Goal: Information Seeking & Learning: Learn about a topic

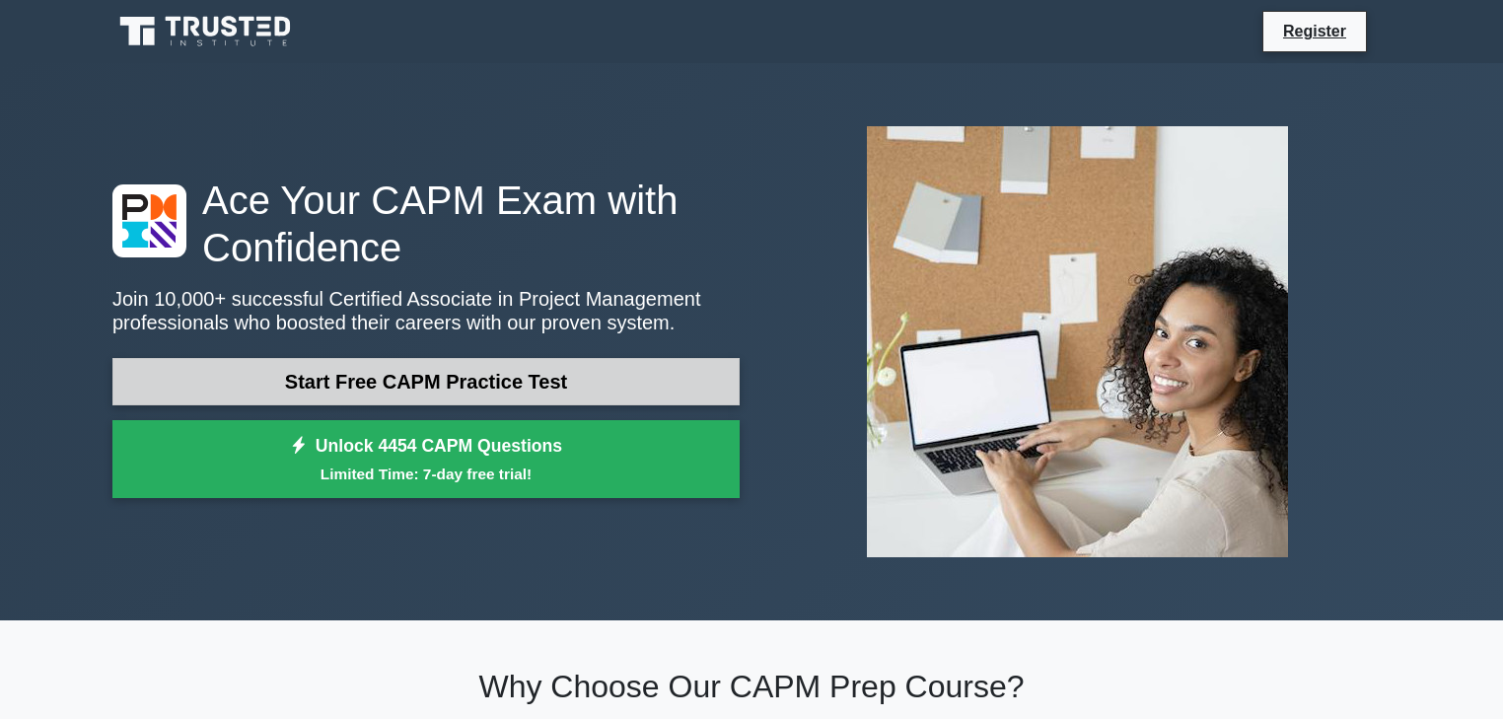
click at [485, 388] on link "Start Free CAPM Practice Test" at bounding box center [425, 381] width 627 height 47
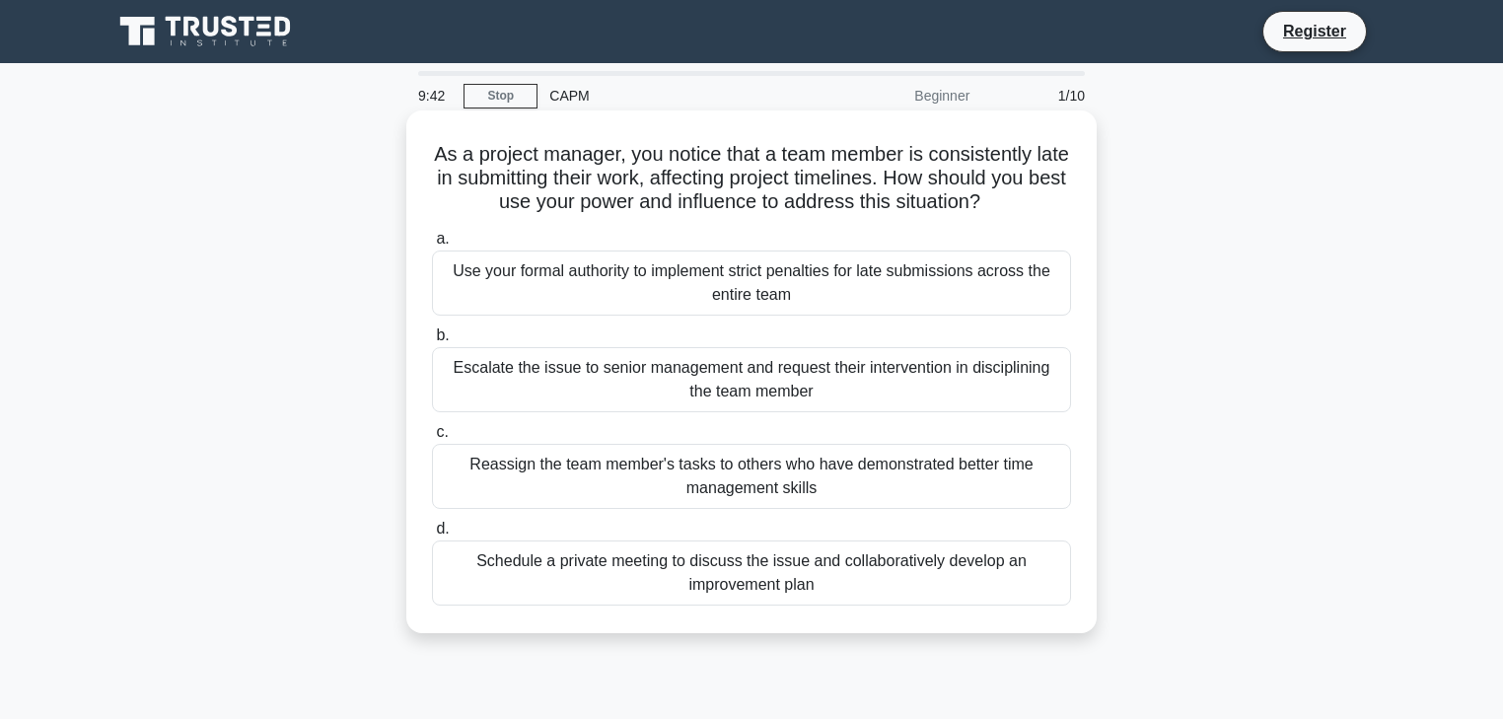
click at [879, 572] on div "Schedule a private meeting to discuss the issue and collaboratively develop an …" at bounding box center [751, 572] width 639 height 65
click at [432, 535] on input "d. Schedule a private meeting to discuss the issue and collaboratively develop …" at bounding box center [432, 529] width 0 height 13
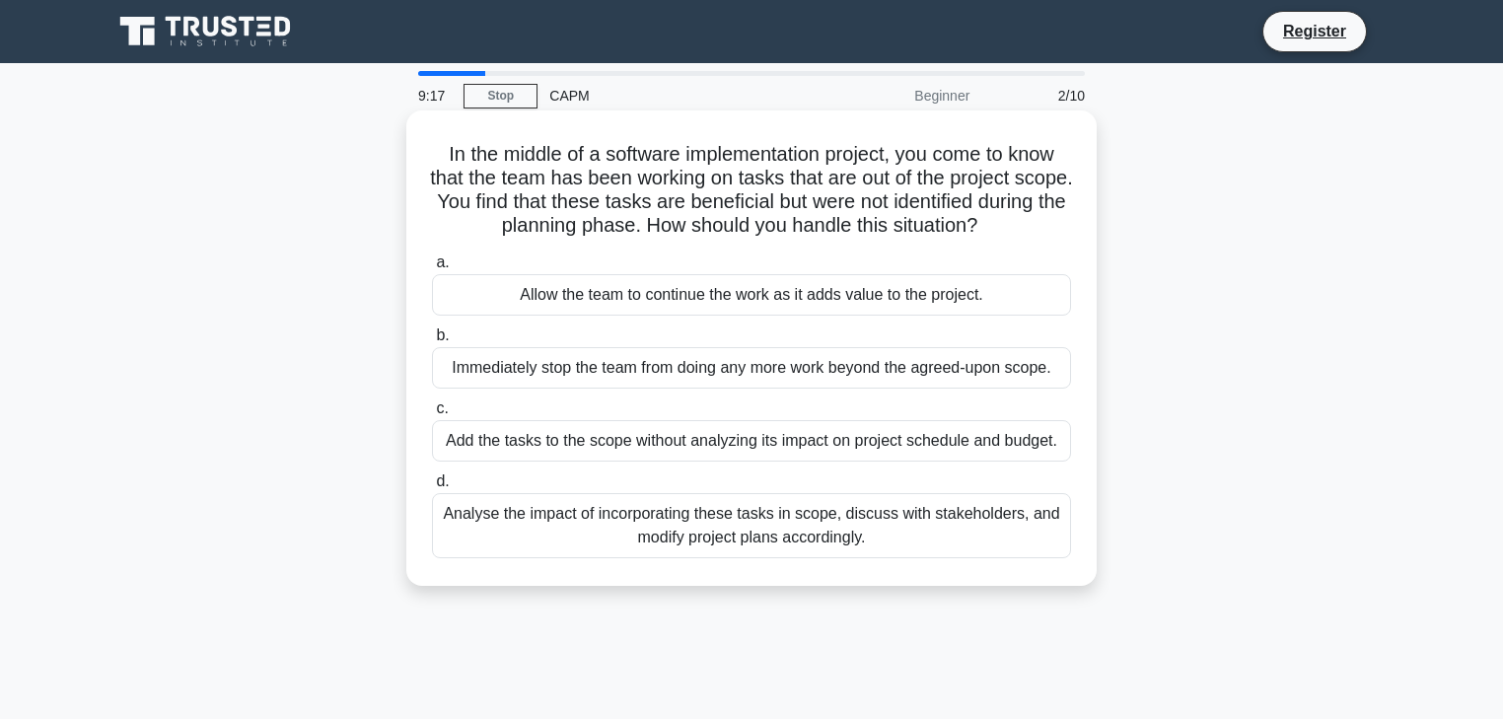
click at [895, 525] on div "Analyse the impact of incorporating these tasks in scope, discuss with stakehol…" at bounding box center [751, 525] width 639 height 65
click at [432, 488] on input "d. Analyse the impact of incorporating these tasks in scope, discuss with stake…" at bounding box center [432, 481] width 0 height 13
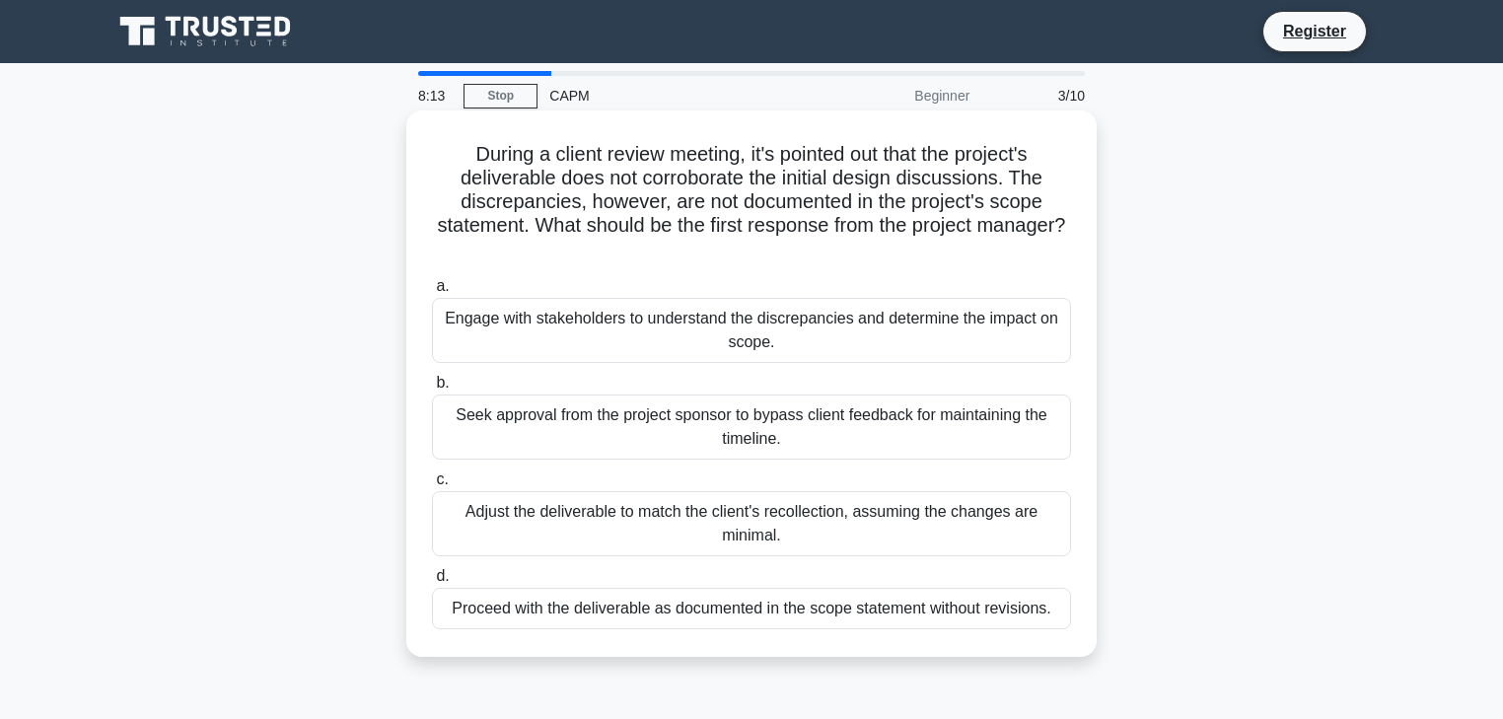
click at [603, 332] on div "Engage with stakeholders to understand the discrepancies and determine the impa…" at bounding box center [751, 330] width 639 height 65
click at [432, 293] on input "a. Engage with stakeholders to understand the discrepancies and determine the i…" at bounding box center [432, 286] width 0 height 13
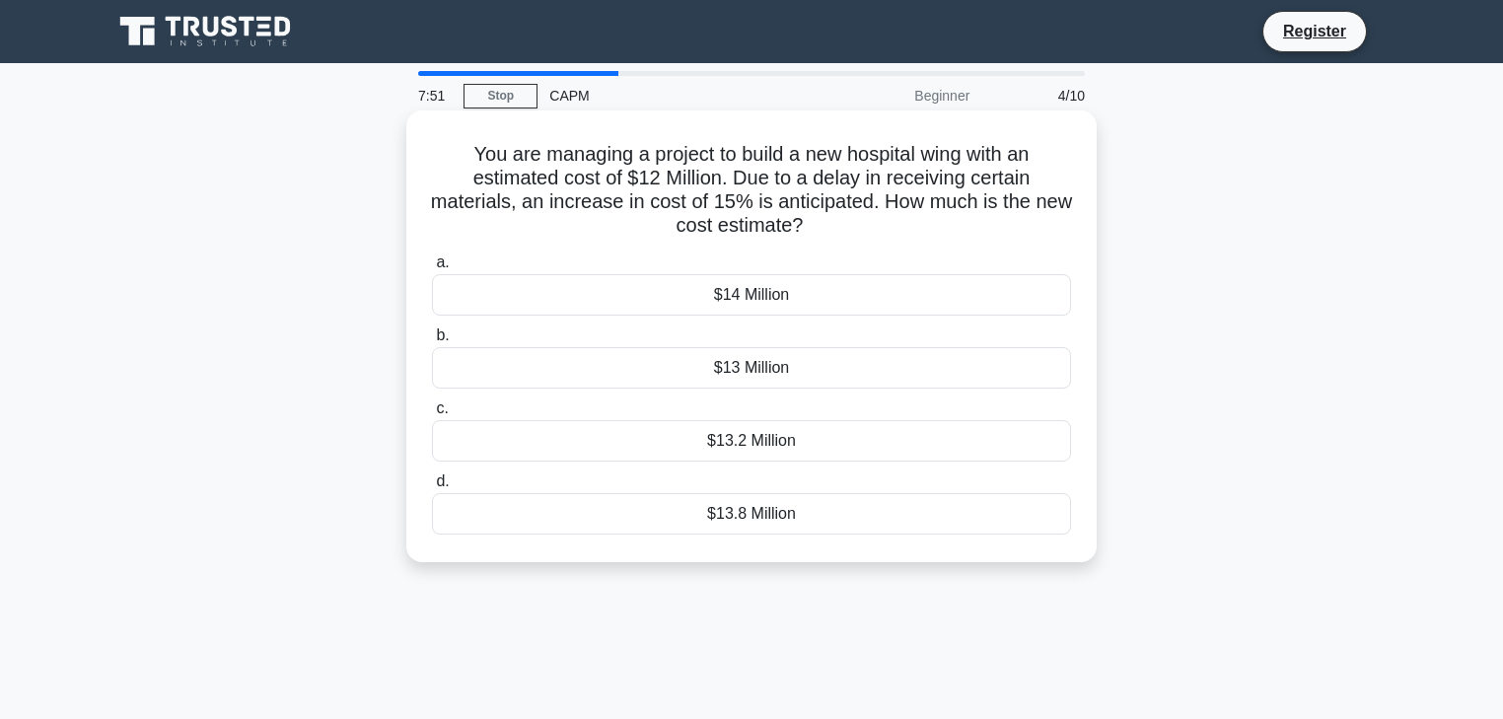
click at [666, 504] on div "$13.8 Million" at bounding box center [751, 513] width 639 height 41
click at [432, 488] on input "d. $13.8 Million" at bounding box center [432, 481] width 0 height 13
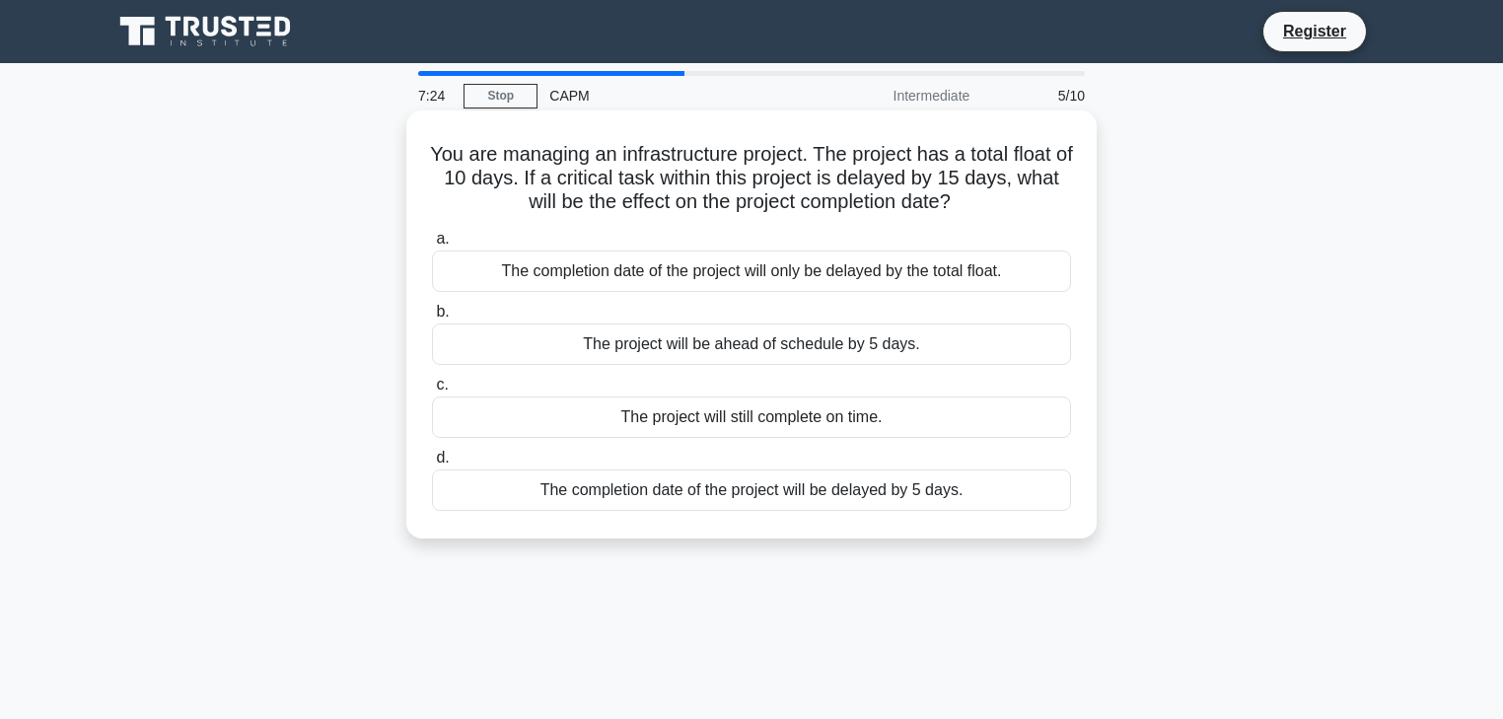
click at [969, 493] on div "The completion date of the project will be delayed by 5 days." at bounding box center [751, 489] width 639 height 41
click at [432, 464] on input "d. The completion date of the project will be delayed by 5 days." at bounding box center [432, 458] width 0 height 13
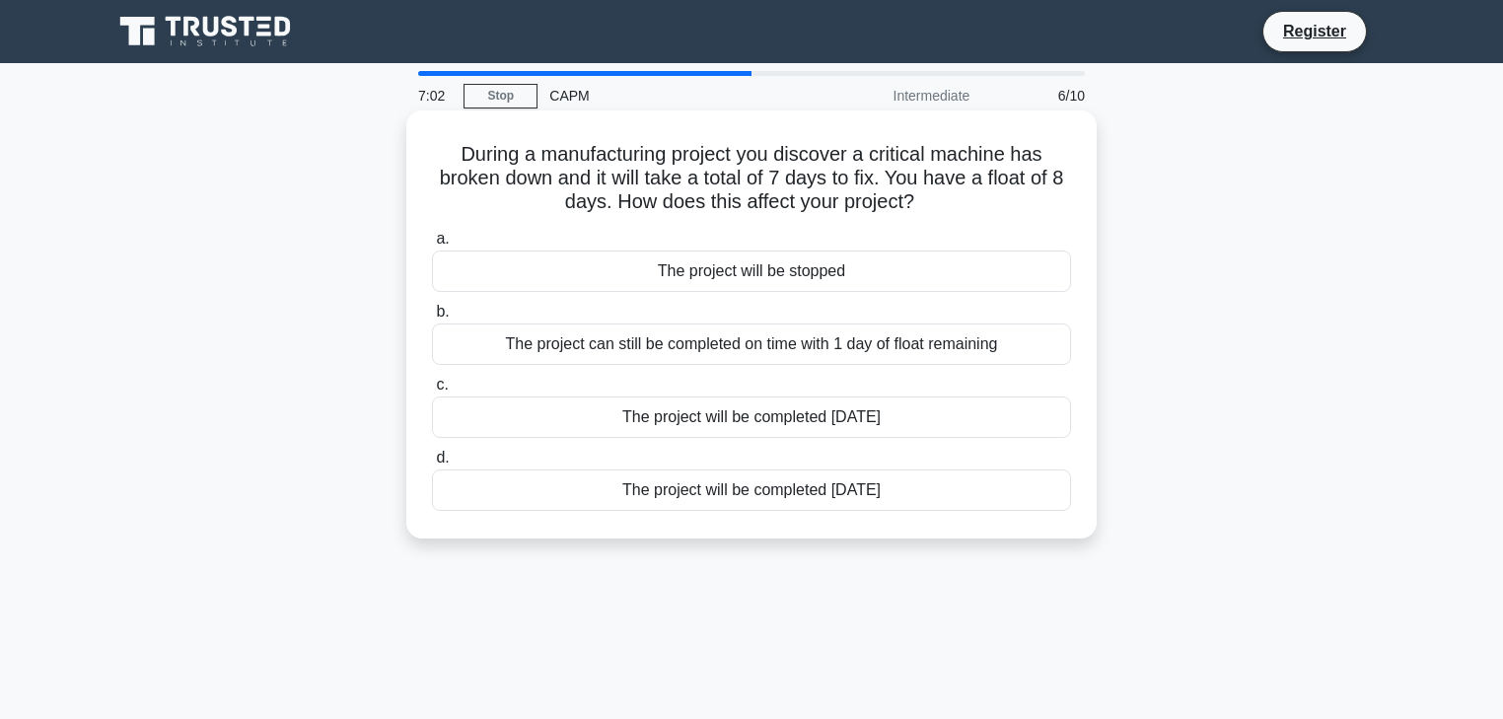
click at [777, 343] on div "The project can still be completed on time with 1 day of float remaining" at bounding box center [751, 343] width 639 height 41
click at [432, 318] on input "b. The project can still be completed on time with 1 day of float remaining" at bounding box center [432, 312] width 0 height 13
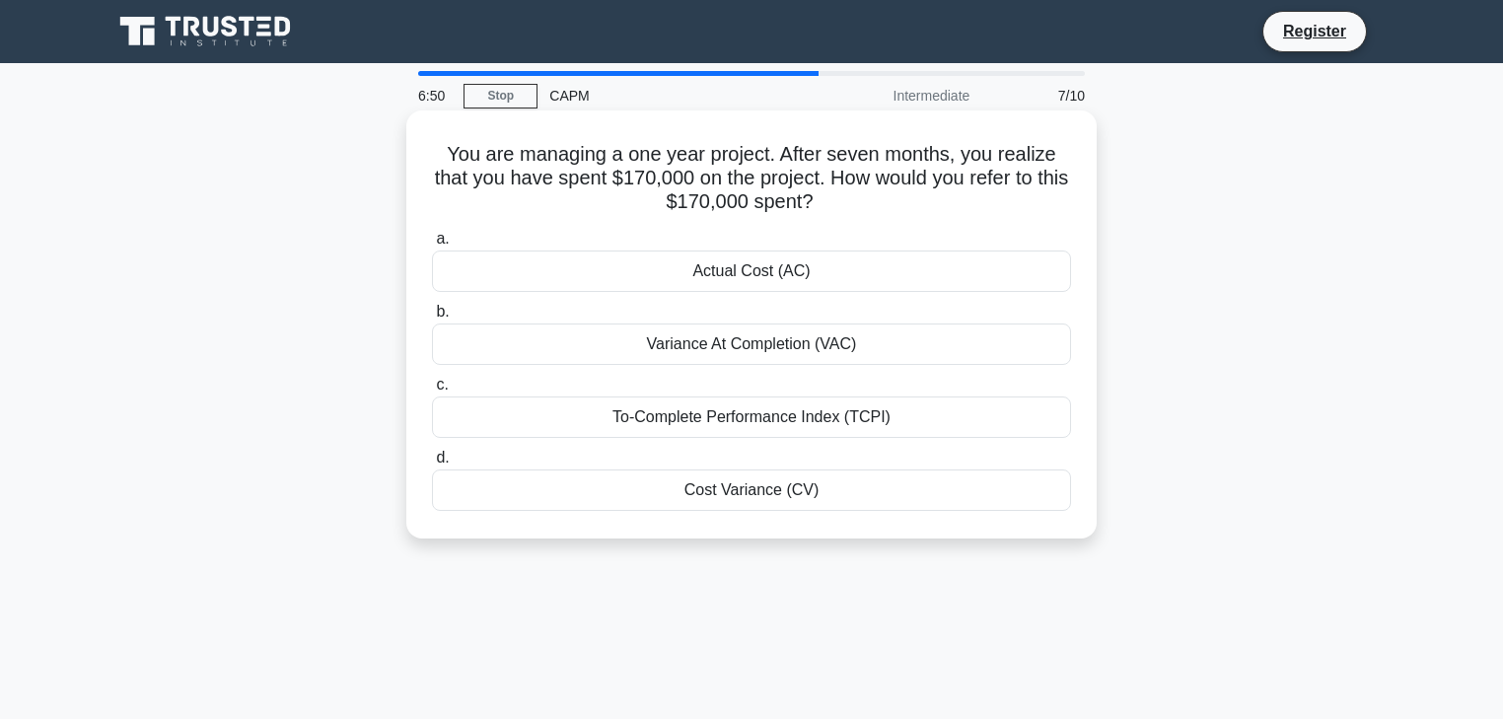
click at [769, 271] on div "Actual Cost (AC)" at bounding box center [751, 270] width 639 height 41
click at [432, 246] on input "a. Actual Cost (AC)" at bounding box center [432, 239] width 0 height 13
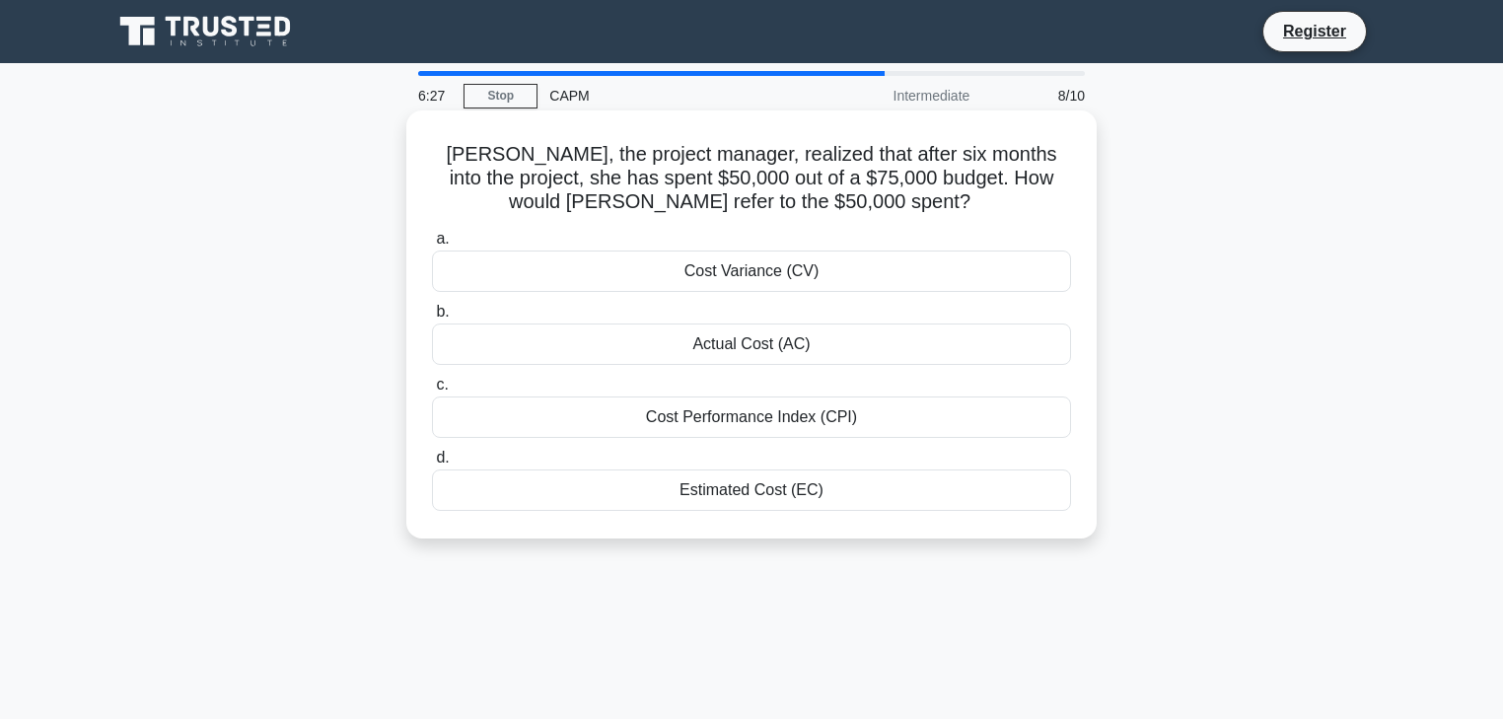
click at [773, 349] on div "Actual Cost (AC)" at bounding box center [751, 343] width 639 height 41
click at [432, 318] on input "b. Actual Cost (AC)" at bounding box center [432, 312] width 0 height 13
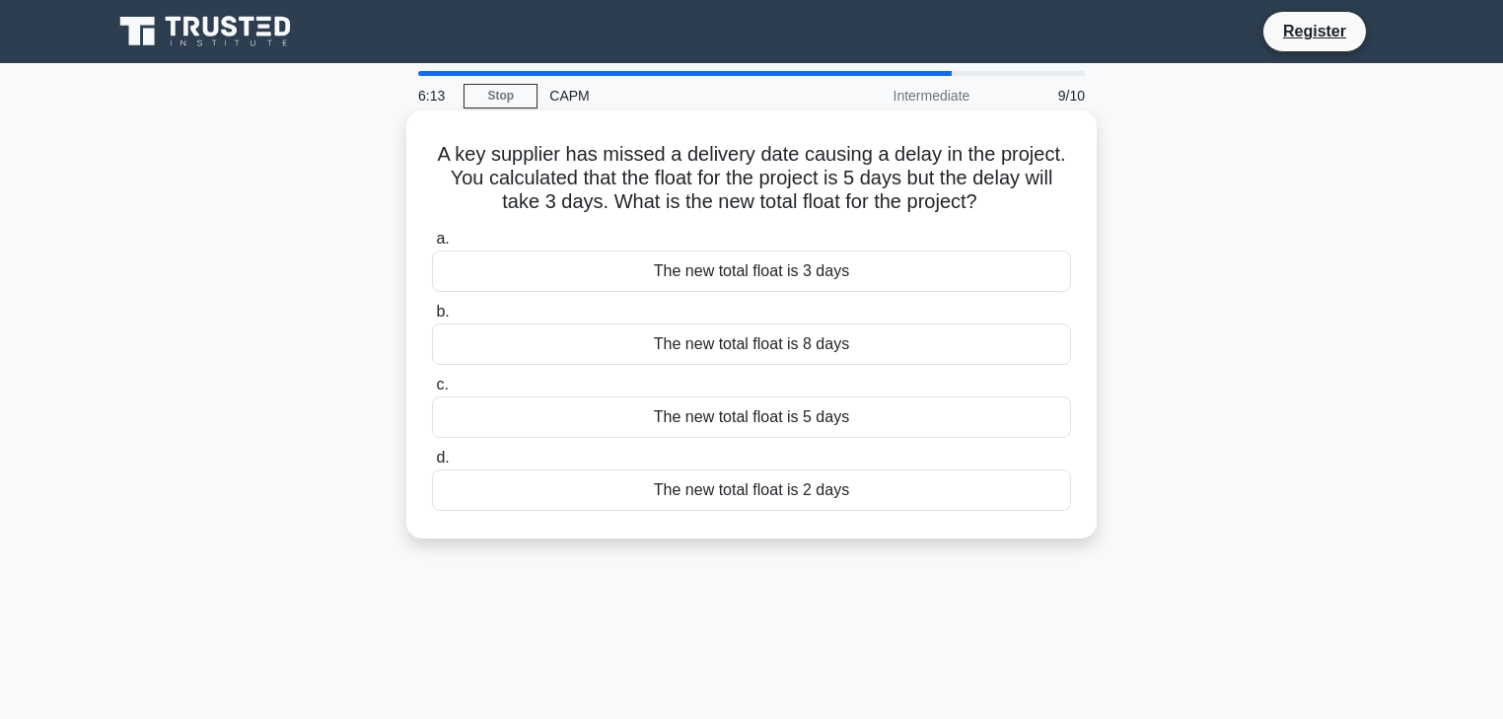
click at [844, 490] on div "The new total float is 2 days" at bounding box center [751, 489] width 639 height 41
click at [432, 464] on input "d. The new total float is 2 days" at bounding box center [432, 458] width 0 height 13
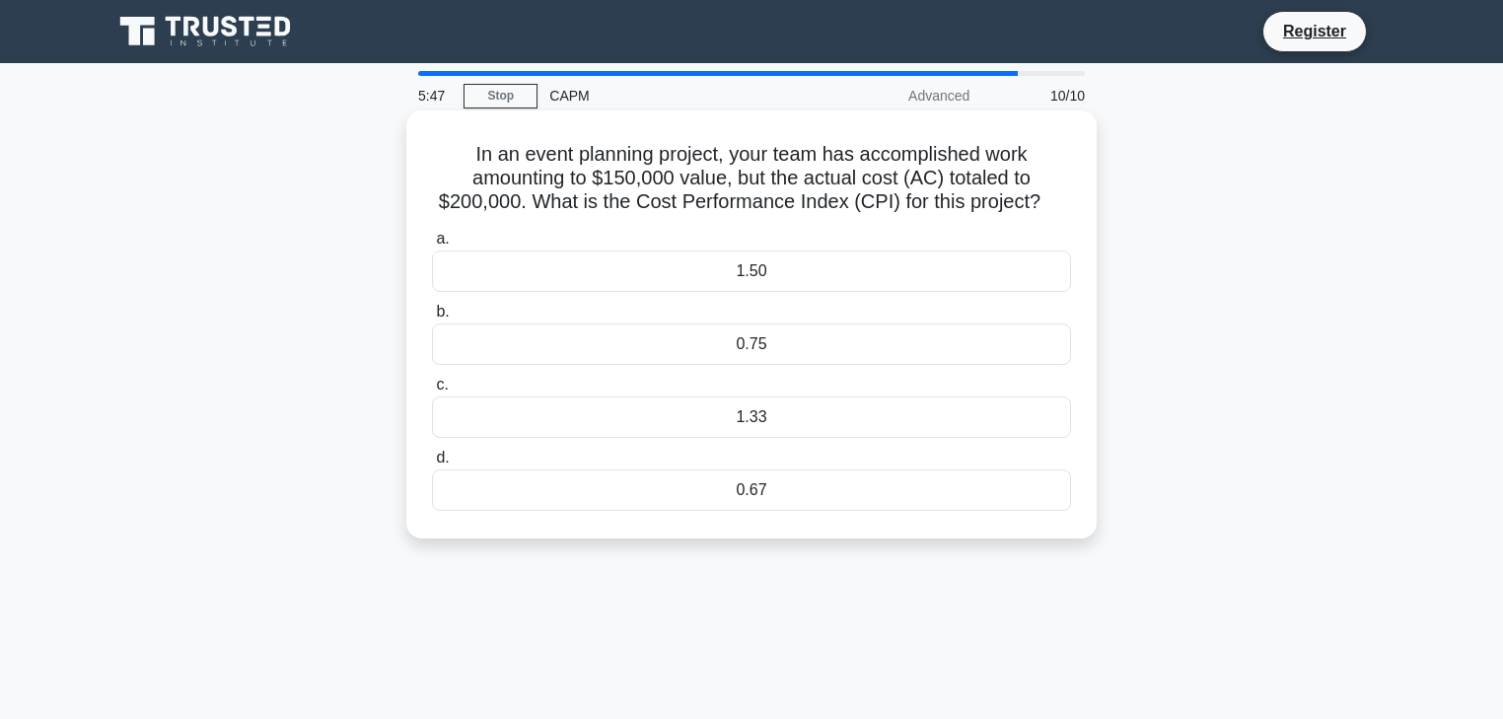
click at [776, 289] on div "1.50" at bounding box center [751, 270] width 639 height 41
click at [432, 246] on input "a. 1.50" at bounding box center [432, 239] width 0 height 13
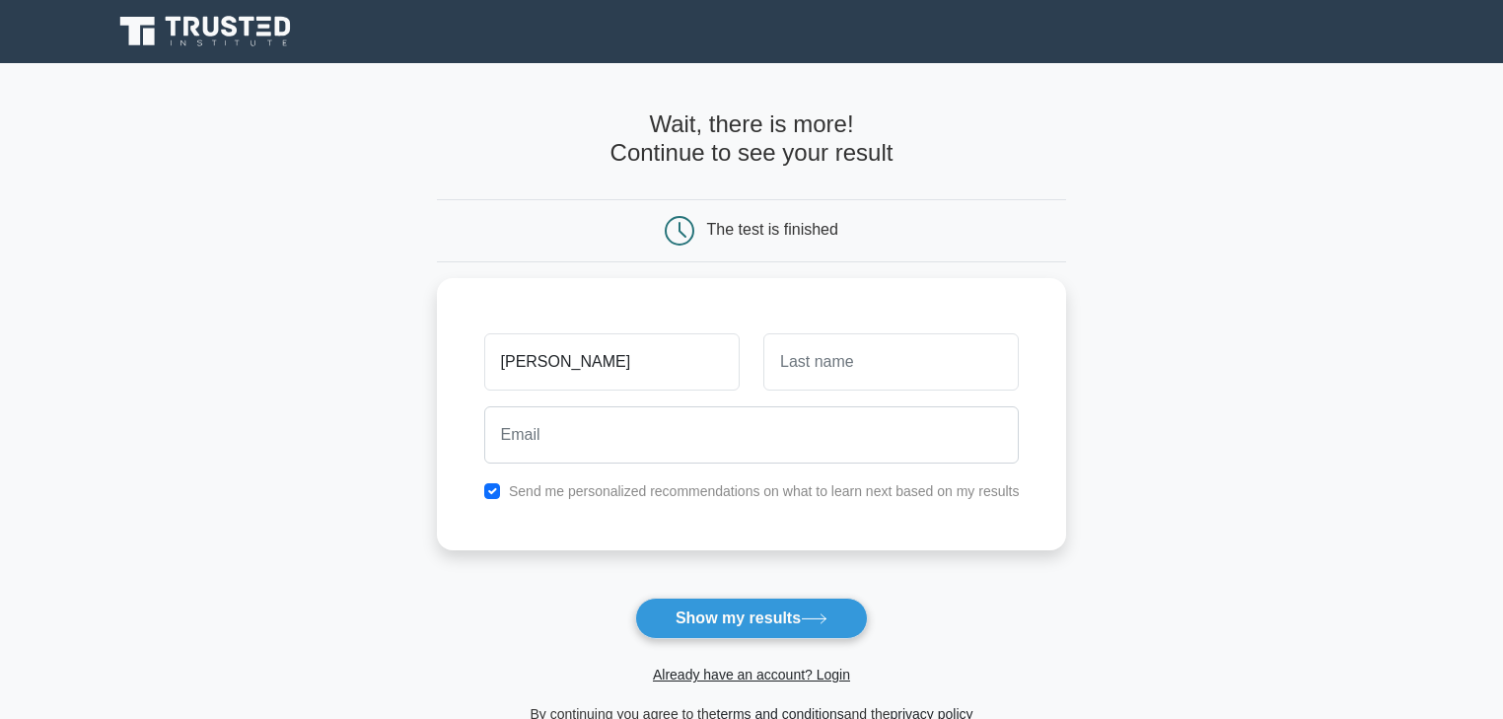
type input "[PERSON_NAME]"
type input "Smith"
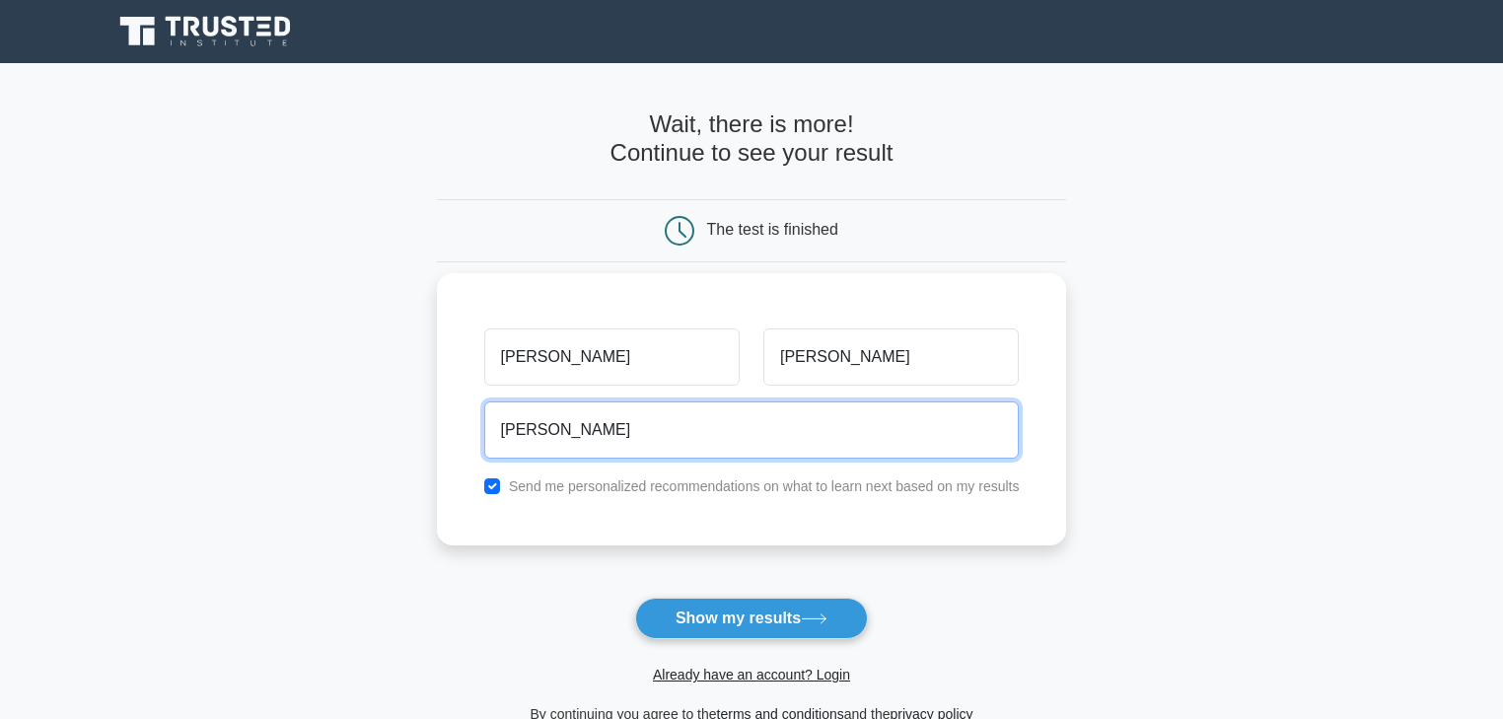
type input "shaneeallura@gmail.com"
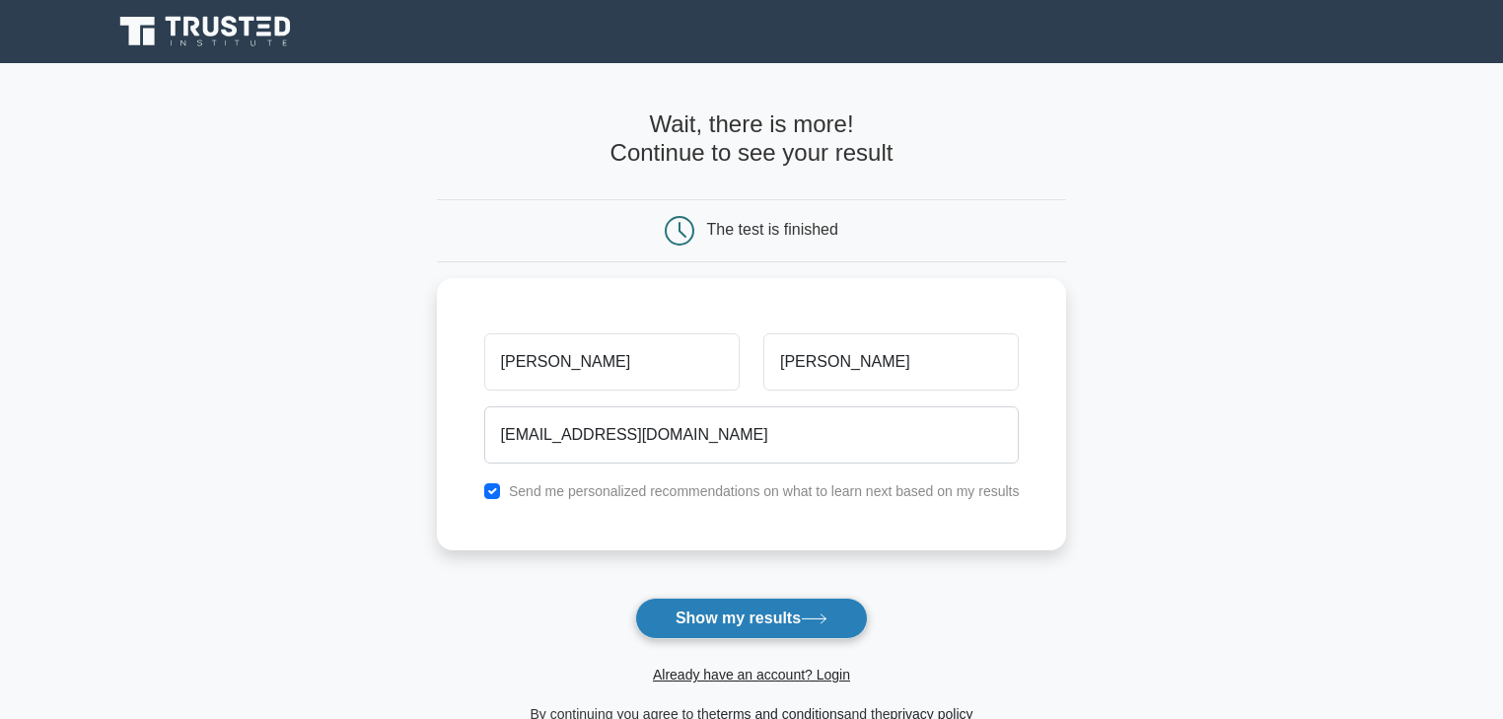
click at [762, 622] on button "Show my results" at bounding box center [751, 617] width 233 height 41
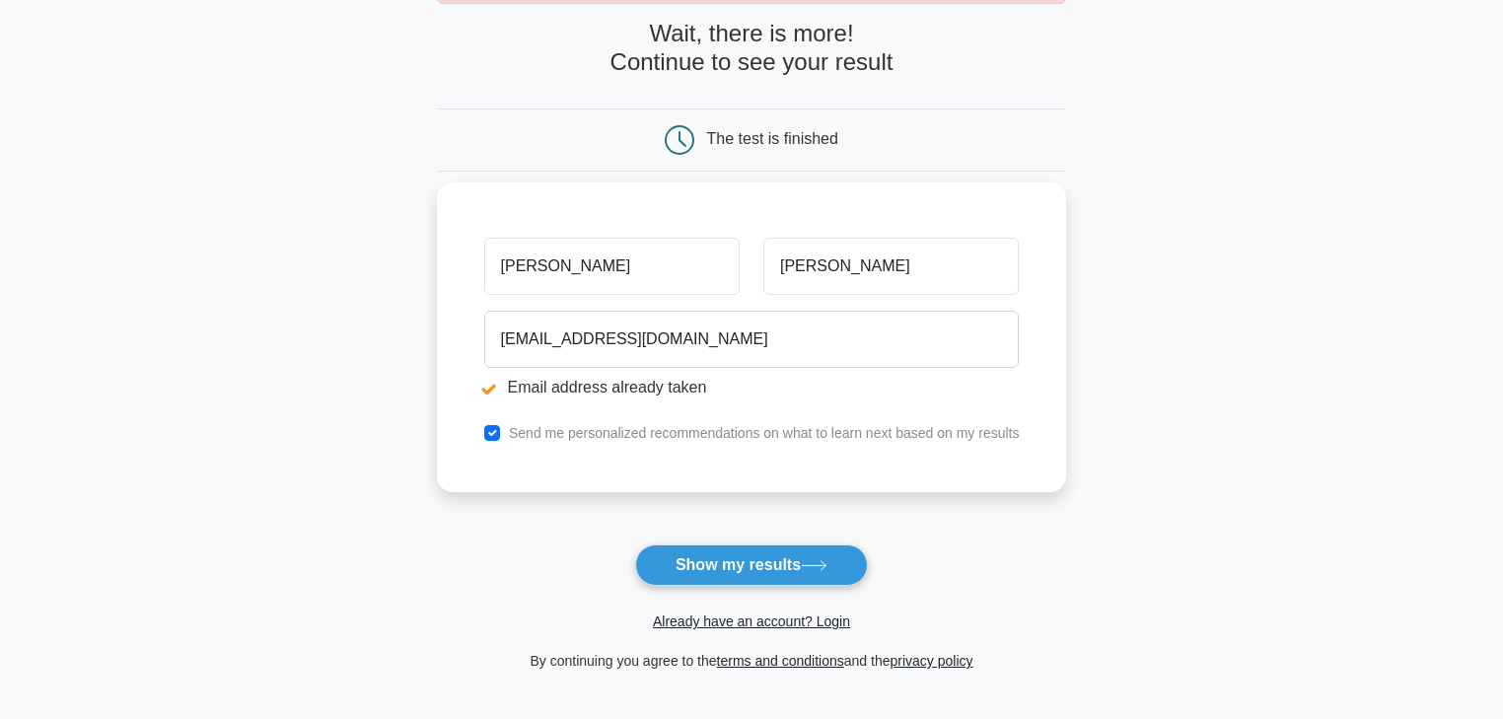
scroll to position [158, 0]
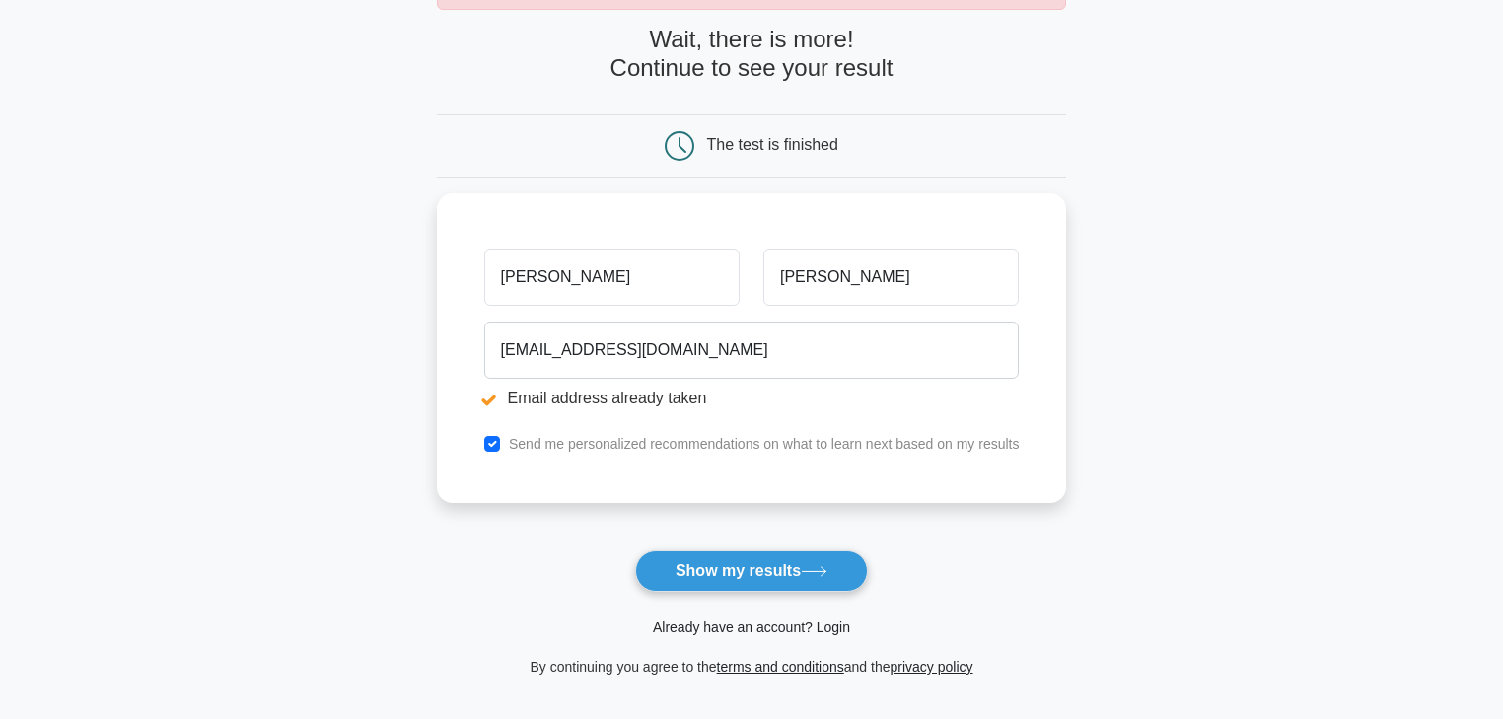
click at [793, 625] on link "Already have an account? Login" at bounding box center [751, 627] width 197 height 16
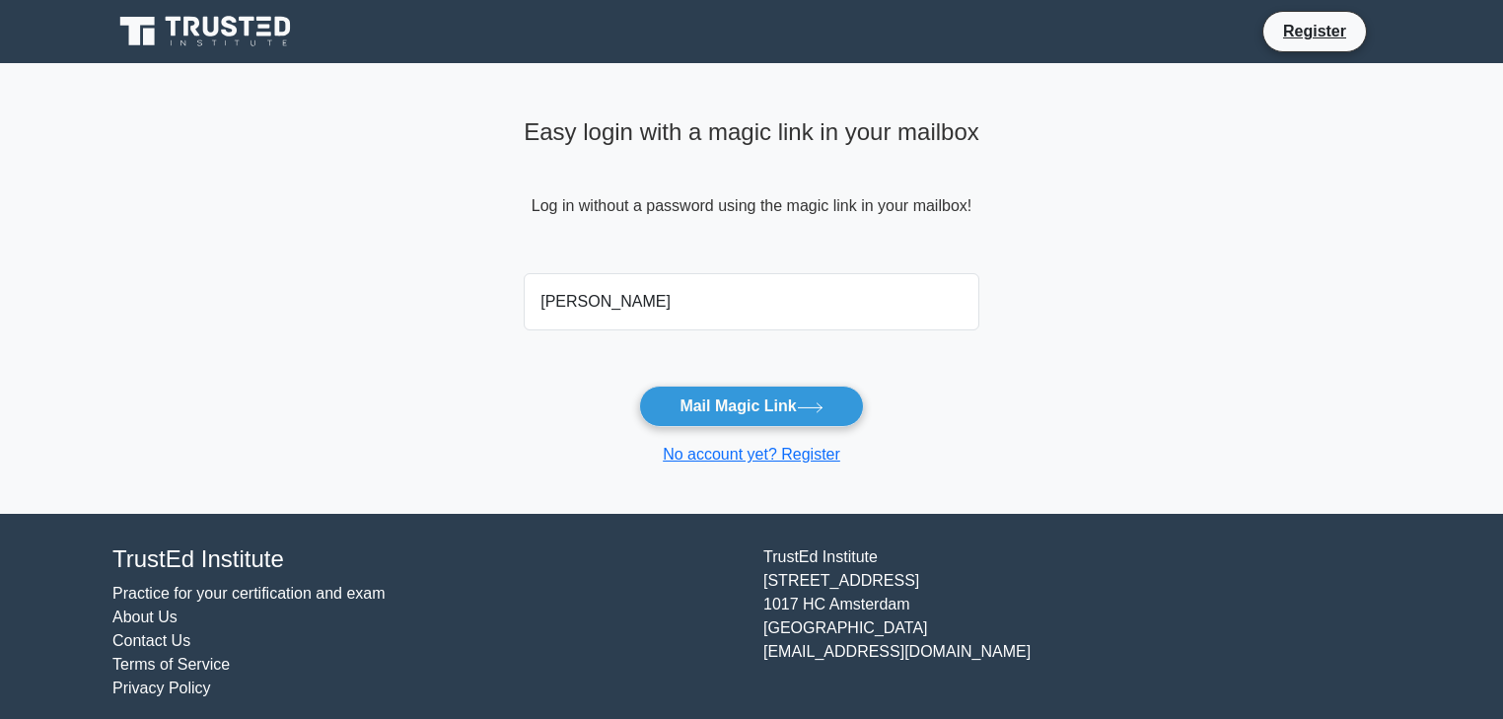
type input "shaneeallura@gmail.com"
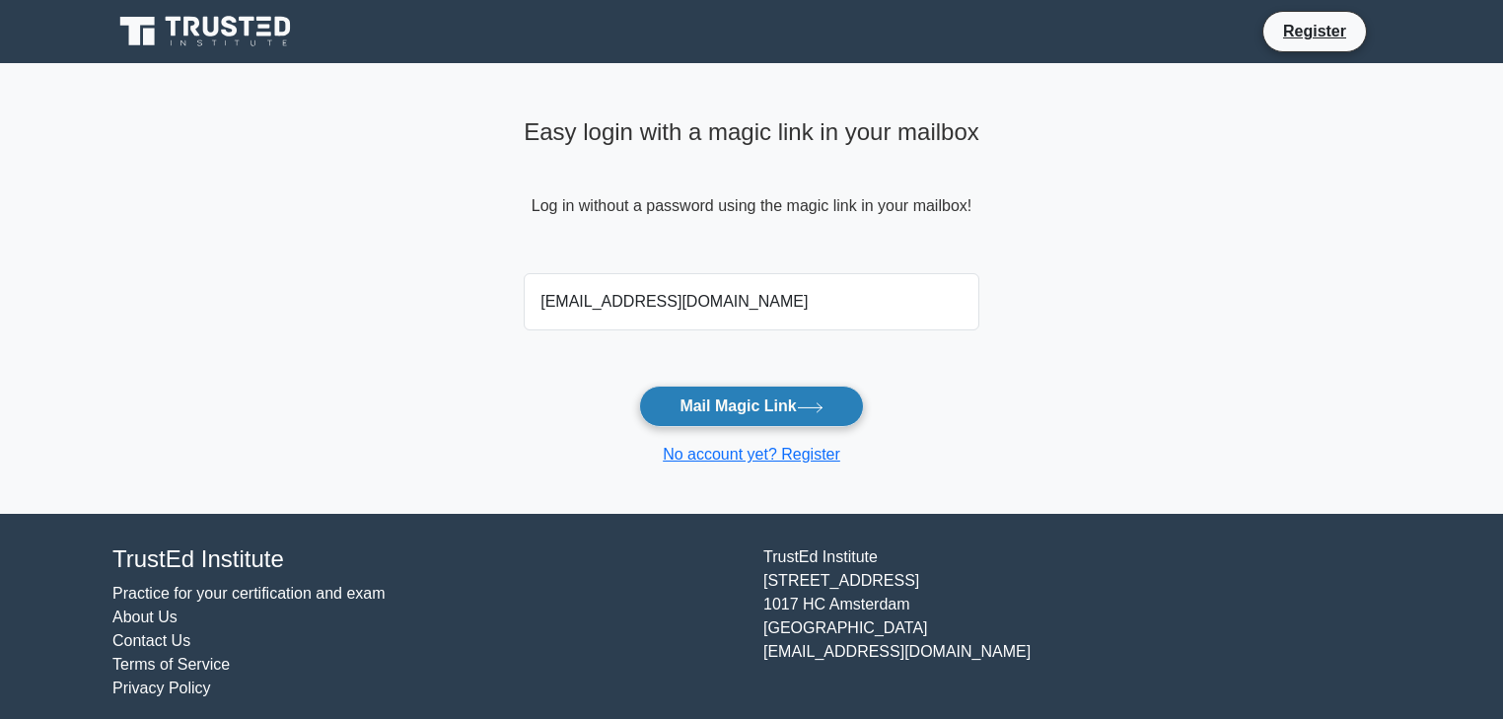
click at [809, 402] on icon at bounding box center [810, 407] width 27 height 11
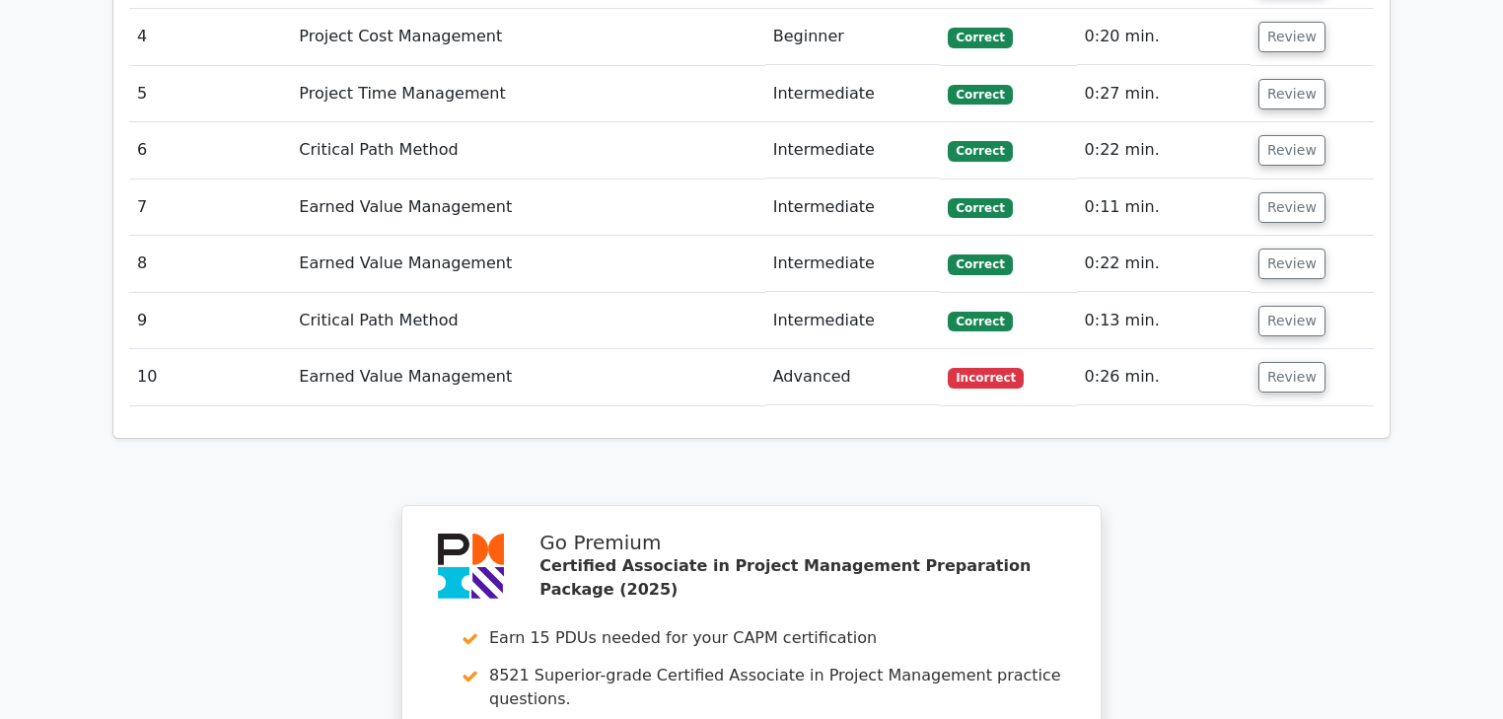
scroll to position [3628, 0]
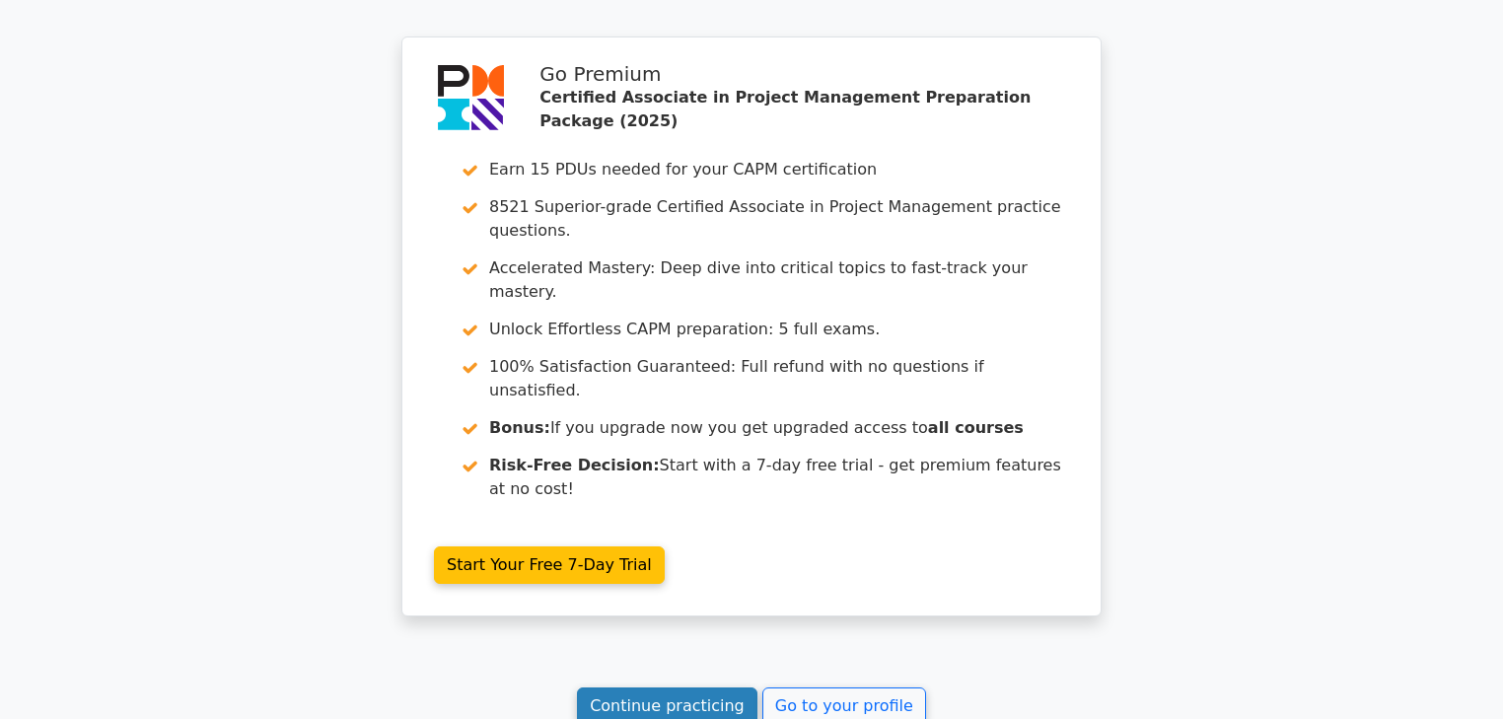
click at [678, 687] on link "Continue practicing" at bounding box center [667, 705] width 180 height 37
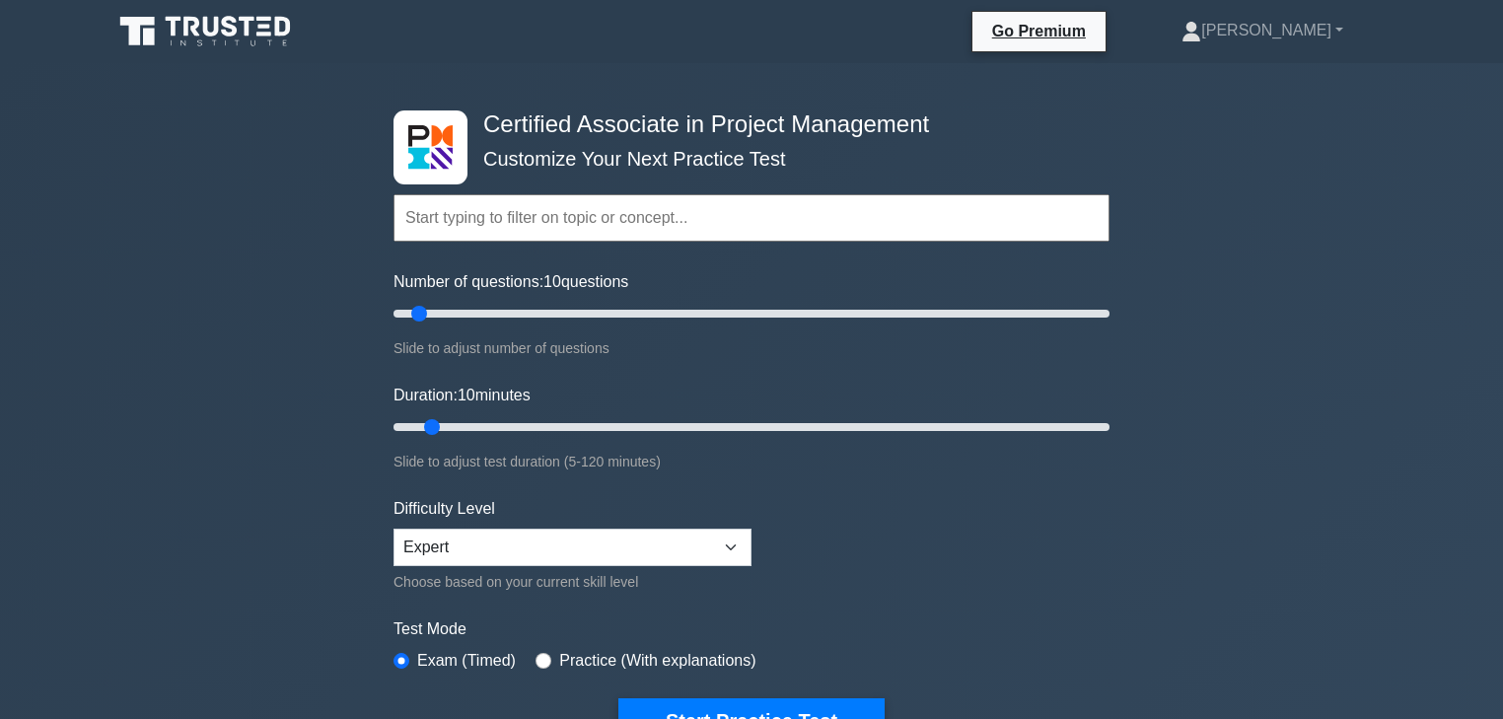
scroll to position [158, 0]
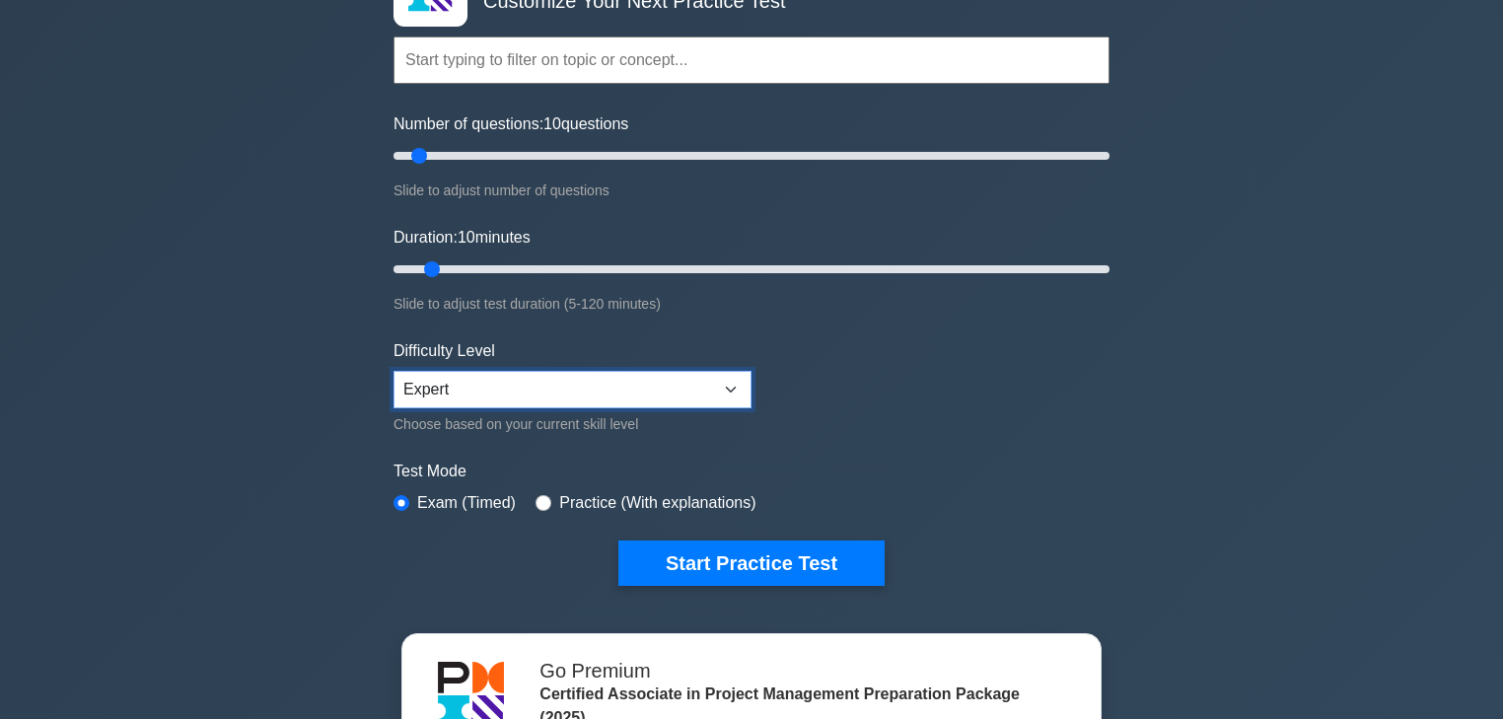
click at [734, 379] on select "Beginner Intermediate Expert" at bounding box center [572, 389] width 358 height 37
select select "intermediate"
click at [393, 371] on select "Beginner Intermediate Expert" at bounding box center [572, 389] width 358 height 37
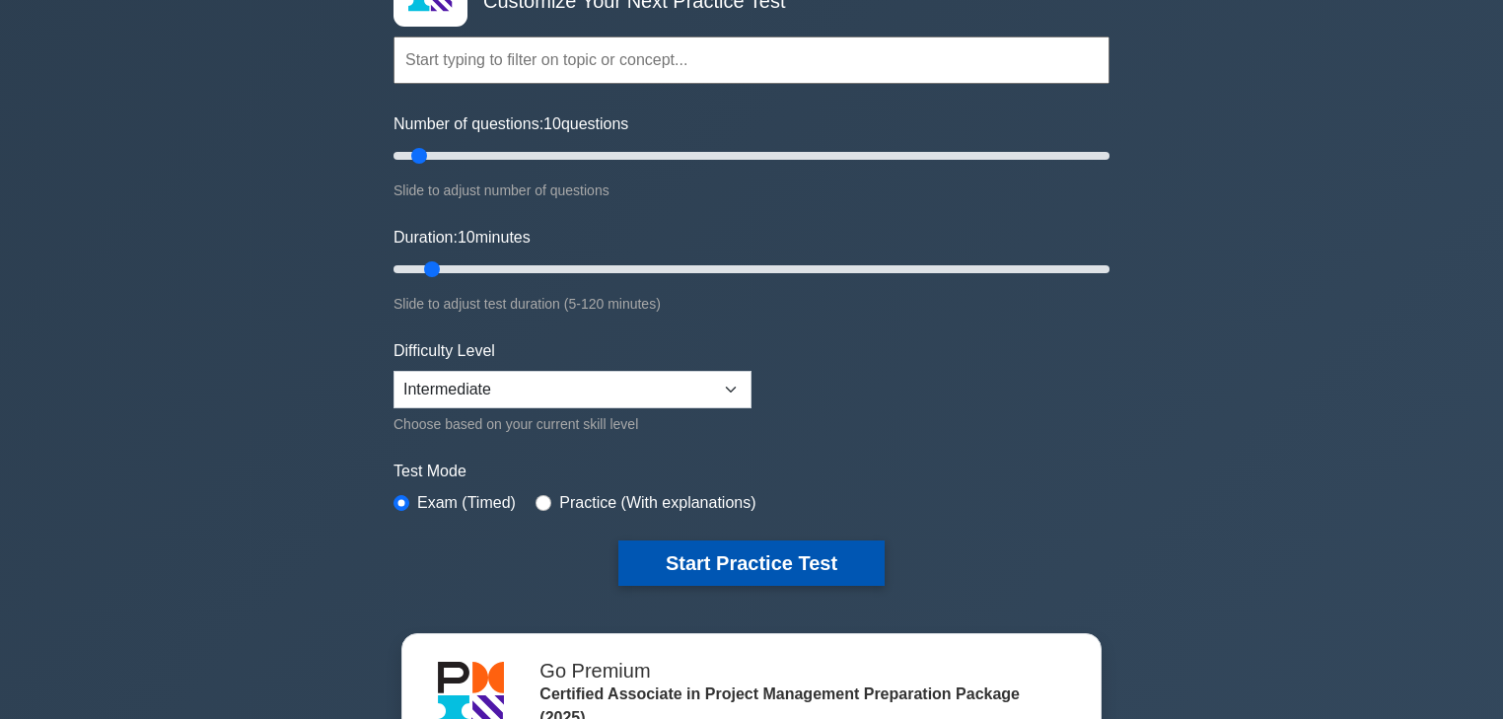
click at [806, 549] on button "Start Practice Test" at bounding box center [751, 562] width 266 height 45
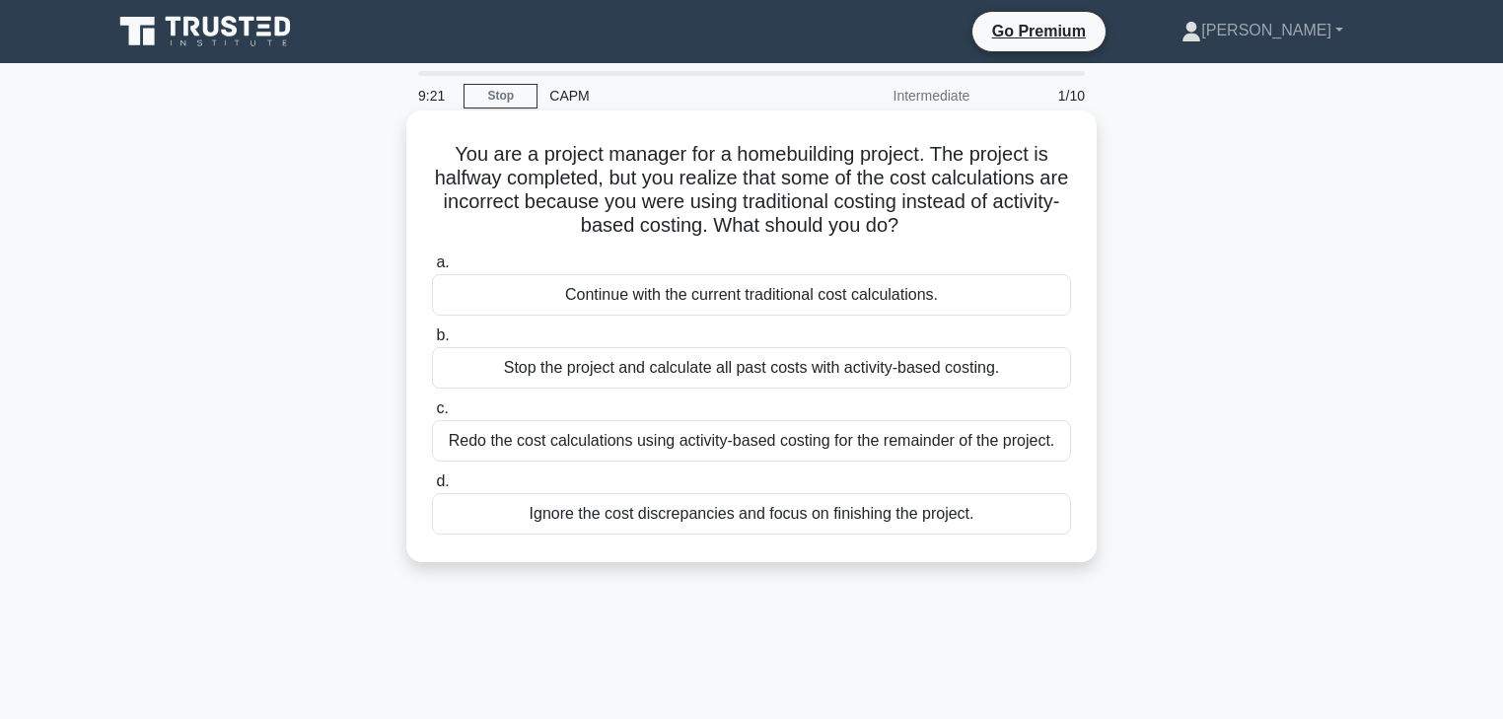
click at [778, 363] on div "Stop the project and calculate all past costs with activity-based costing." at bounding box center [751, 367] width 639 height 41
click at [432, 342] on input "b. Stop the project and calculate all past costs with activity-based costing." at bounding box center [432, 335] width 0 height 13
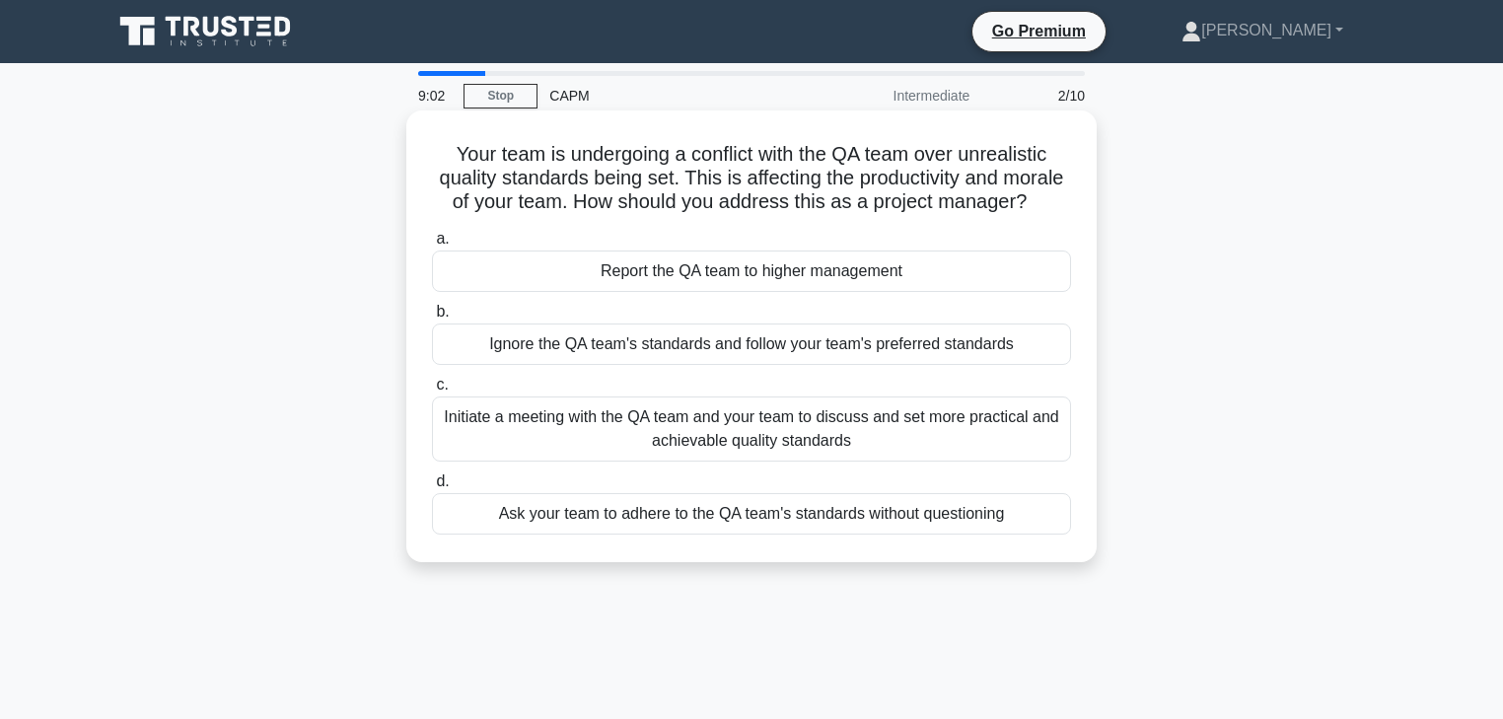
click at [810, 450] on div "Initiate a meeting with the QA team and your team to discuss and set more pract…" at bounding box center [751, 428] width 639 height 65
click at [432, 391] on input "c. Initiate a meeting with the QA team and your team to discuss and set more pr…" at bounding box center [432, 385] width 0 height 13
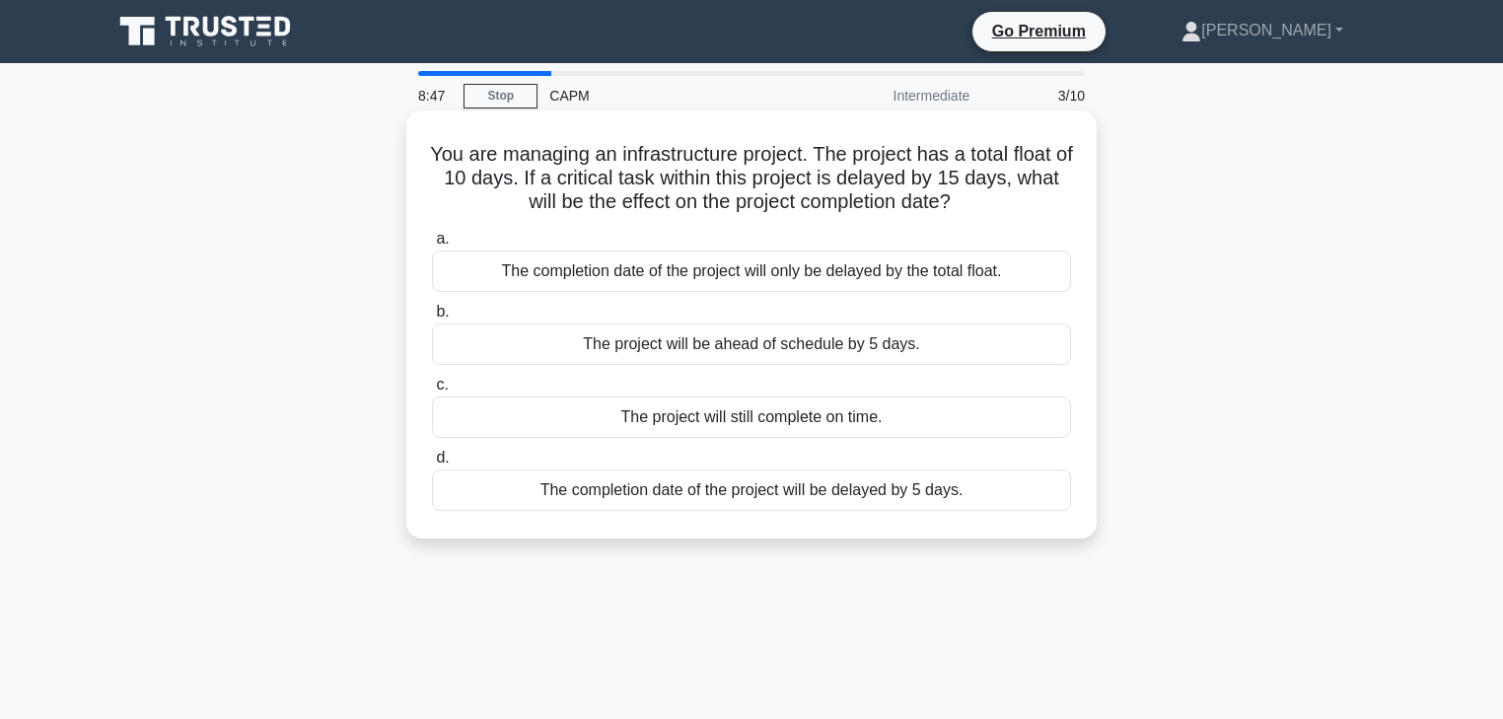
click at [732, 481] on div "The completion date of the project will be delayed by 5 days." at bounding box center [751, 489] width 639 height 41
click at [432, 464] on input "d. The completion date of the project will be delayed by 5 days." at bounding box center [432, 458] width 0 height 13
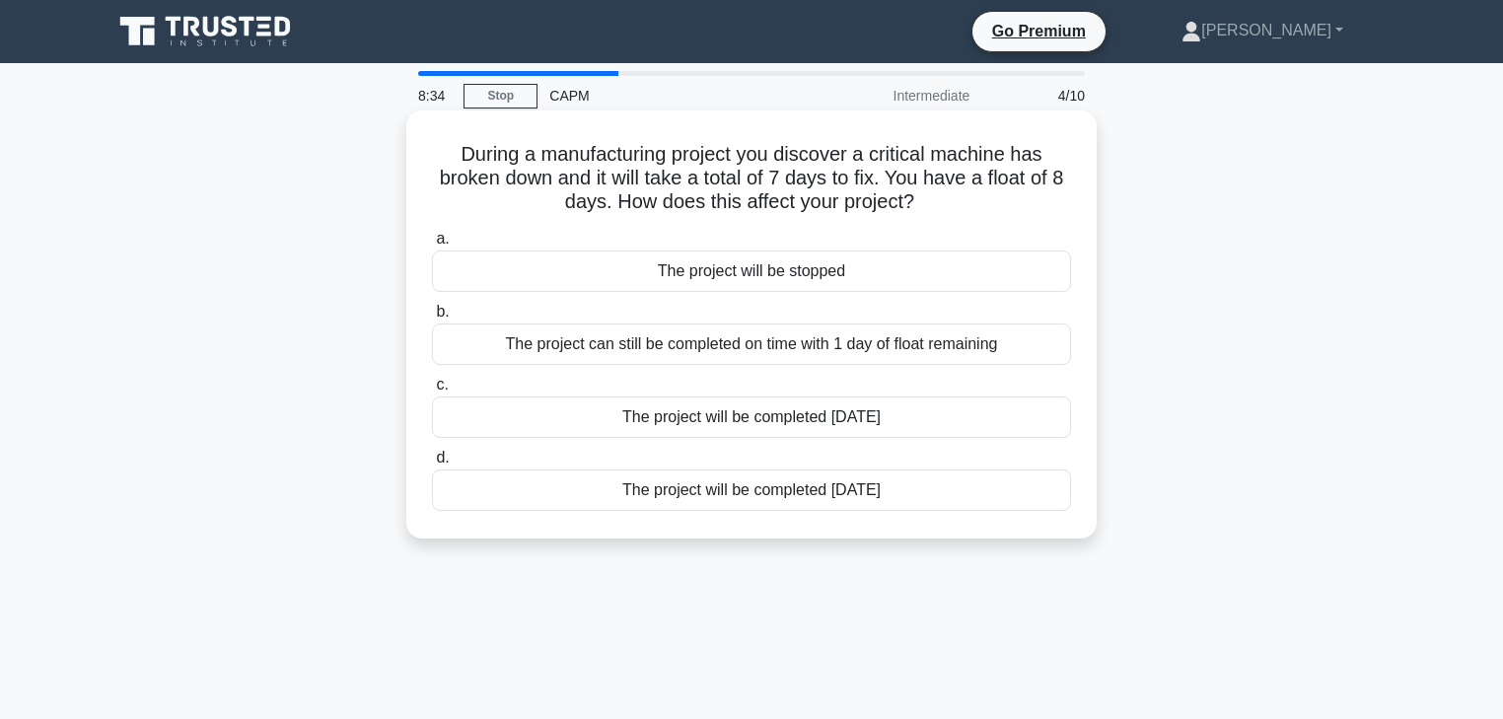
click at [819, 339] on div "The project can still be completed on time with 1 day of float remaining" at bounding box center [751, 343] width 639 height 41
click at [432, 318] on input "b. The project can still be completed on time with 1 day of float remaining" at bounding box center [432, 312] width 0 height 13
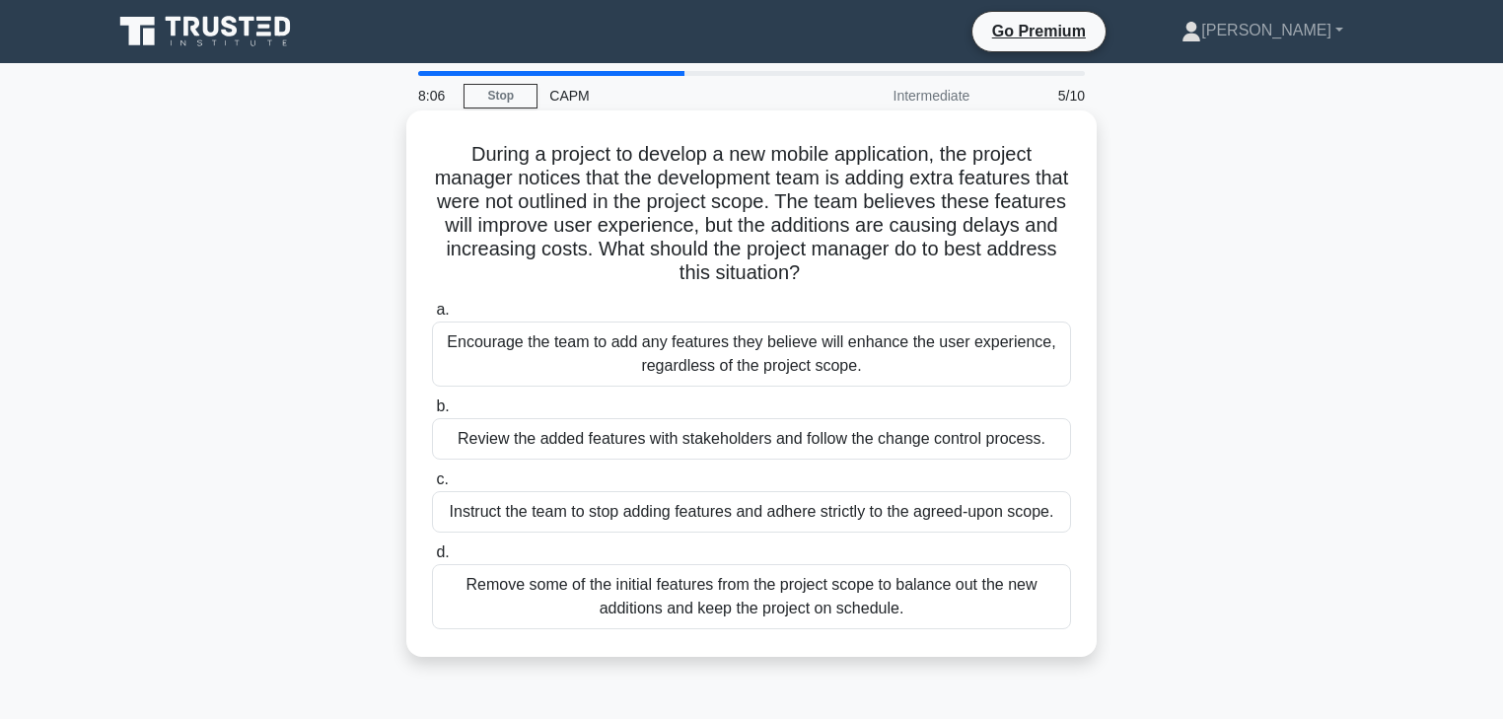
click at [827, 445] on div "Review the added features with stakeholders and follow the change control proce…" at bounding box center [751, 438] width 639 height 41
click at [432, 413] on input "b. Review the added features with stakeholders and follow the change control pr…" at bounding box center [432, 406] width 0 height 13
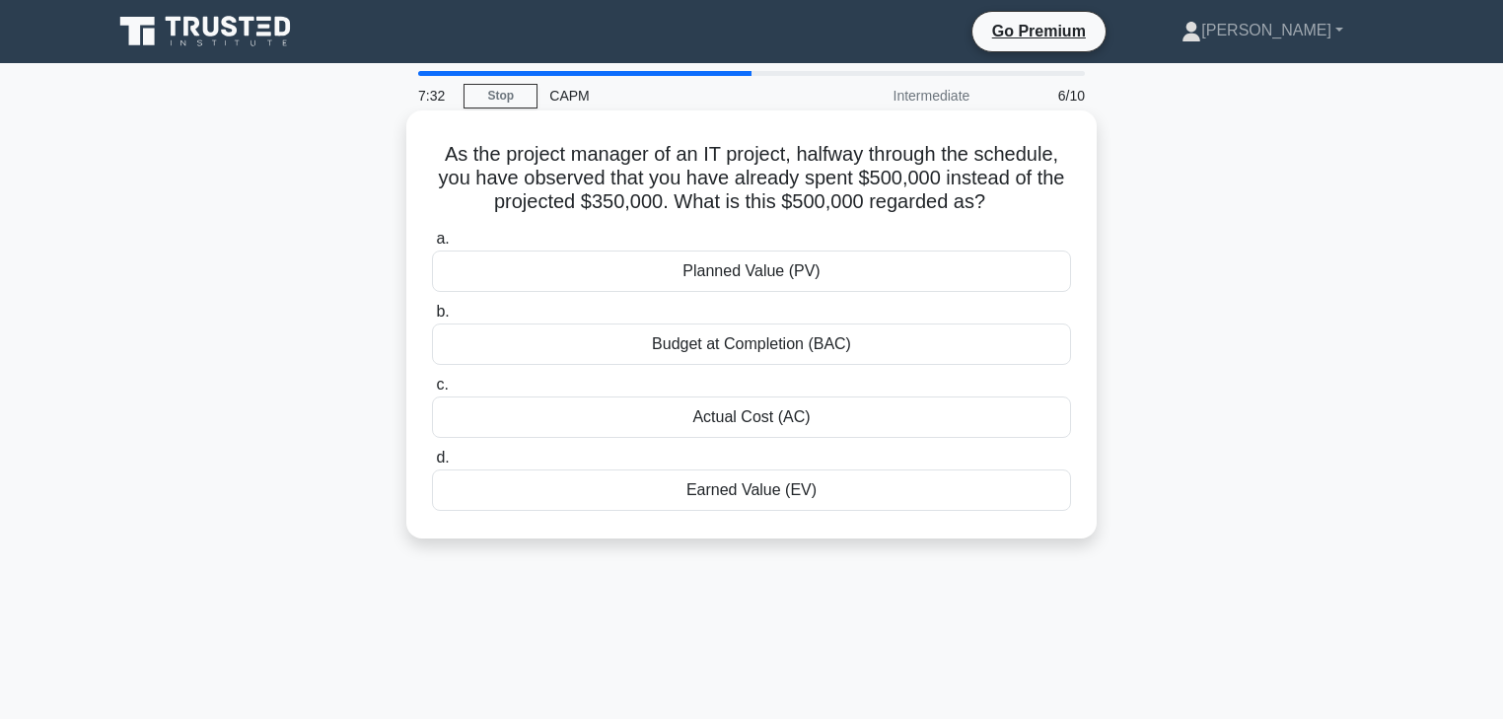
click at [802, 402] on div "Actual Cost (AC)" at bounding box center [751, 416] width 639 height 41
click at [432, 391] on input "c. Actual Cost (AC)" at bounding box center [432, 385] width 0 height 13
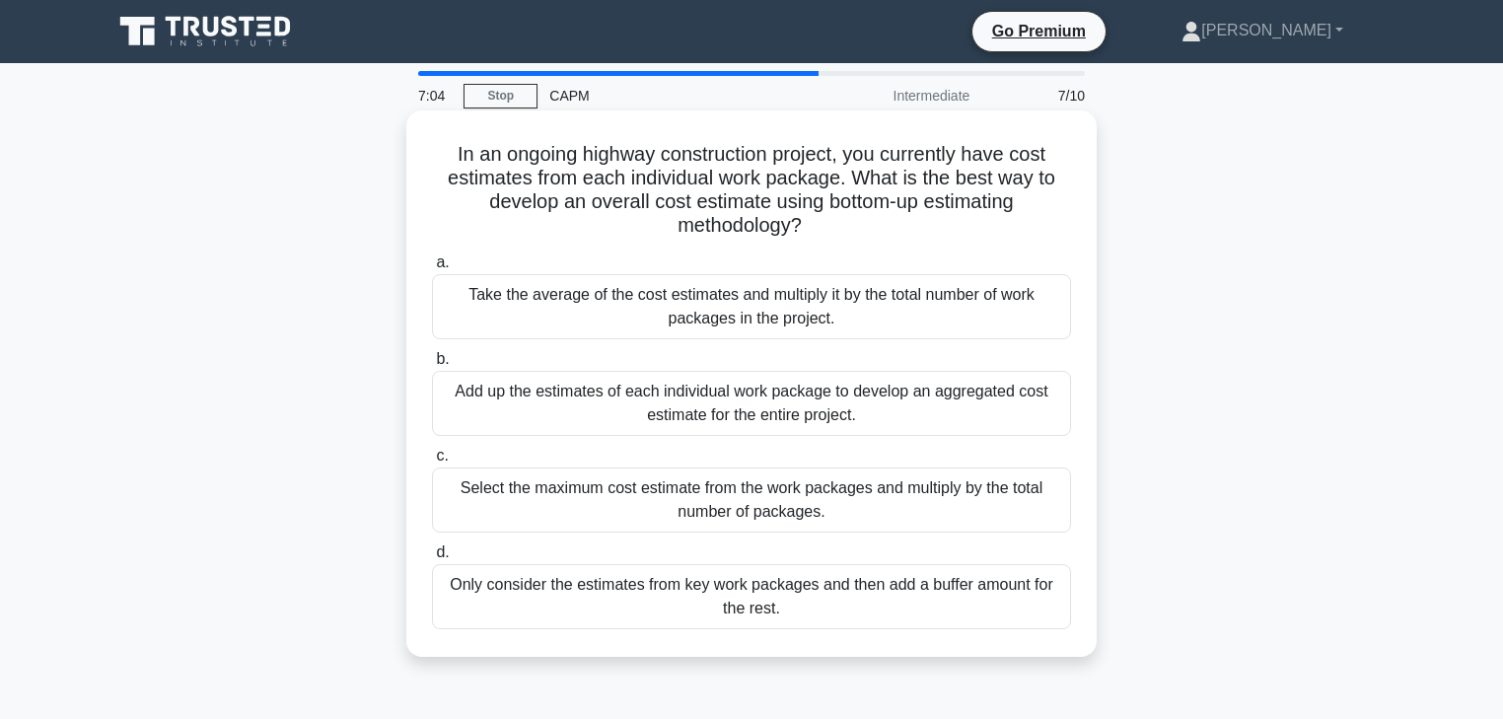
click at [932, 416] on div "Add up the estimates of each individual work package to develop an aggregated c…" at bounding box center [751, 403] width 639 height 65
click at [432, 366] on input "b. Add up the estimates of each individual work package to develop an aggregate…" at bounding box center [432, 359] width 0 height 13
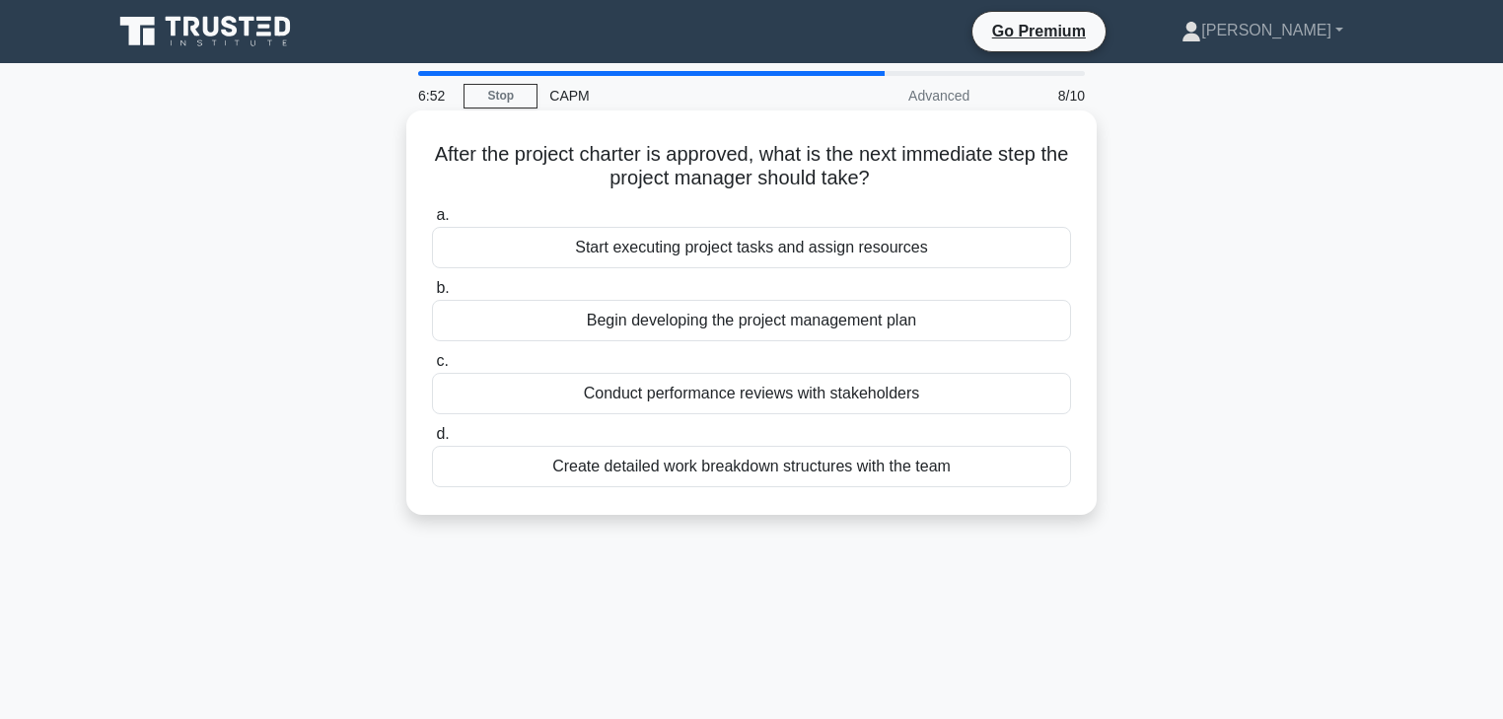
click at [732, 335] on div "Begin developing the project management plan" at bounding box center [751, 320] width 639 height 41
click at [432, 295] on input "b. Begin developing the project management plan" at bounding box center [432, 288] width 0 height 13
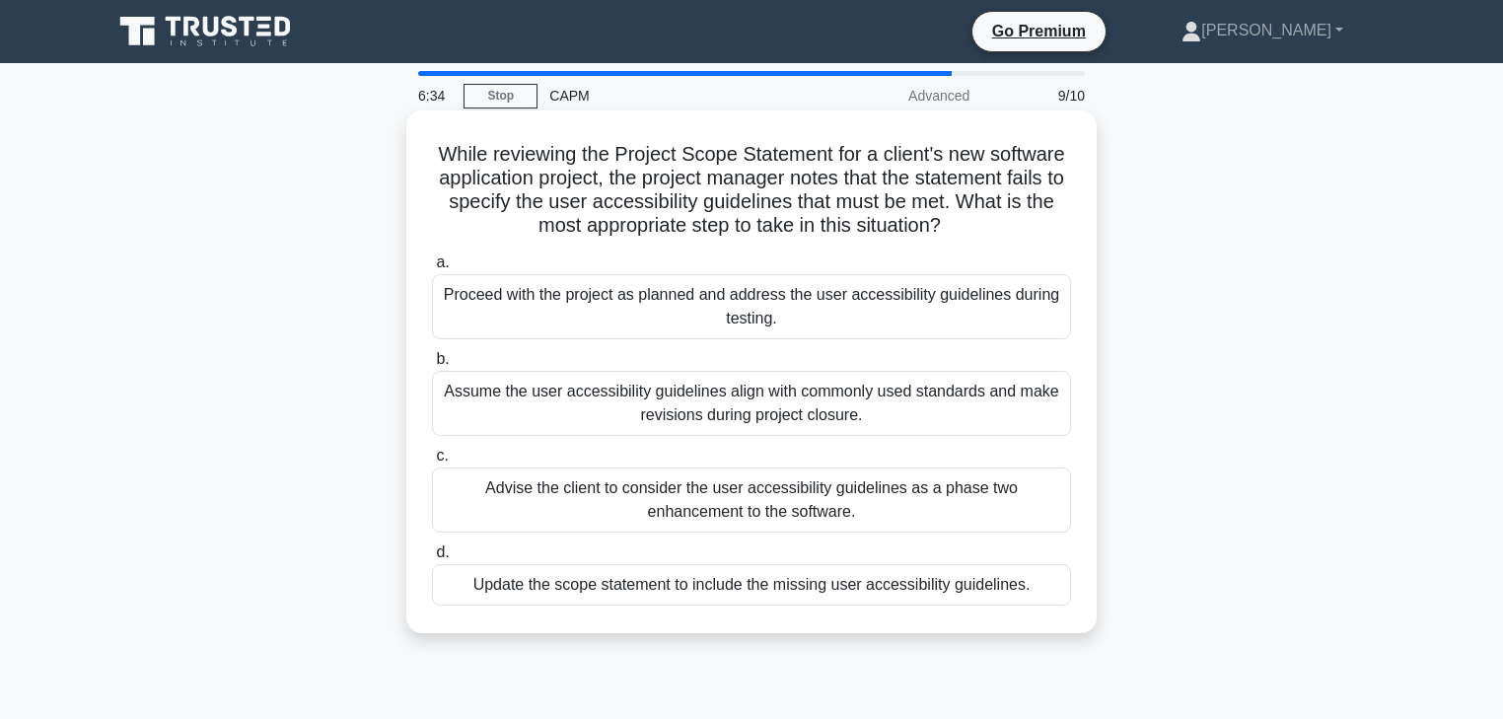
click at [843, 497] on div "Advise the client to consider the user accessibility guidelines as a phase two …" at bounding box center [751, 499] width 639 height 65
click at [432, 462] on input "c. Advise the client to consider the user accessibility guidelines as a phase t…" at bounding box center [432, 456] width 0 height 13
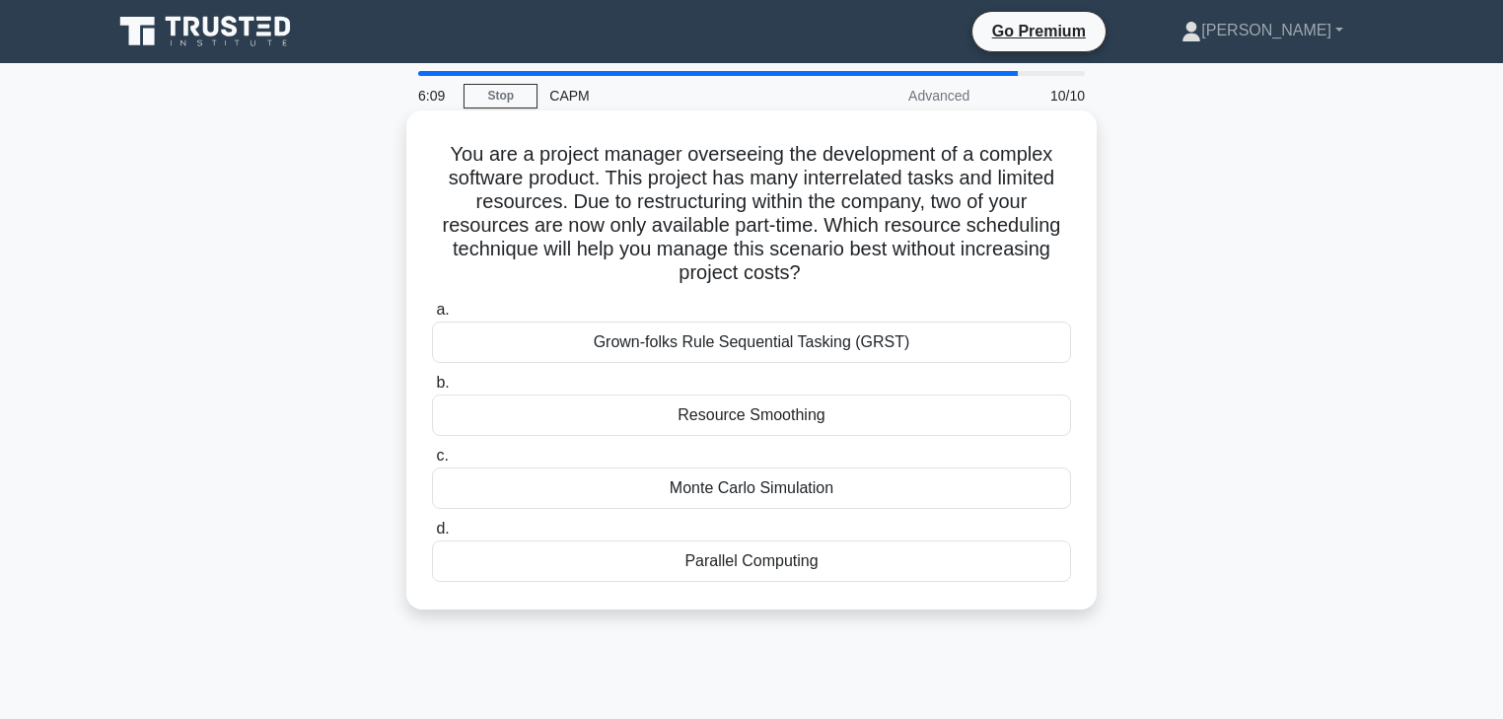
click at [869, 420] on div "Resource Smoothing" at bounding box center [751, 414] width 639 height 41
click at [432, 389] on input "b. Resource Smoothing" at bounding box center [432, 383] width 0 height 13
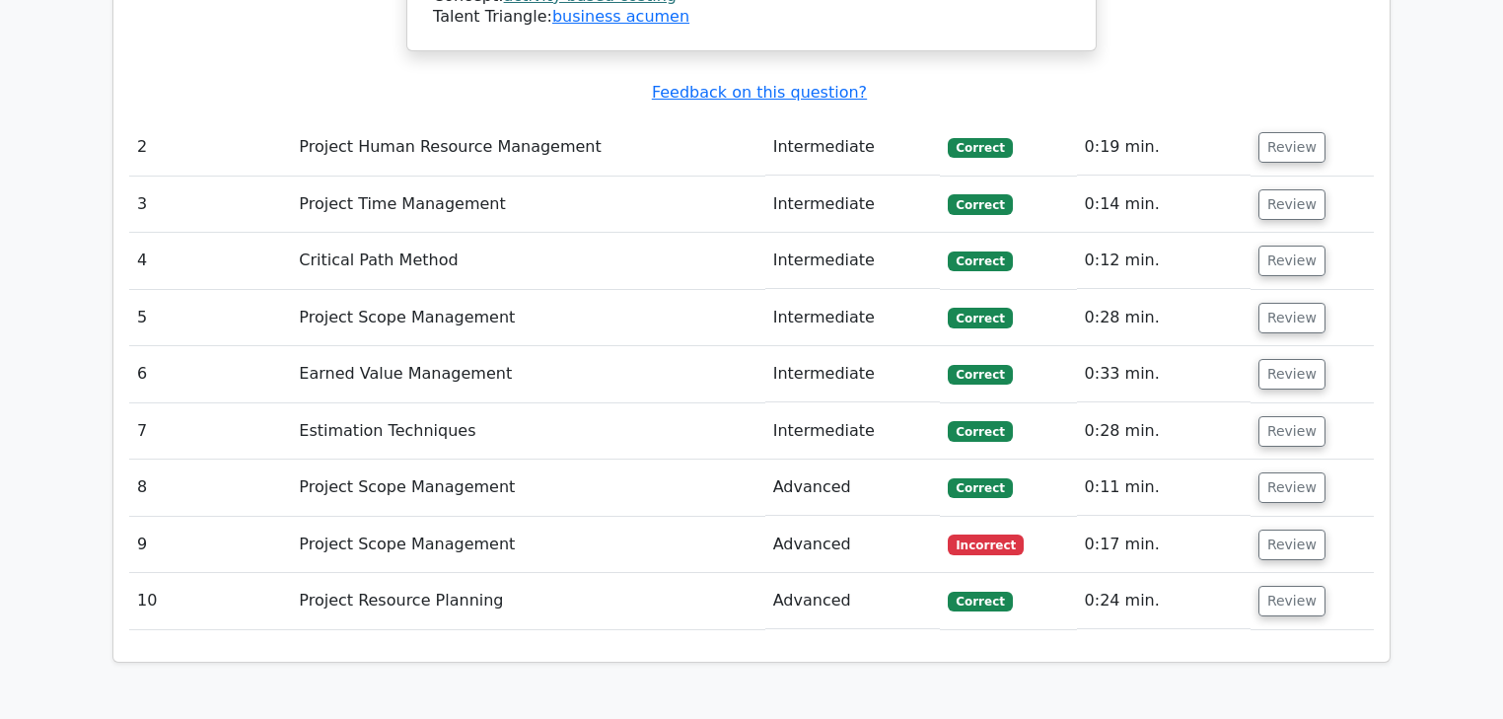
scroll to position [2682, 0]
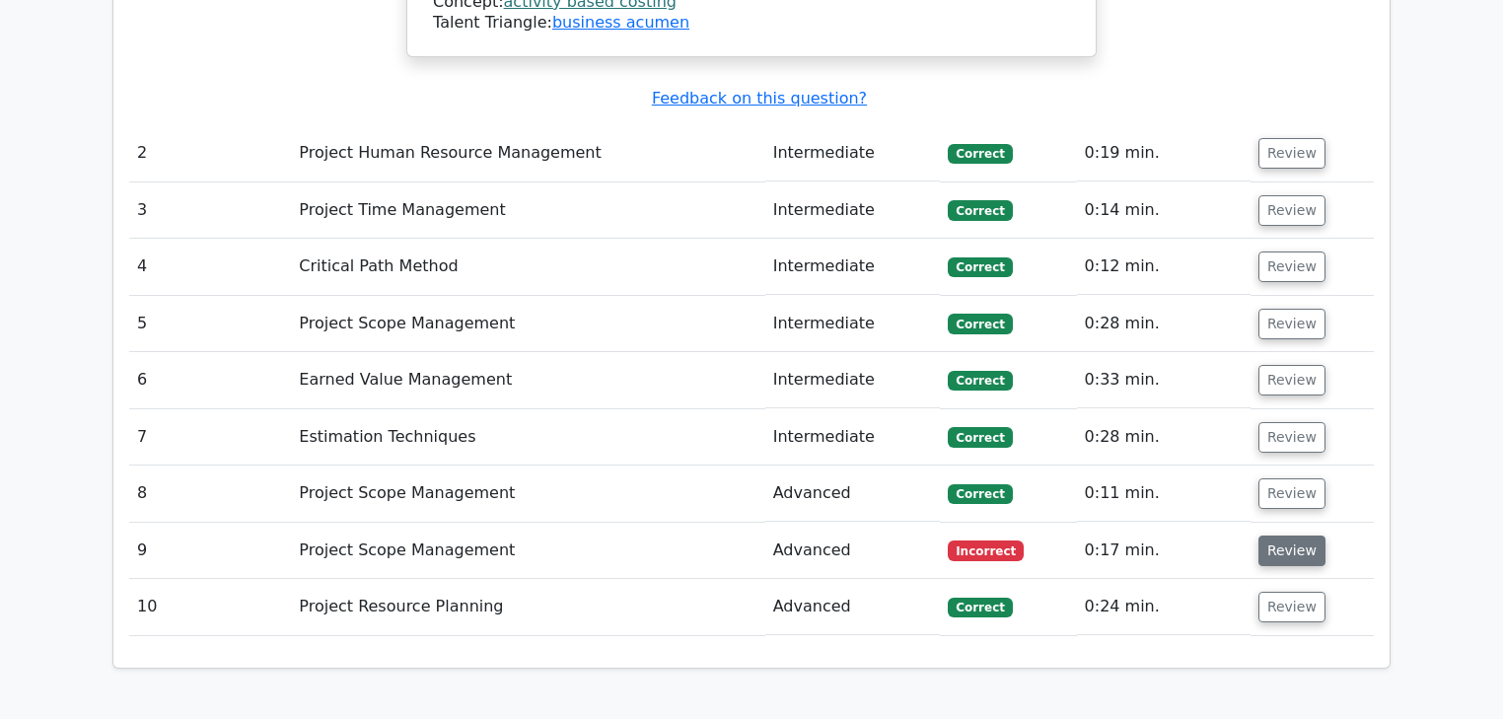
click at [1267, 535] on button "Review" at bounding box center [1291, 550] width 67 height 31
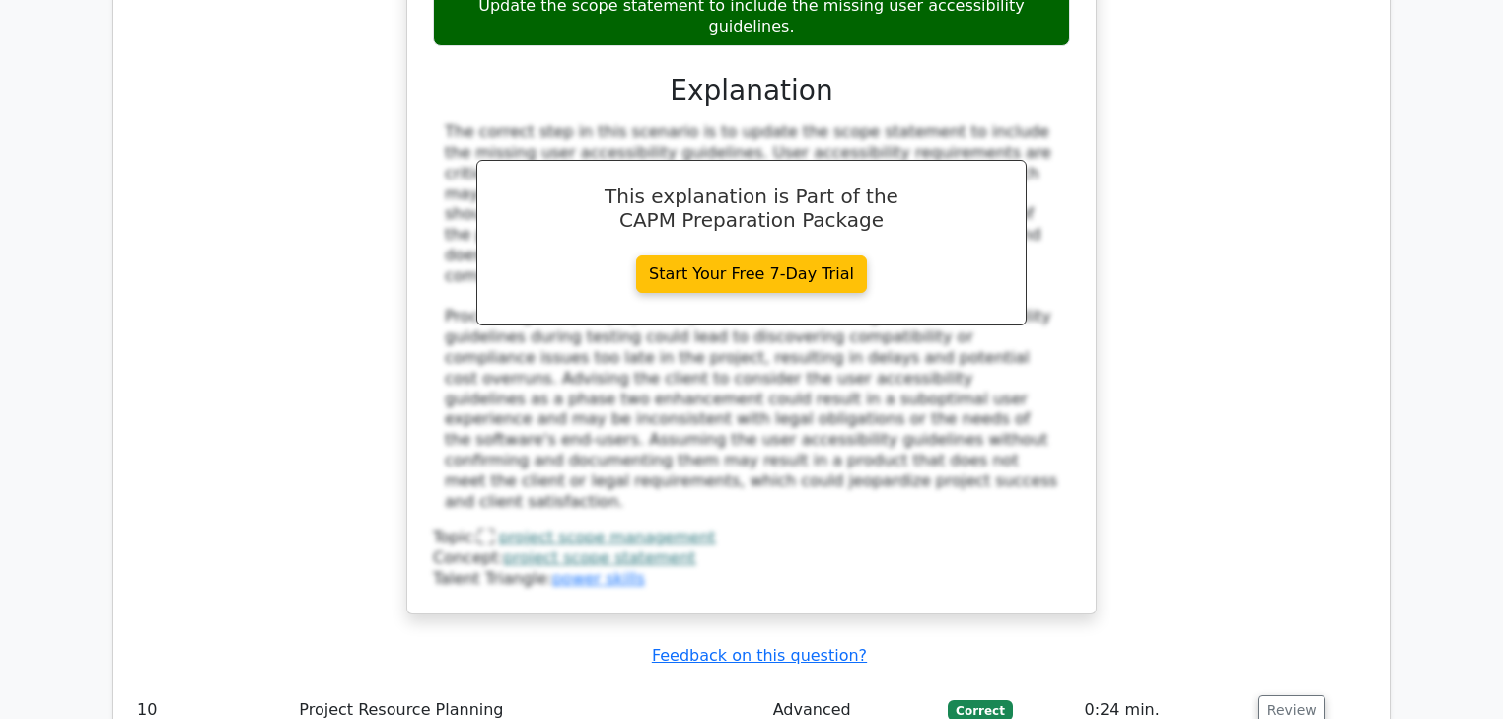
scroll to position [4023, 0]
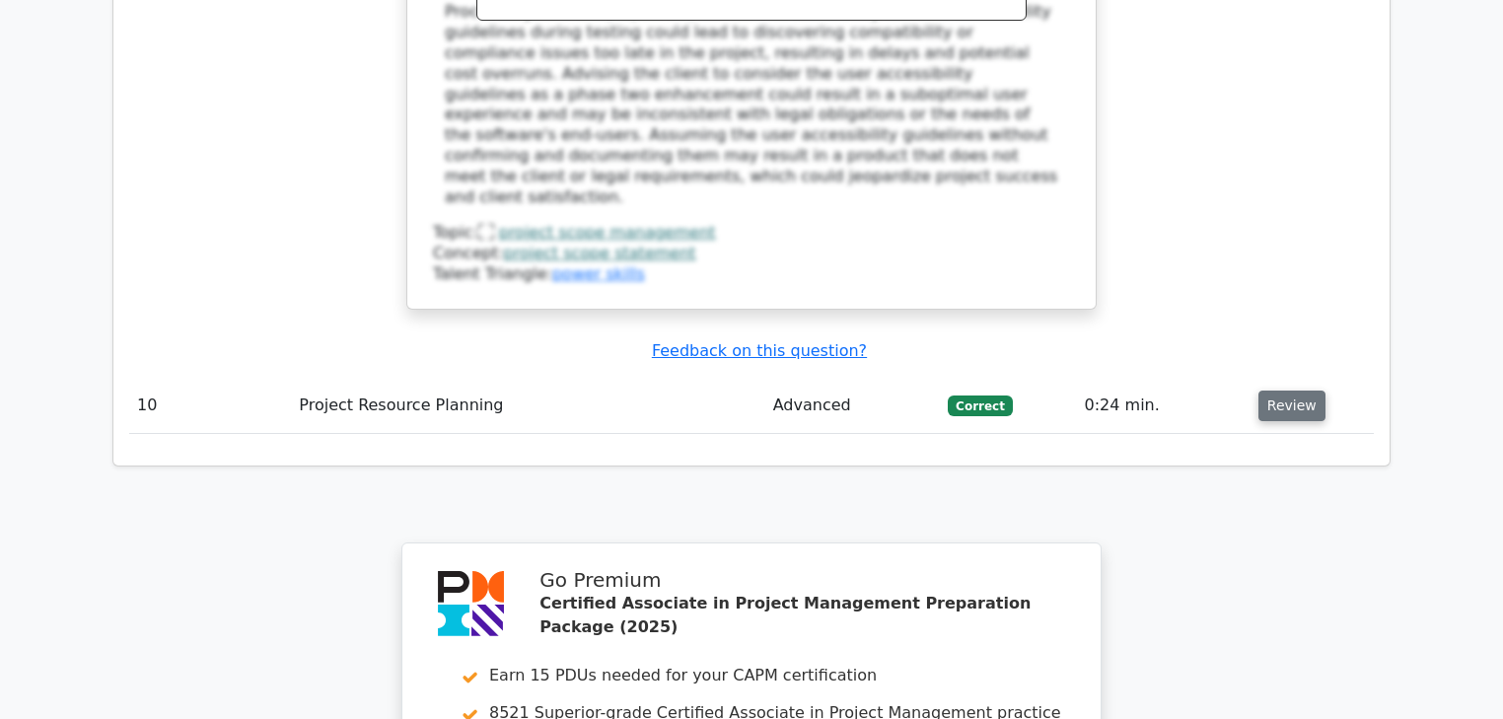
click at [1278, 390] on button "Review" at bounding box center [1291, 405] width 67 height 31
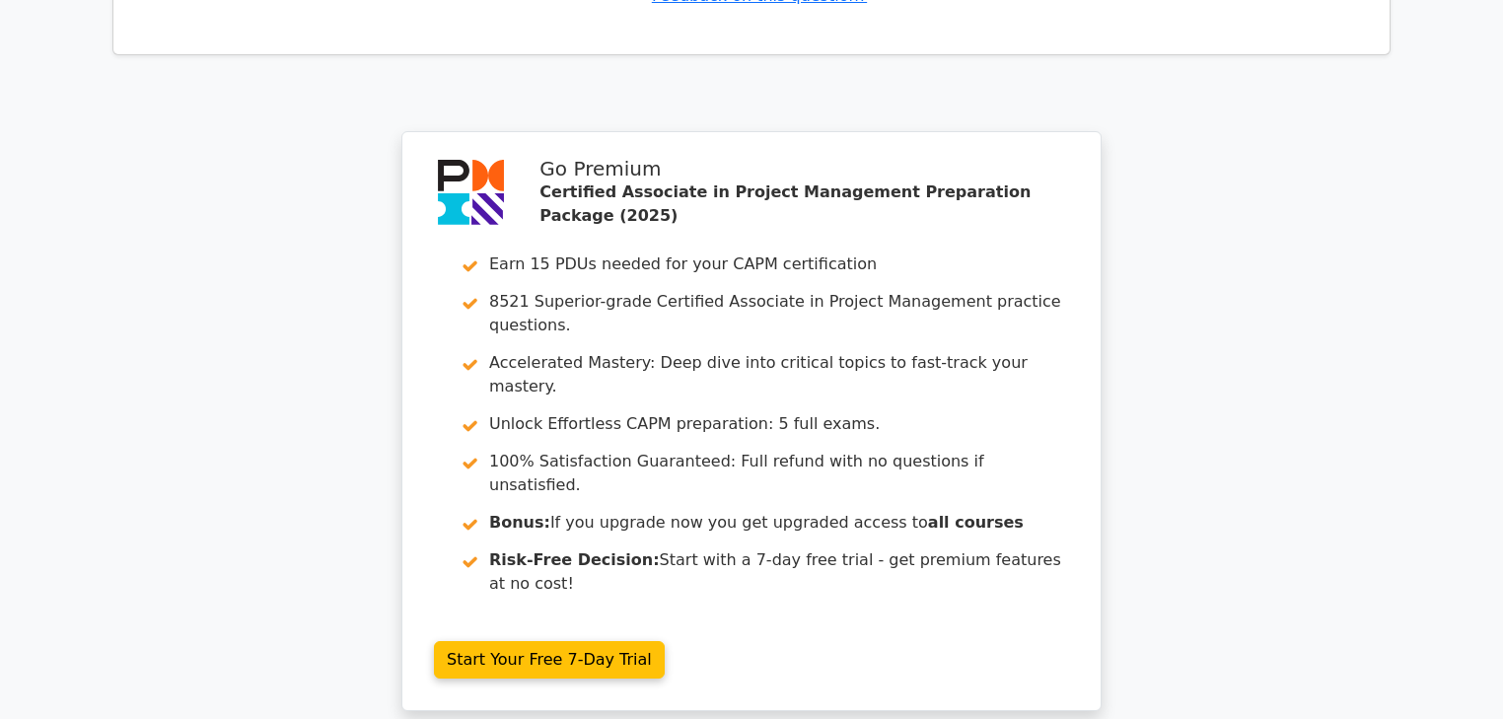
scroll to position [5434, 0]
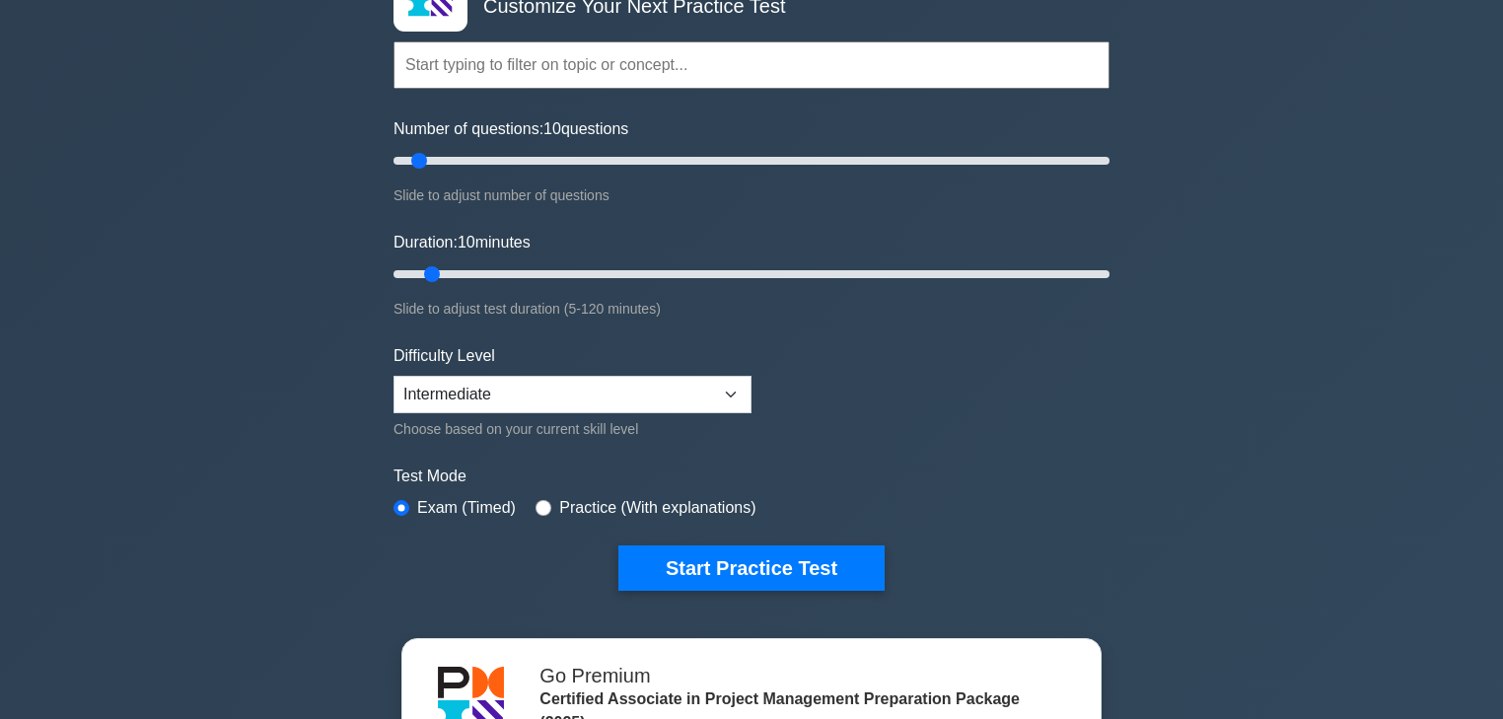
scroll to position [158, 0]
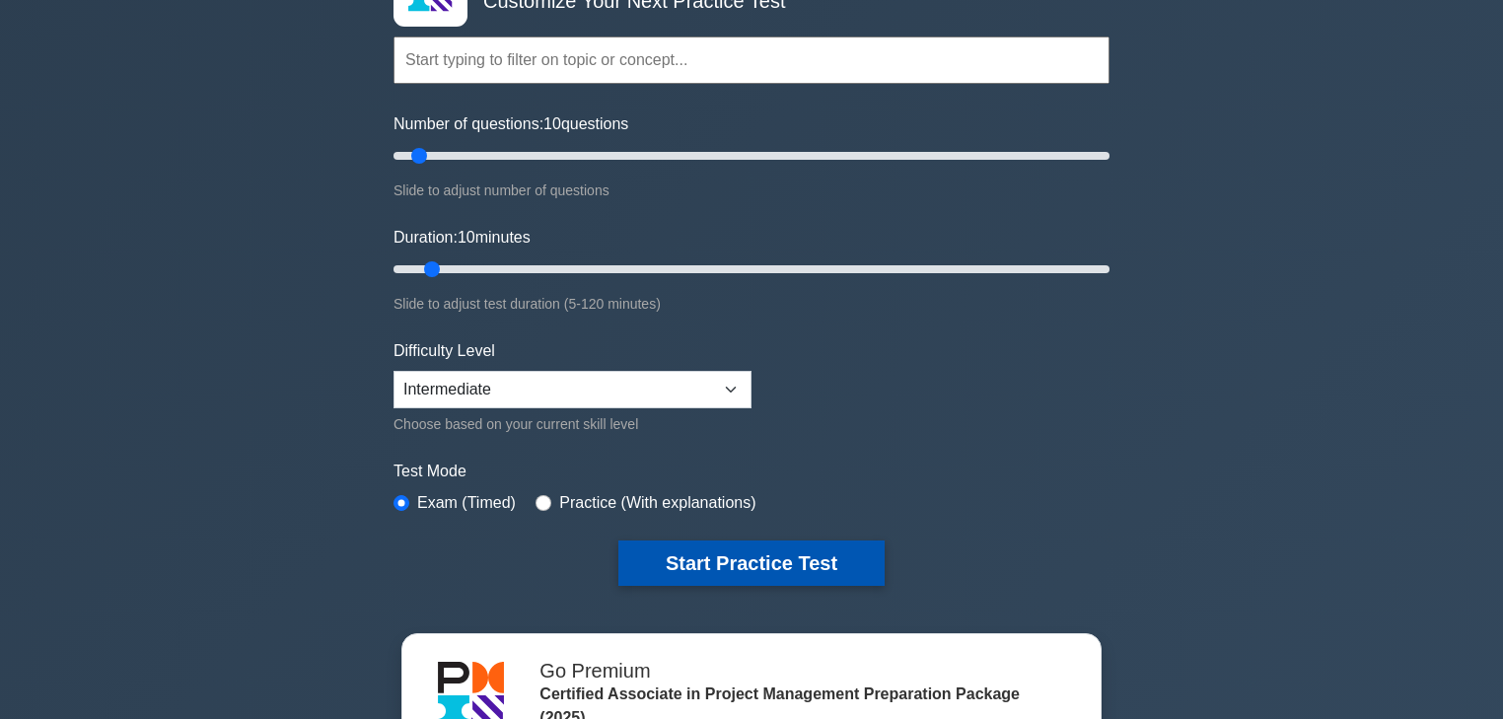
click at [797, 556] on button "Start Practice Test" at bounding box center [751, 562] width 266 height 45
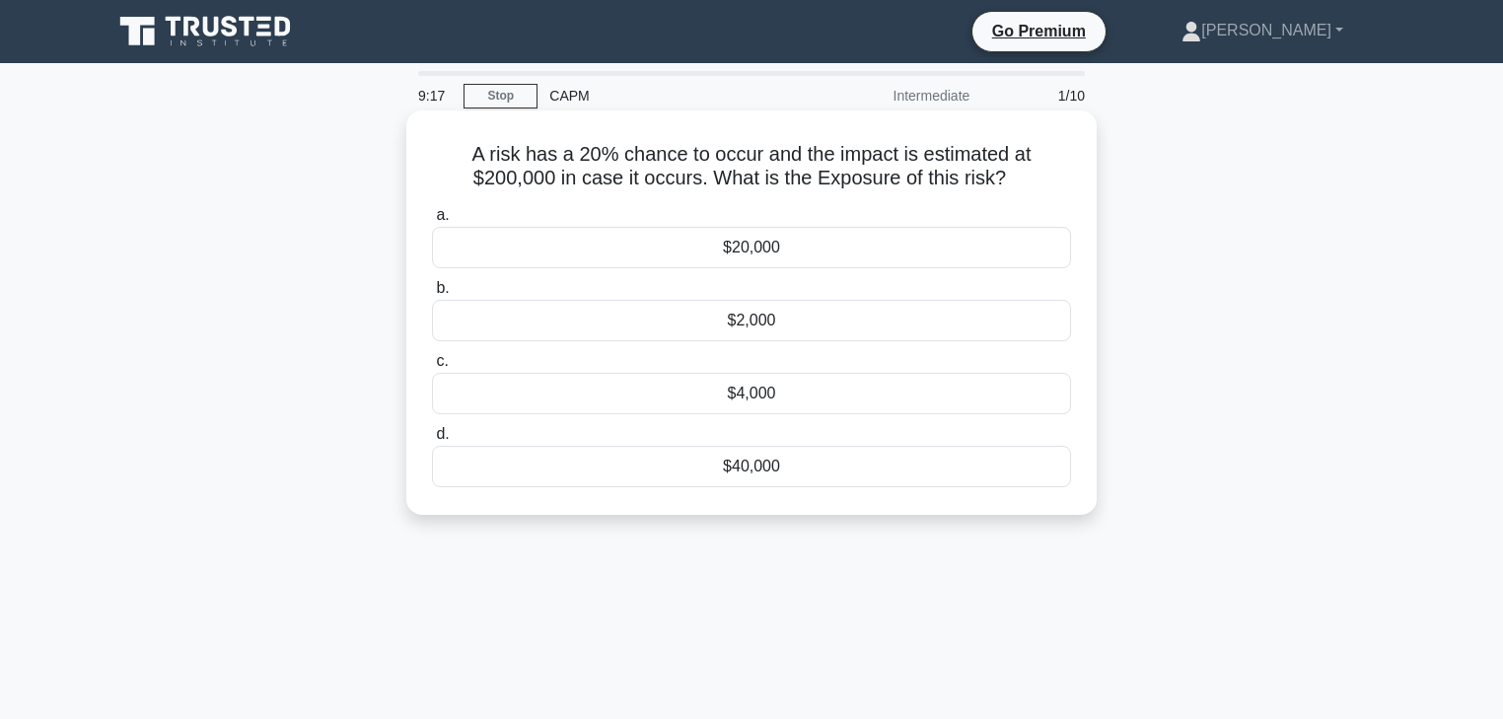
click at [832, 462] on div "$40,000" at bounding box center [751, 466] width 639 height 41
click at [432, 441] on input "d. $40,000" at bounding box center [432, 434] width 0 height 13
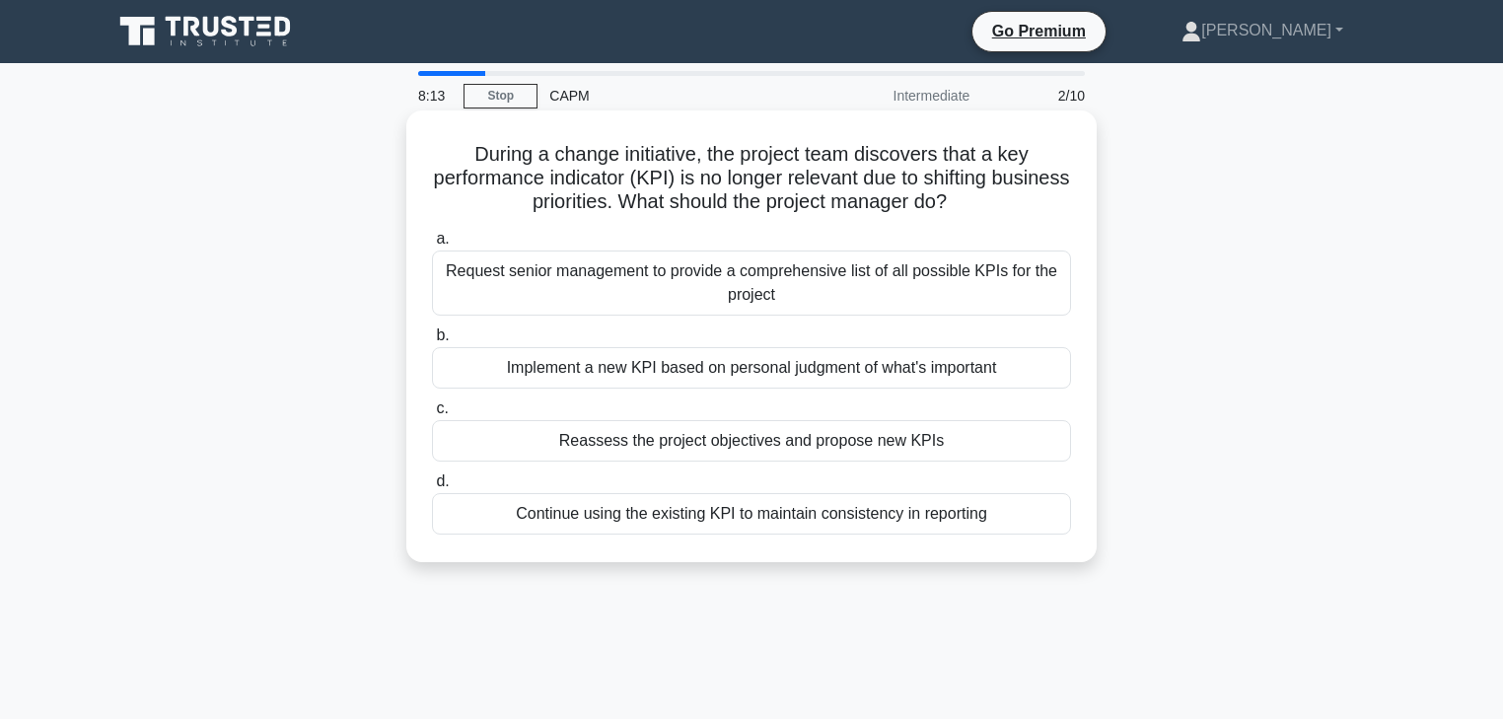
click at [657, 449] on div "Reassess the project objectives and propose new KPIs" at bounding box center [751, 440] width 639 height 41
click at [432, 415] on input "c. Reassess the project objectives and propose new KPIs" at bounding box center [432, 408] width 0 height 13
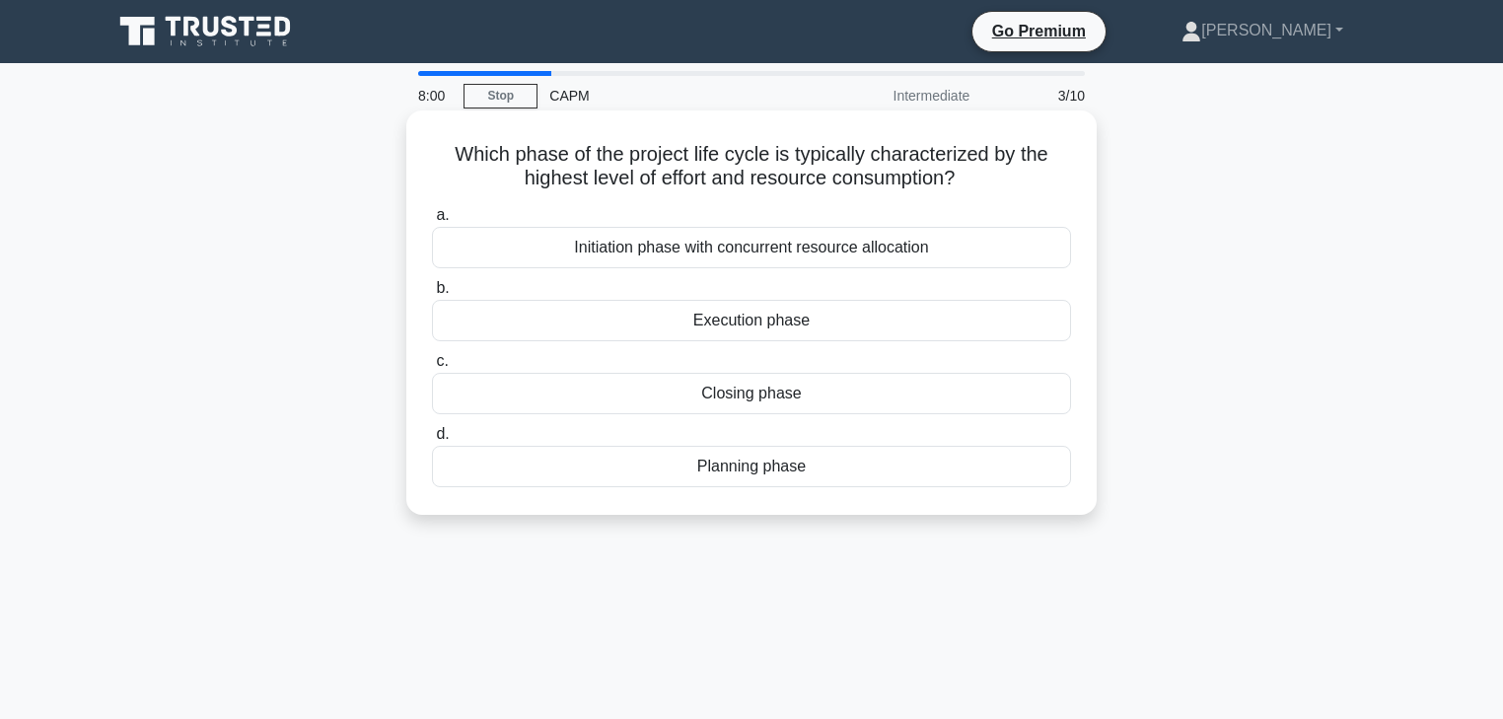
click at [611, 327] on div "Execution phase" at bounding box center [751, 320] width 639 height 41
click at [432, 295] on input "b. Execution phase" at bounding box center [432, 288] width 0 height 13
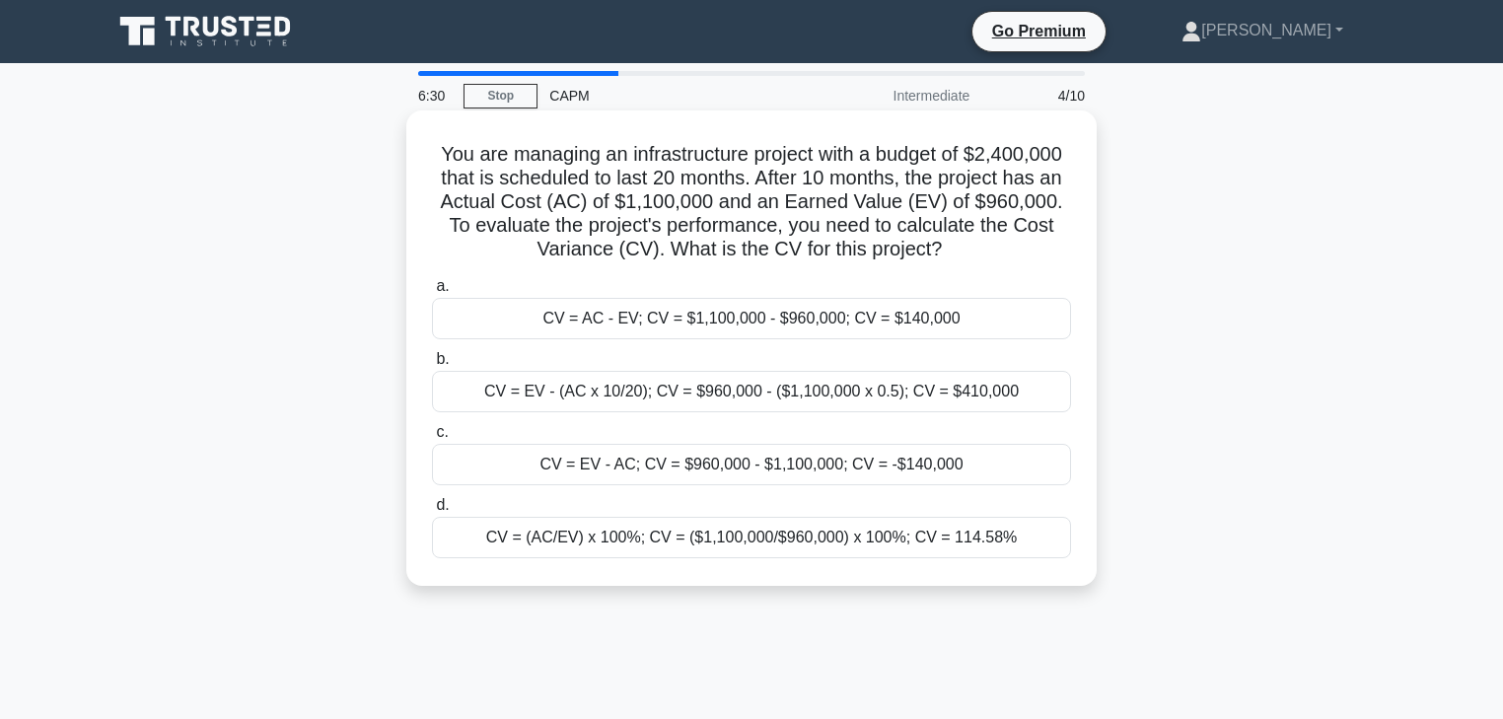
click at [621, 323] on div "CV = AC - EV; CV = $1,100,000 - $960,000; CV = $140,000" at bounding box center [751, 318] width 639 height 41
click at [432, 293] on input "a. CV = AC - EV; CV = $1,100,000 - $960,000; CV = $140,000" at bounding box center [432, 286] width 0 height 13
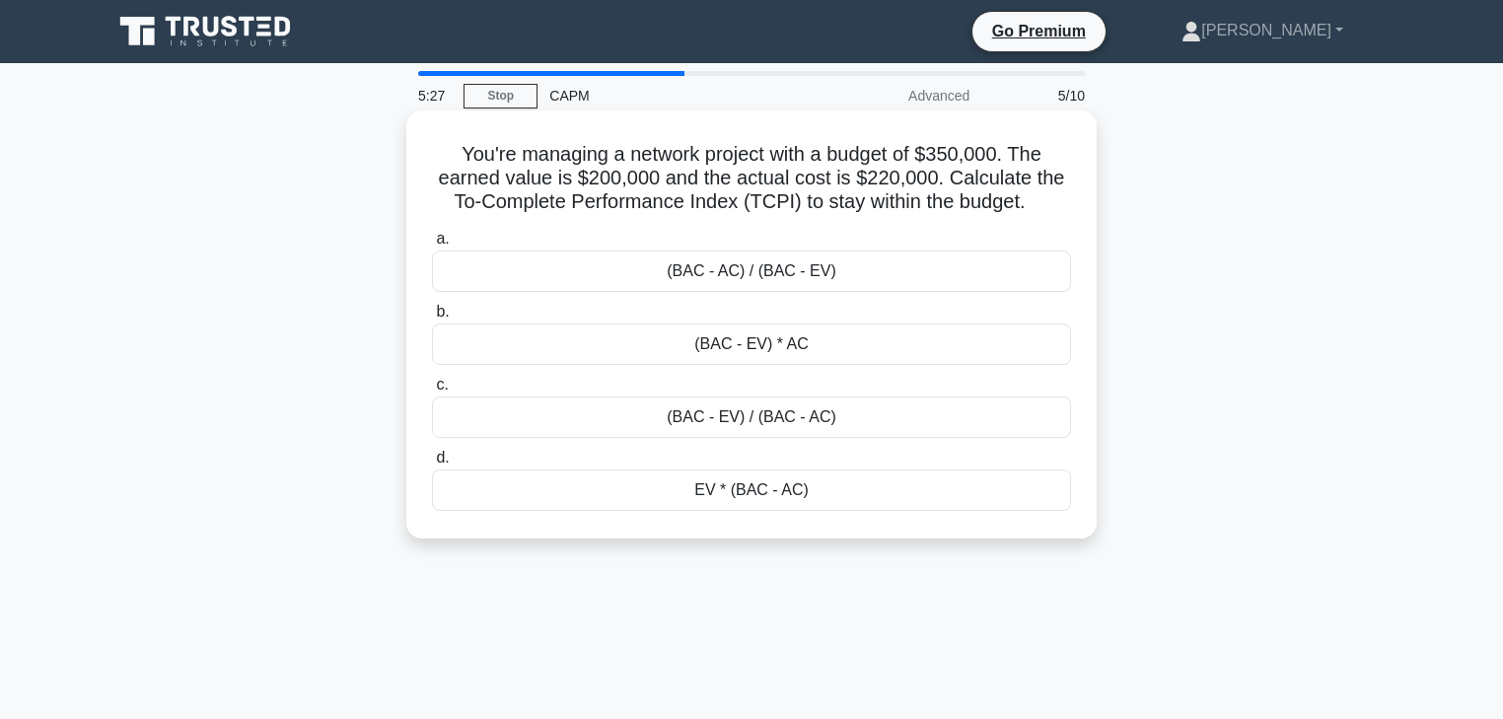
click at [822, 500] on div "EV * (BAC - AC)" at bounding box center [751, 489] width 639 height 41
click at [432, 464] on input "d. EV * (BAC - AC)" at bounding box center [432, 458] width 0 height 13
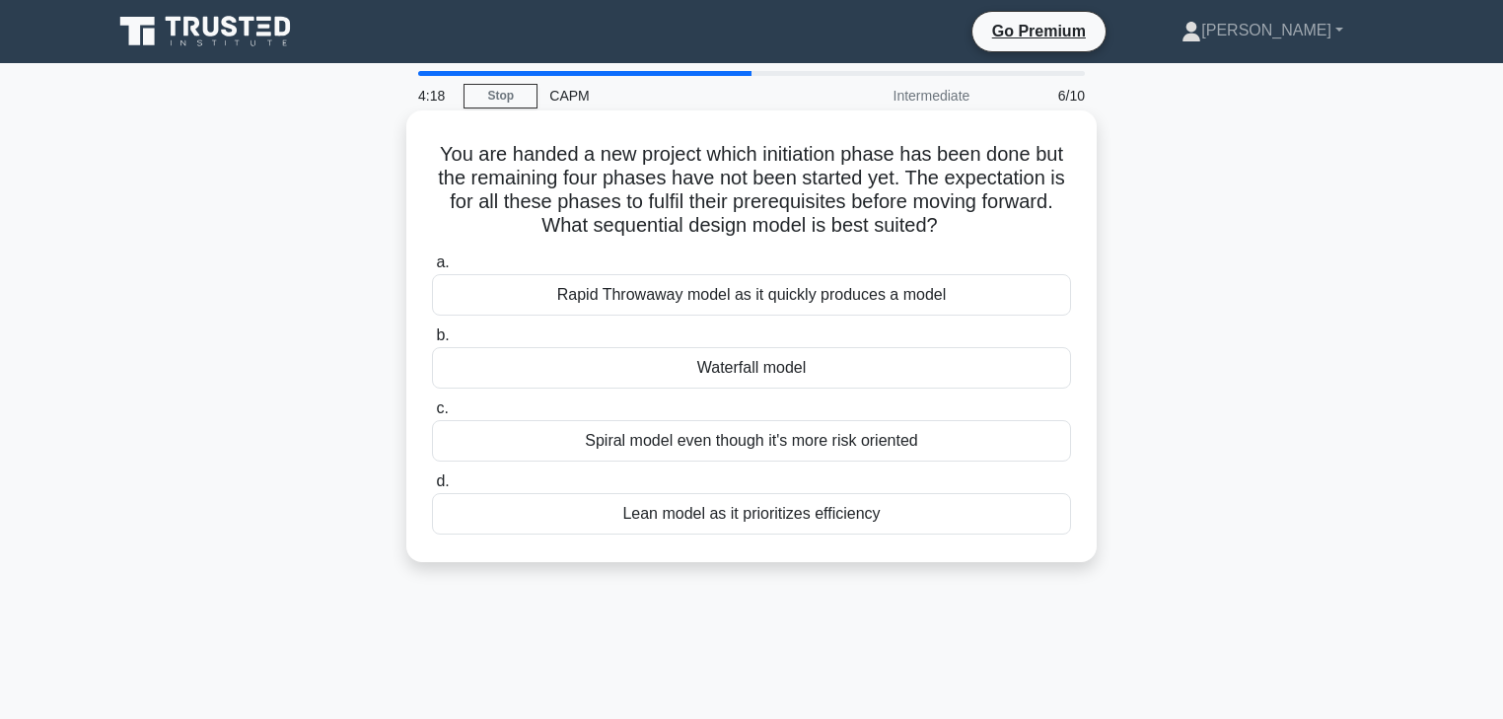
click at [768, 433] on div "Spiral model even though it's more risk oriented" at bounding box center [751, 440] width 639 height 41
click at [432, 415] on input "c. Spiral model even though it's more risk oriented" at bounding box center [432, 408] width 0 height 13
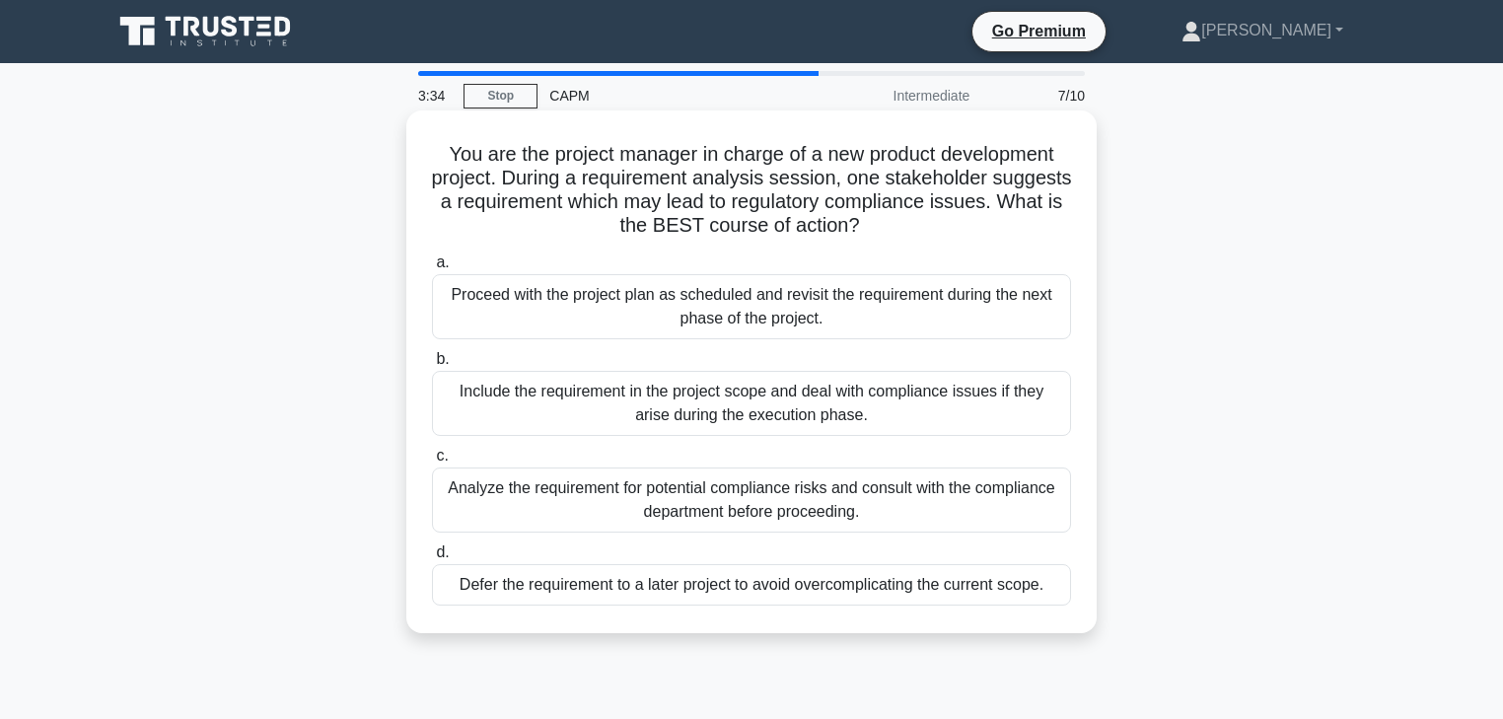
click at [773, 508] on div "Analyze the requirement for potential compliance risks and consult with the com…" at bounding box center [751, 499] width 639 height 65
click at [432, 462] on input "c. Analyze the requirement for potential compliance risks and consult with the …" at bounding box center [432, 456] width 0 height 13
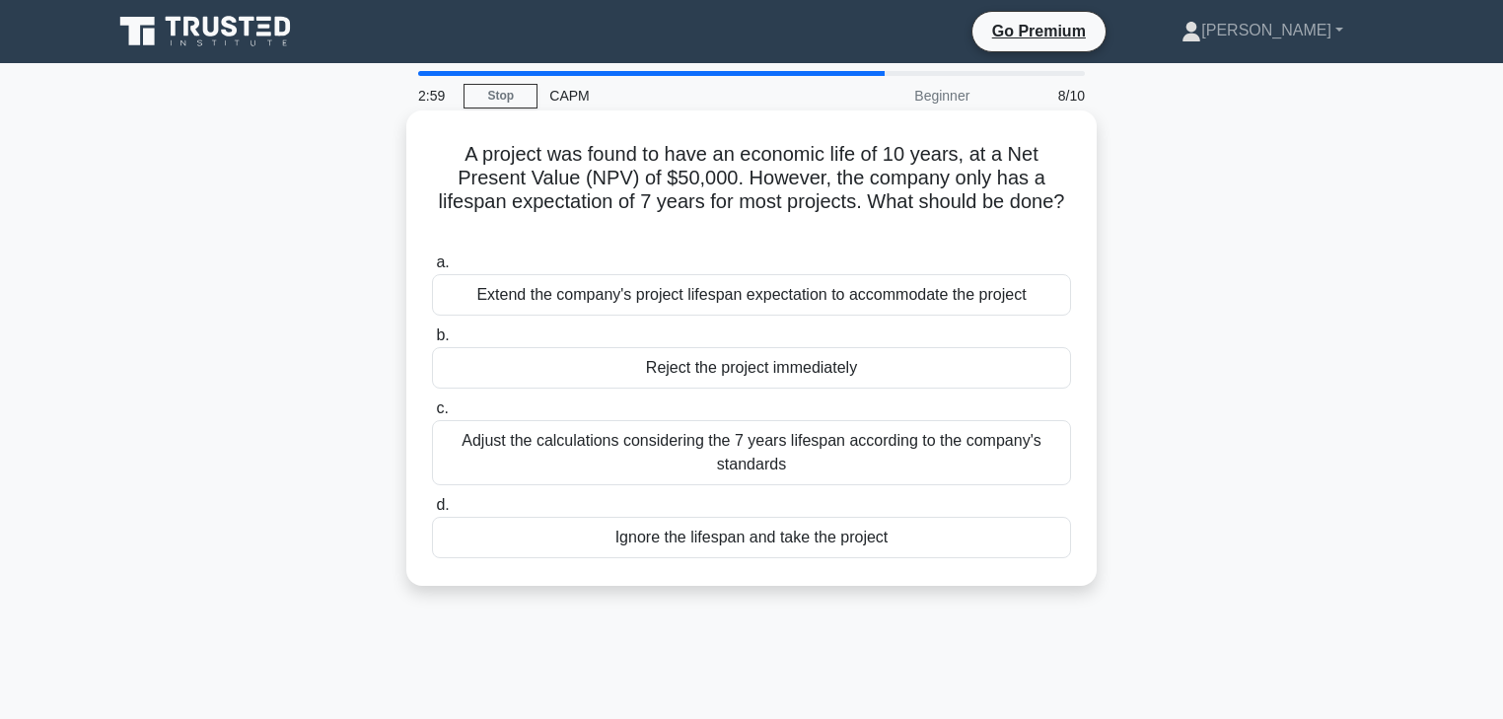
click at [826, 459] on div "Adjust the calculations considering the 7 years lifespan according to the compa…" at bounding box center [751, 452] width 639 height 65
click at [432, 415] on input "c. Adjust the calculations considering the 7 years lifespan according to the co…" at bounding box center [432, 408] width 0 height 13
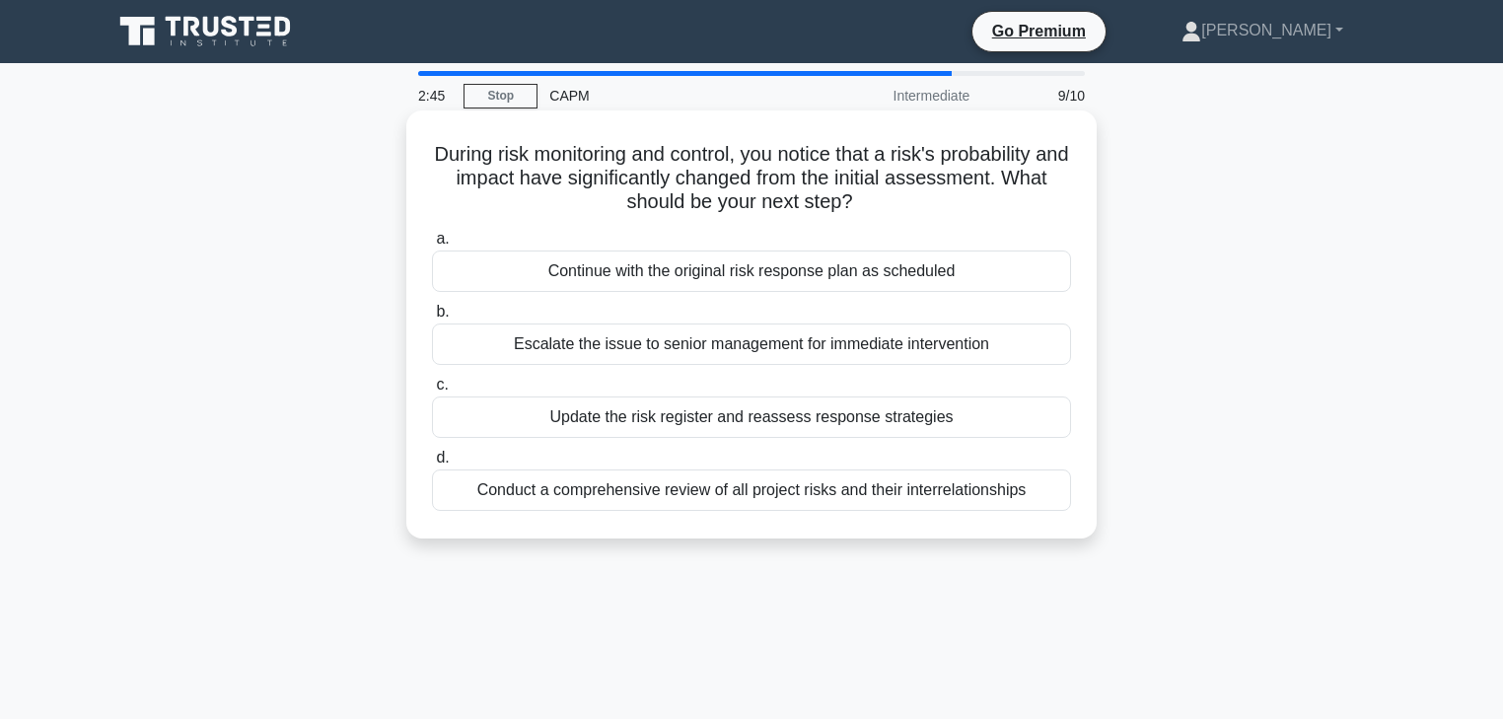
click at [800, 411] on div "Update the risk register and reassess response strategies" at bounding box center [751, 416] width 639 height 41
click at [432, 391] on input "c. Update the risk register and reassess response strategies" at bounding box center [432, 385] width 0 height 13
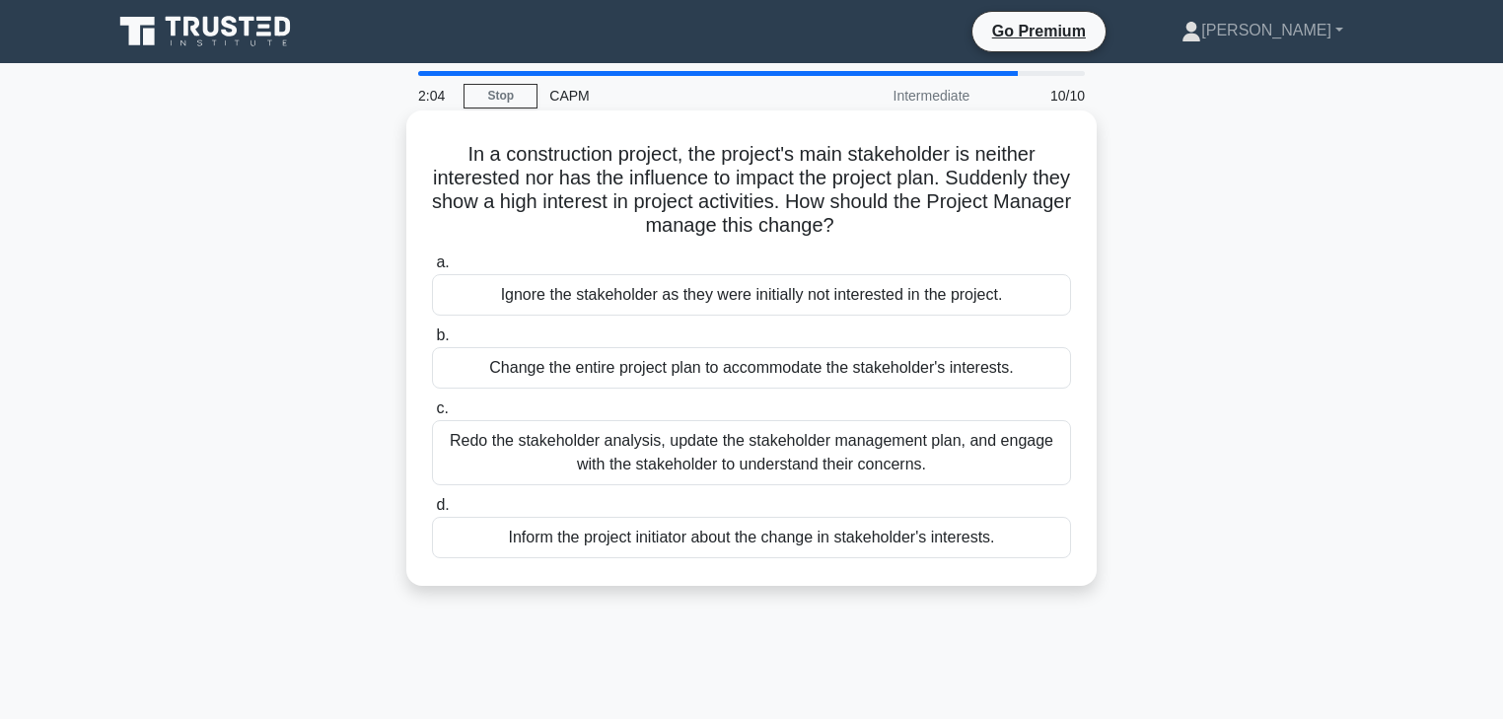
click at [931, 432] on div "Redo the stakeholder analysis, update the stakeholder management plan, and enga…" at bounding box center [751, 452] width 639 height 65
click at [432, 415] on input "c. Redo the stakeholder analysis, update the stakeholder management plan, and e…" at bounding box center [432, 408] width 0 height 13
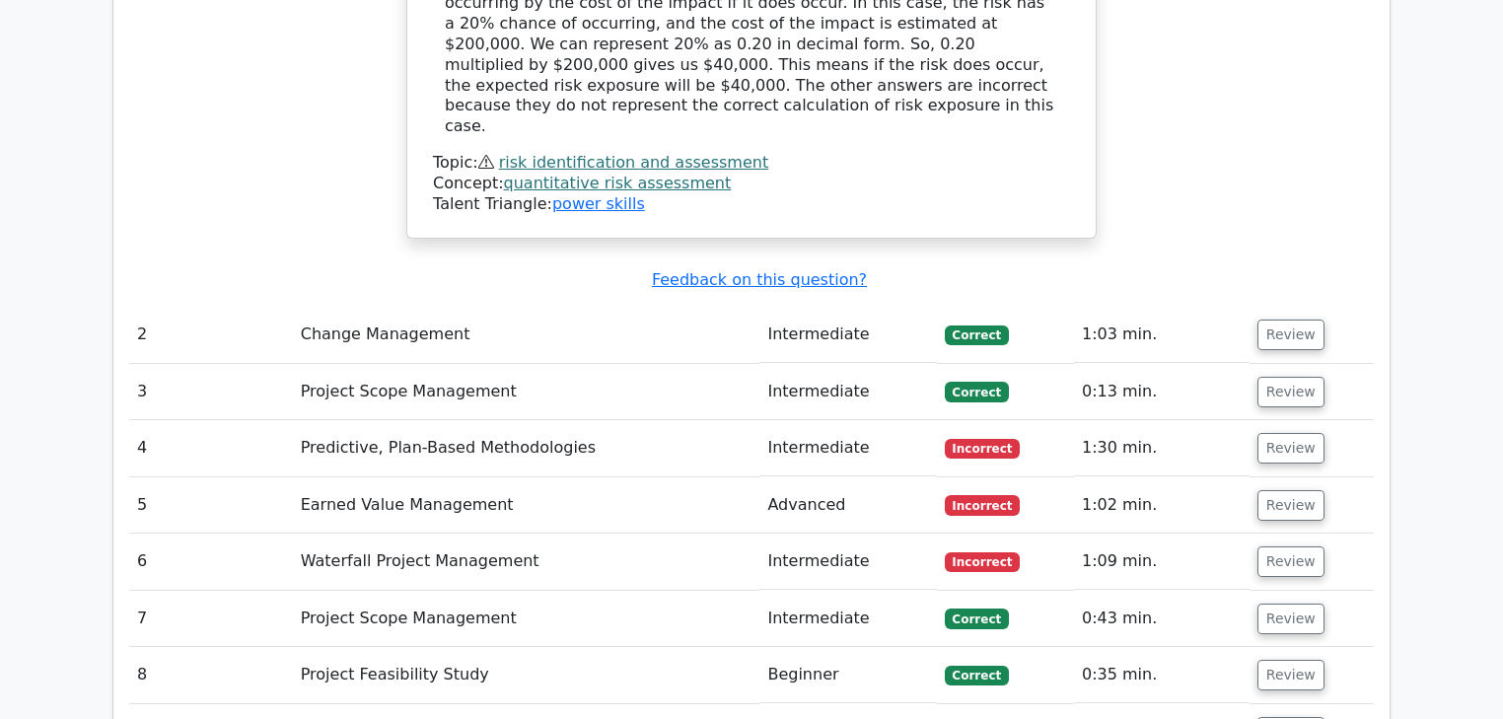
scroll to position [2366, 0]
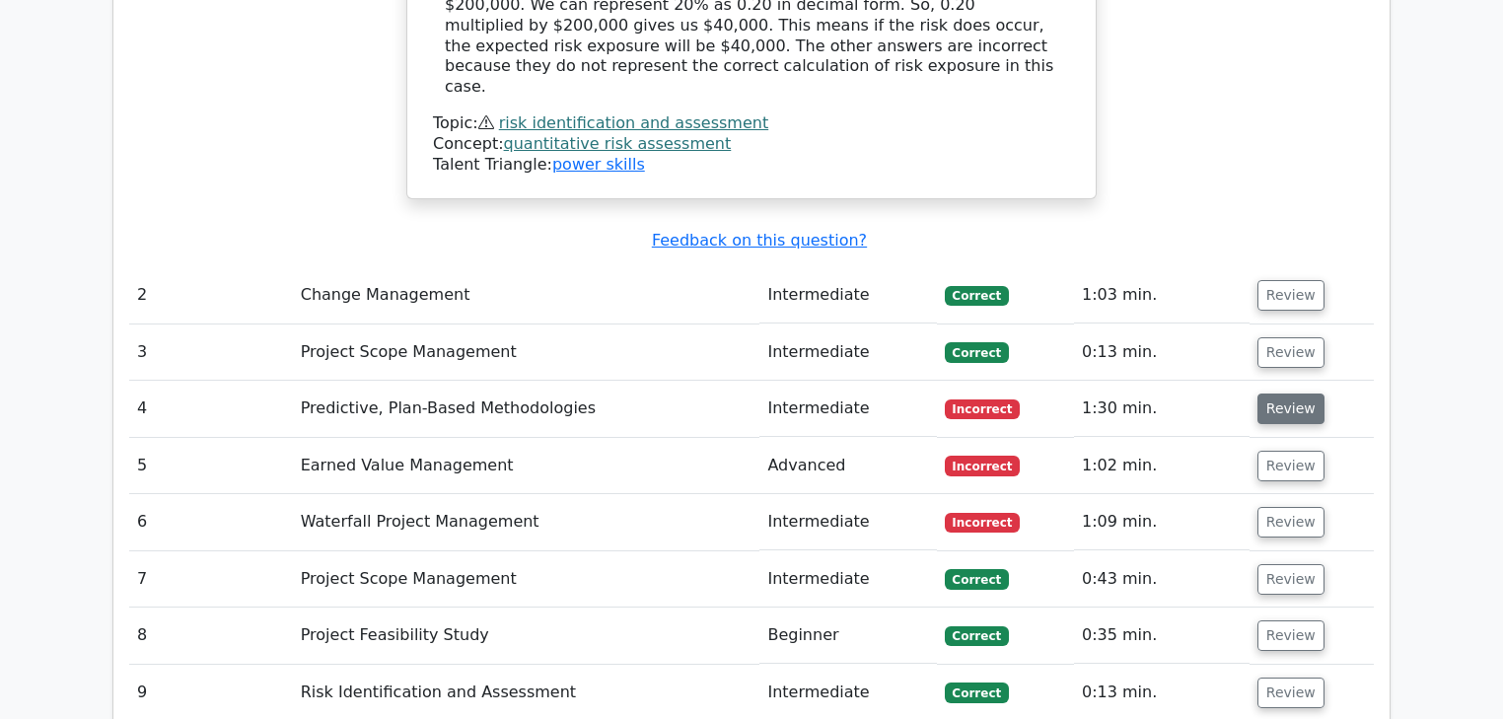
click at [1297, 393] on button "Review" at bounding box center [1290, 408] width 67 height 31
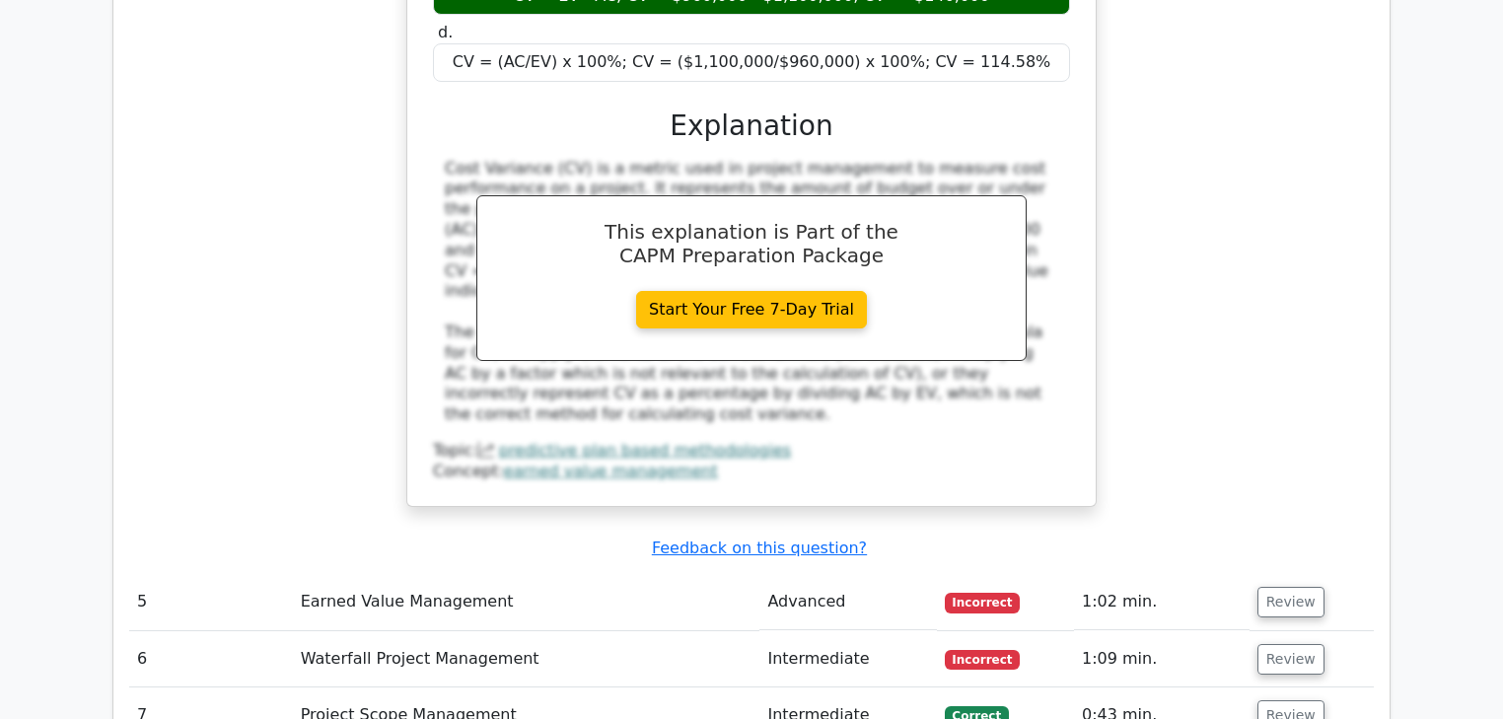
scroll to position [3155, 0]
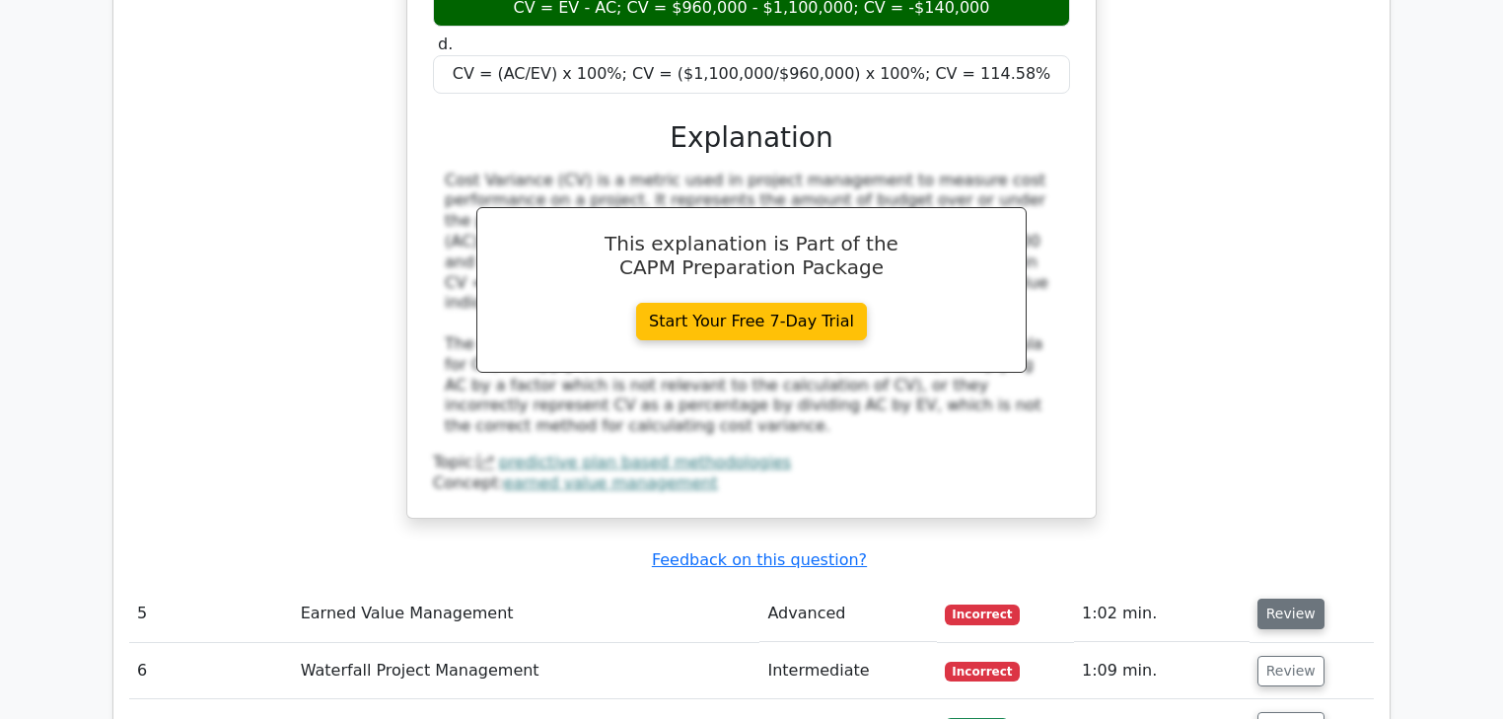
click at [1294, 598] on button "Review" at bounding box center [1290, 613] width 67 height 31
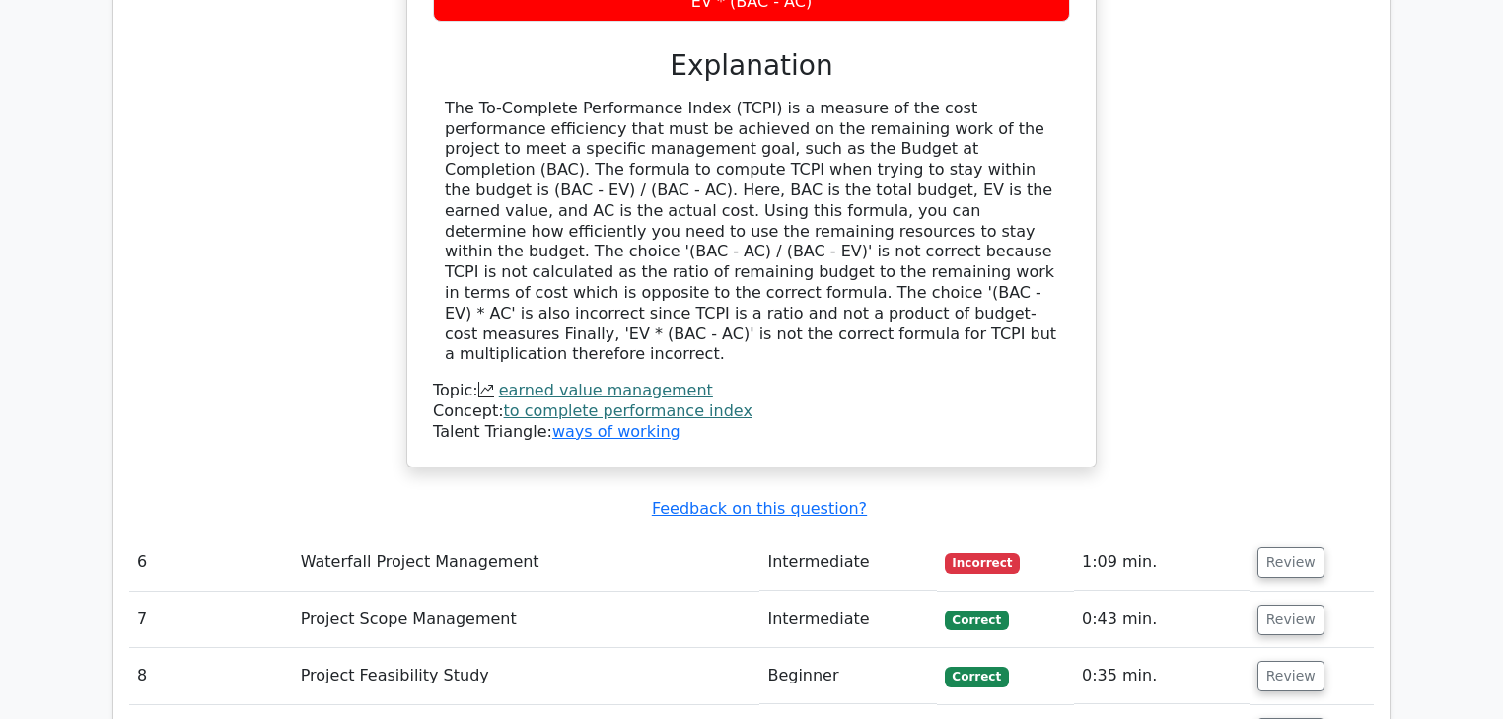
scroll to position [4180, 0]
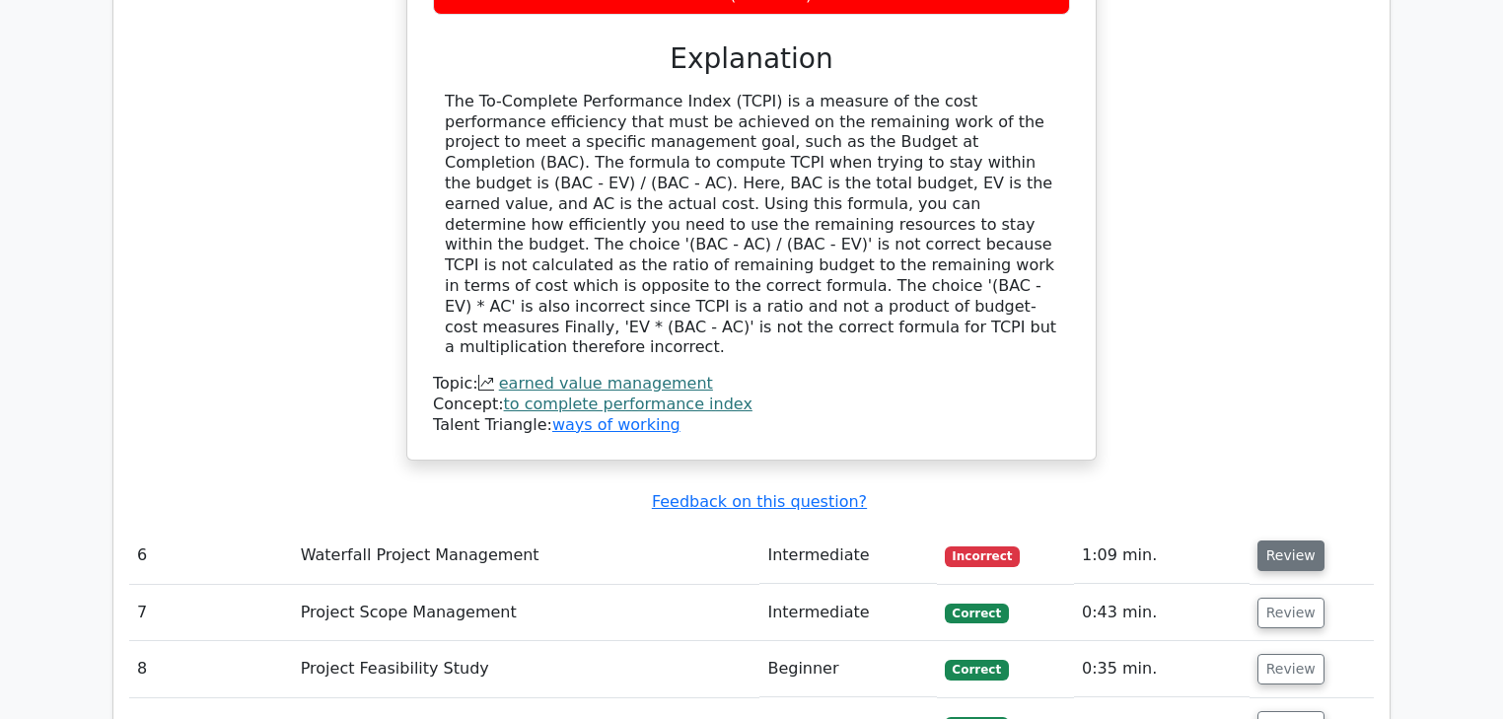
click at [1276, 540] on button "Review" at bounding box center [1290, 555] width 67 height 31
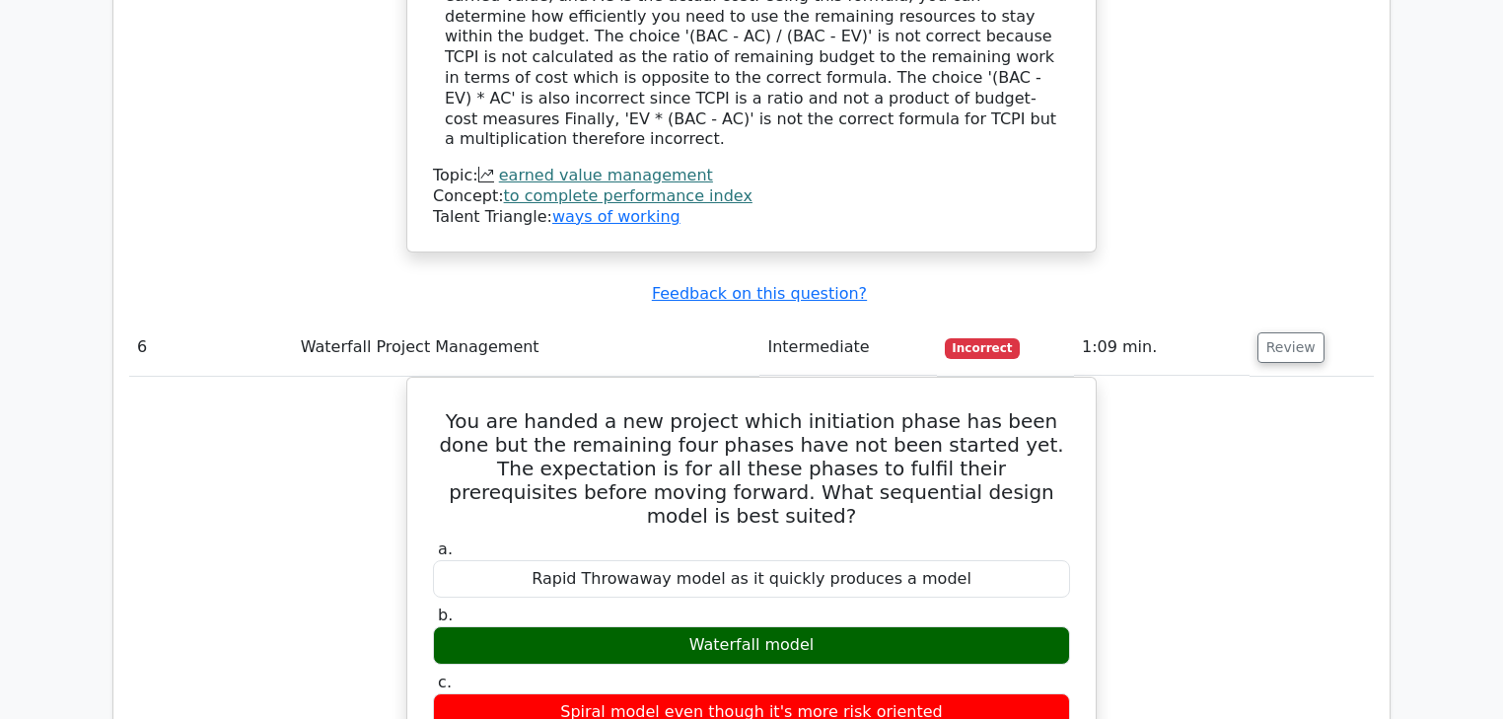
scroll to position [4259, 0]
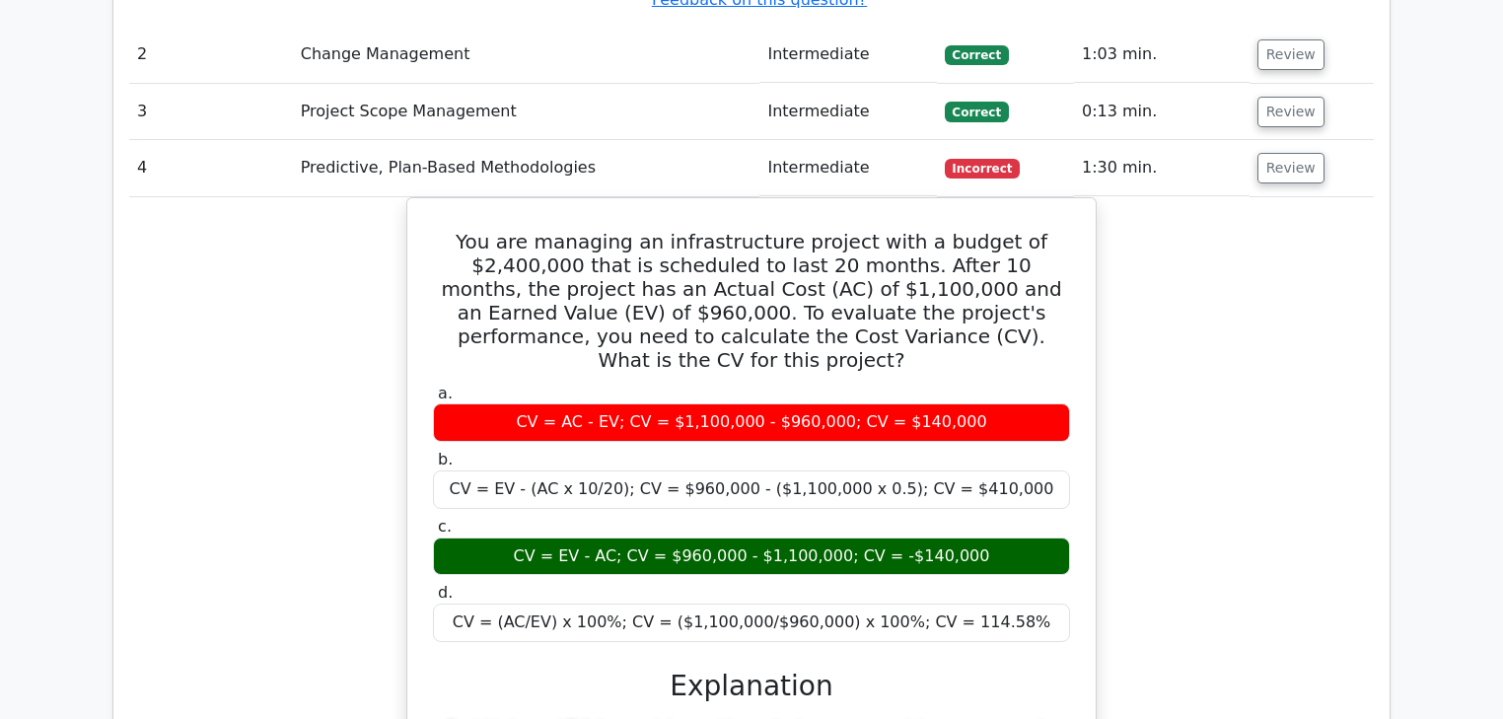
scroll to position [2366, 0]
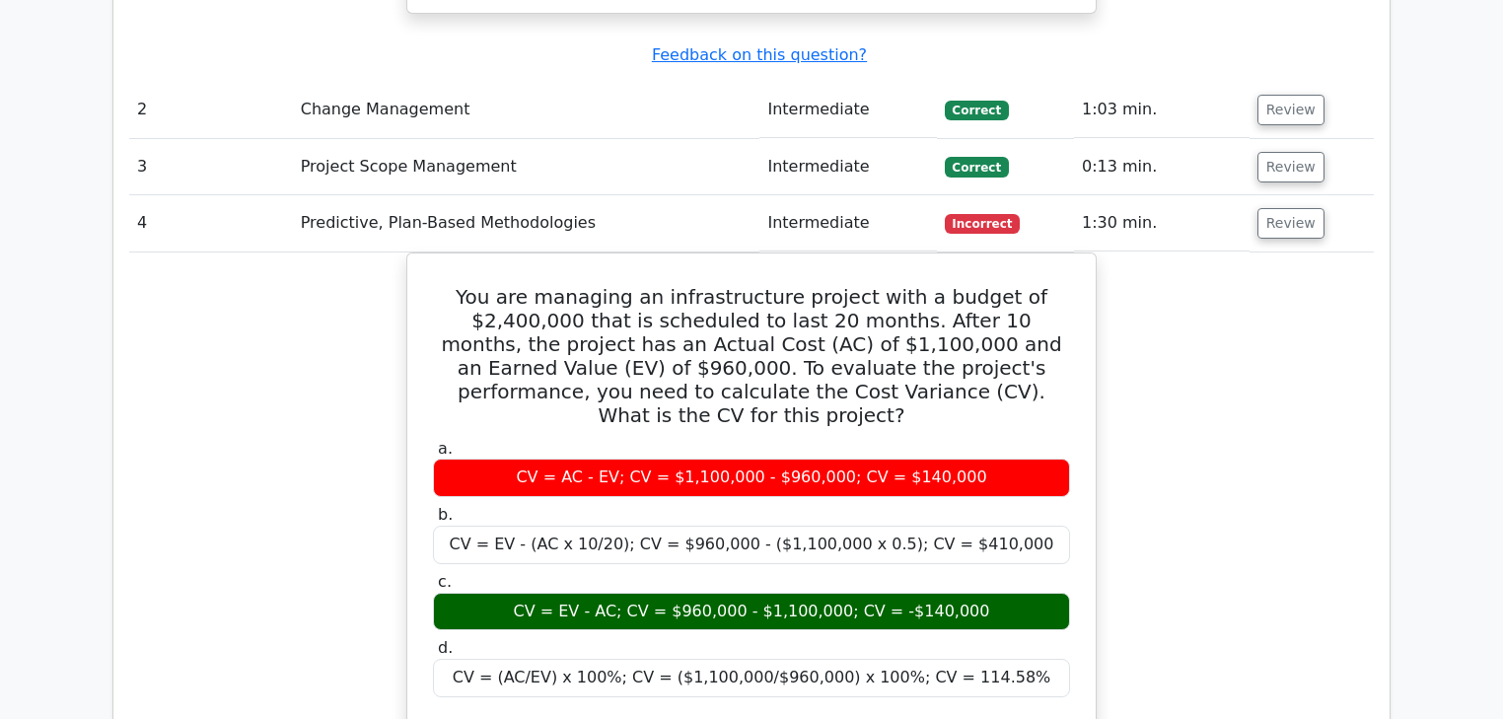
scroll to position [2603, 0]
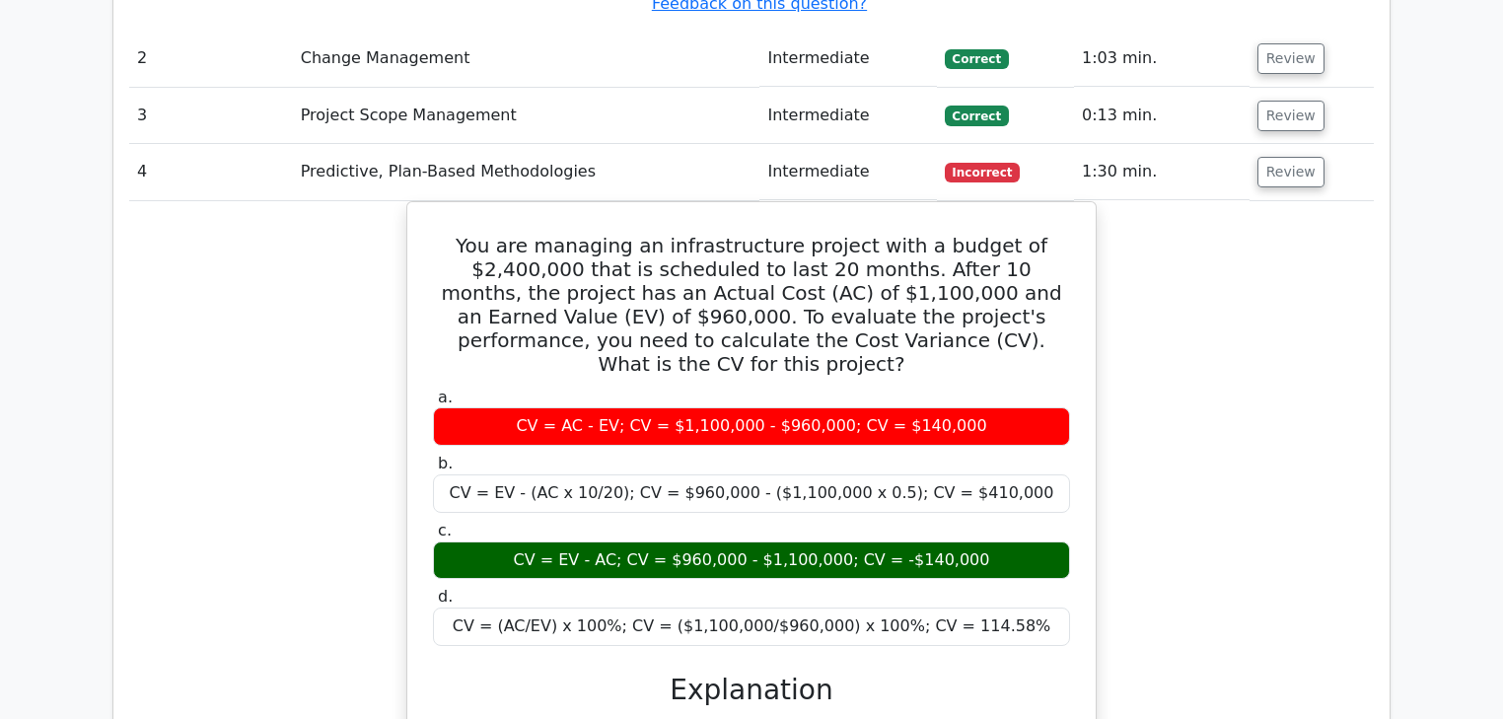
click at [1144, 441] on div "You are managing an infrastructure project with a budget of $2,400,000 that is …" at bounding box center [751, 647] width 1244 height 893
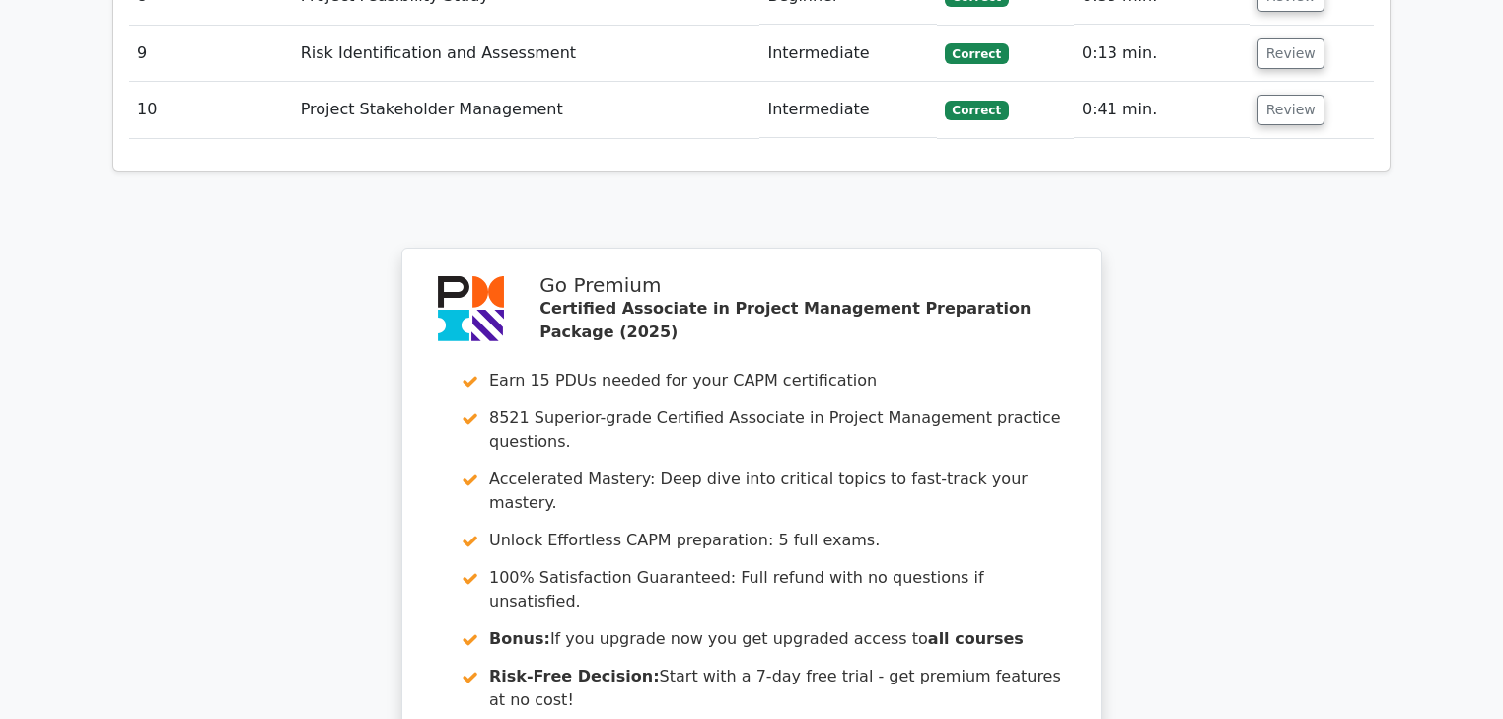
scroll to position [5758, 0]
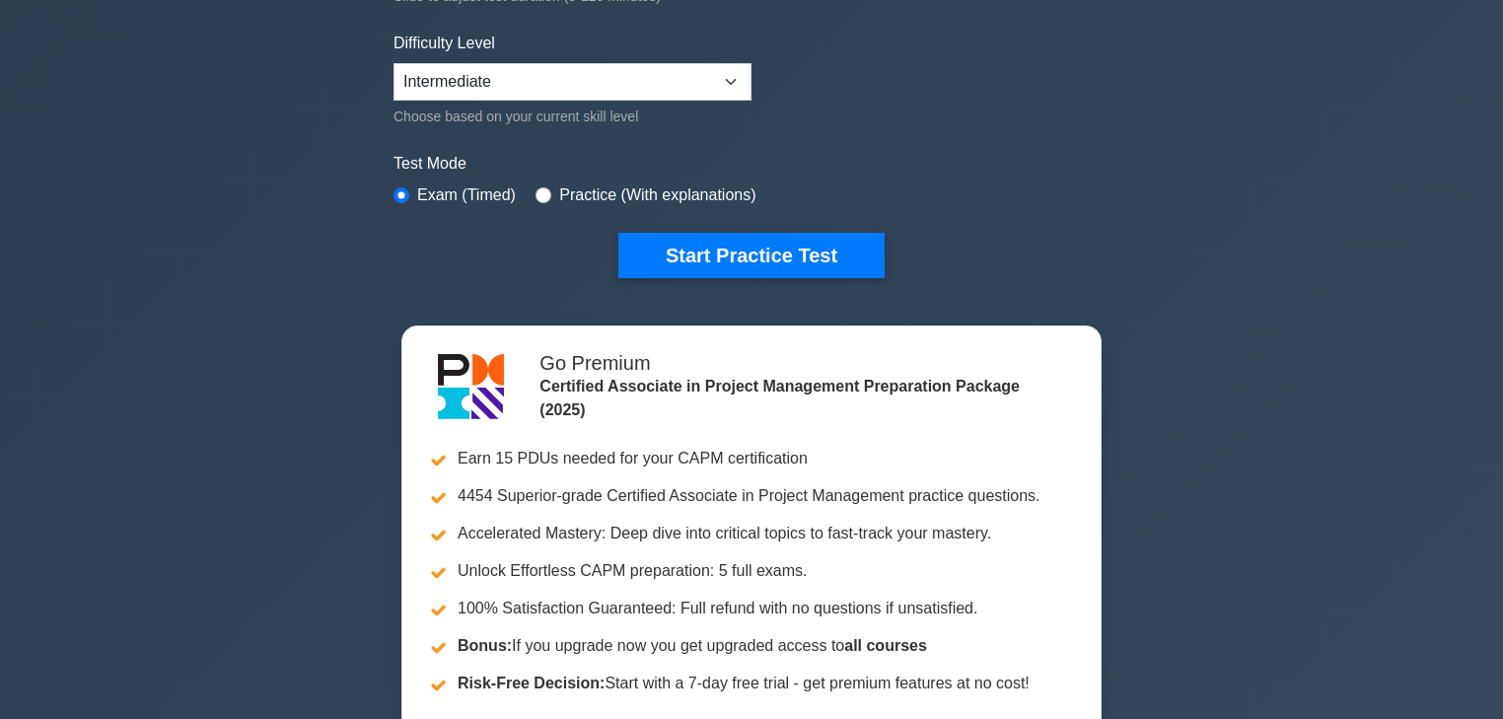
scroll to position [473, 0]
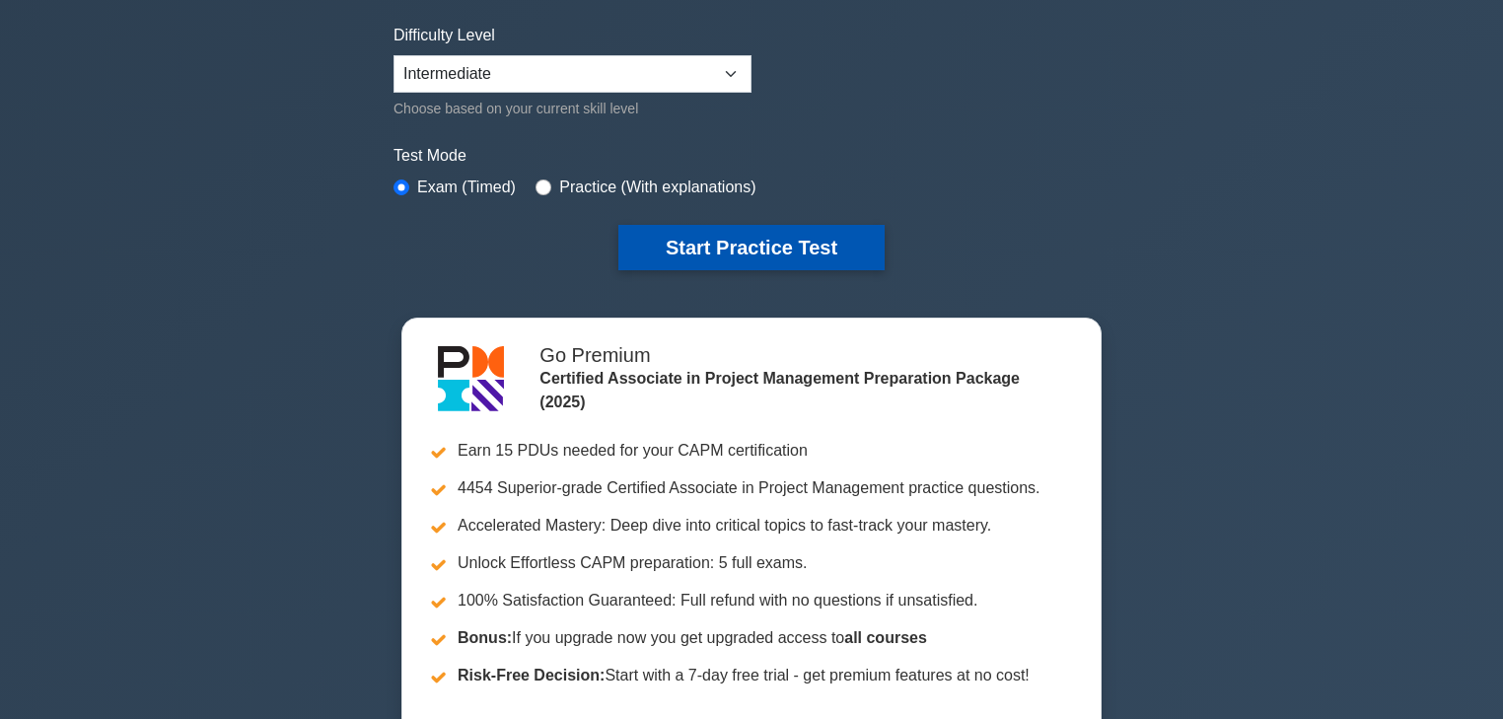
click at [761, 236] on button "Start Practice Test" at bounding box center [751, 247] width 266 height 45
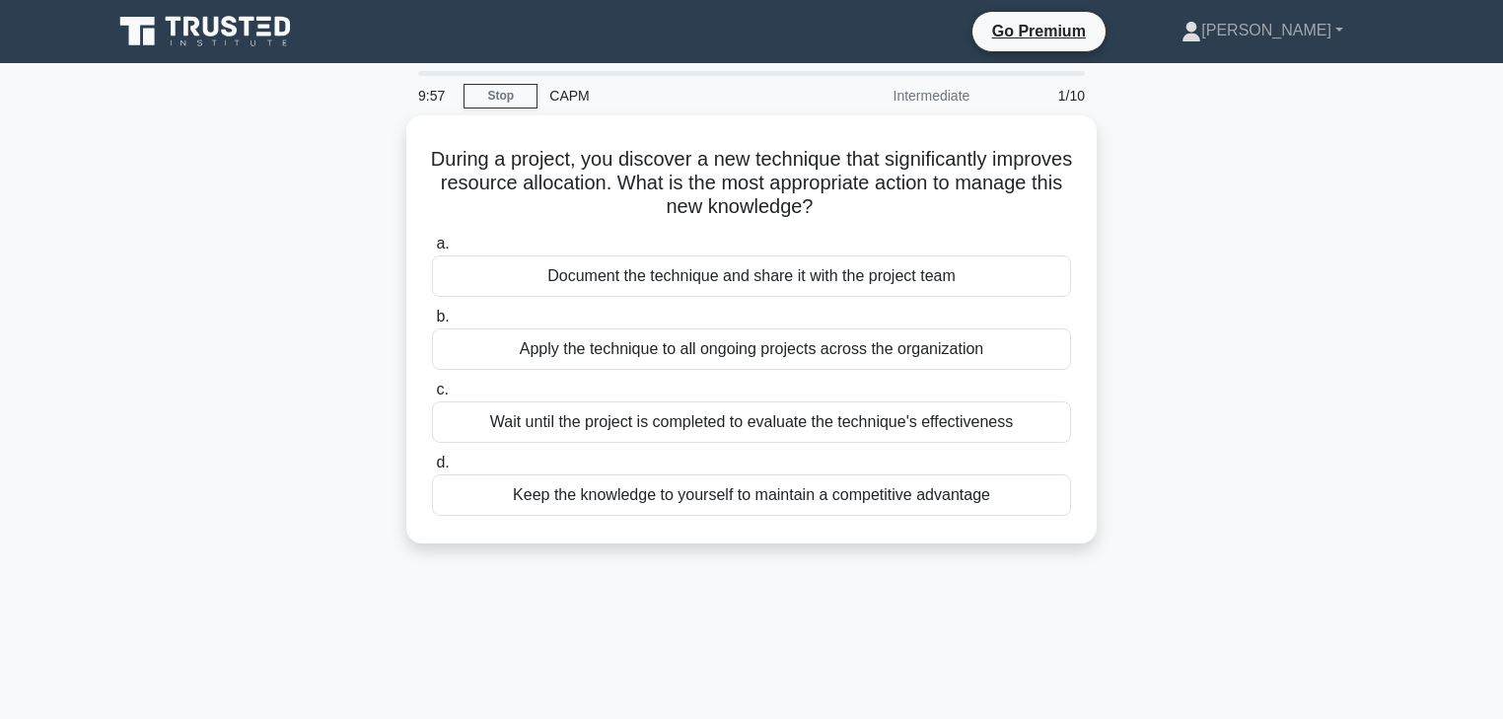
drag, startPoint x: 0, startPoint y: 0, endPoint x: 1387, endPoint y: 300, distance: 1419.3
click at [1387, 300] on div "During a project, you discover a new technique that significantly improves reso…" at bounding box center [751, 341] width 1301 height 452
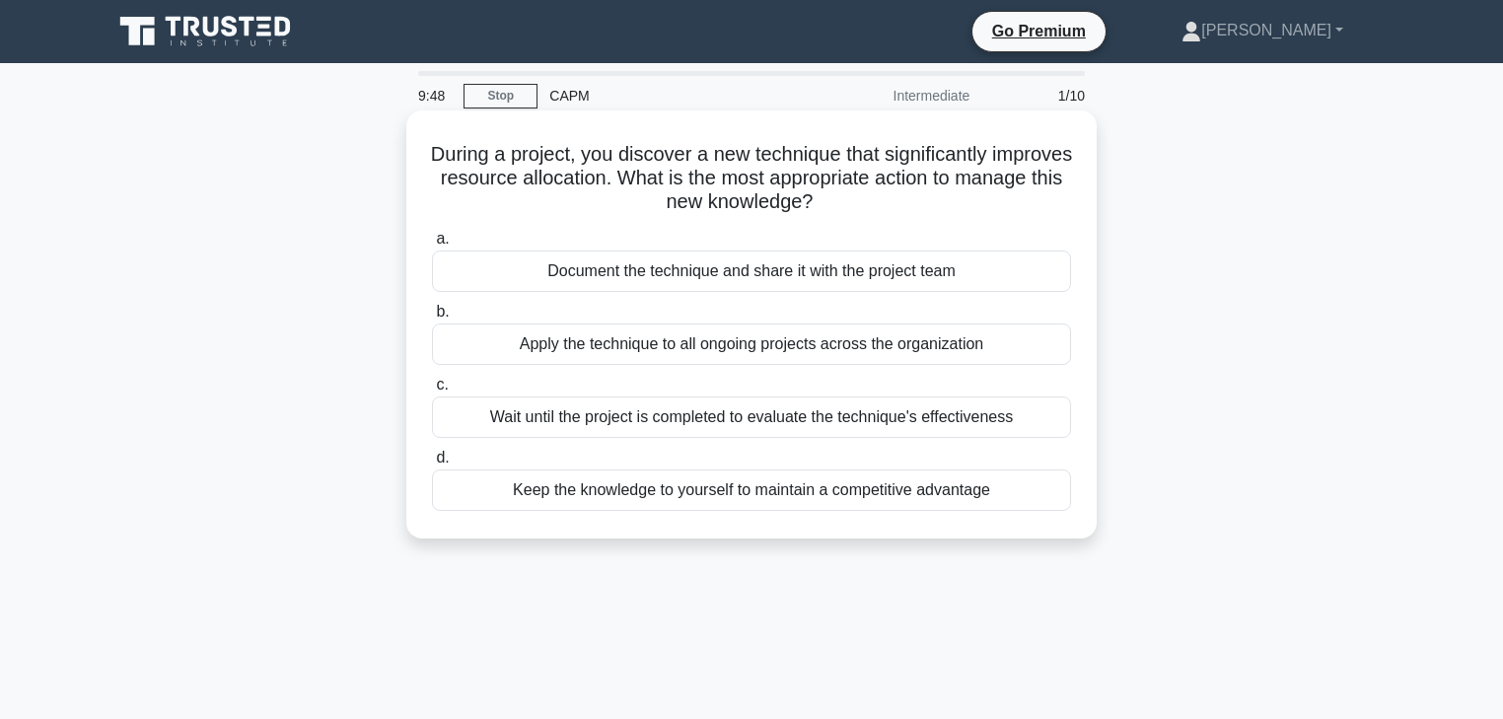
click at [697, 280] on div "Document the technique and share it with the project team" at bounding box center [751, 270] width 639 height 41
click at [432, 246] on input "a. Document the technique and share it with the project team" at bounding box center [432, 239] width 0 height 13
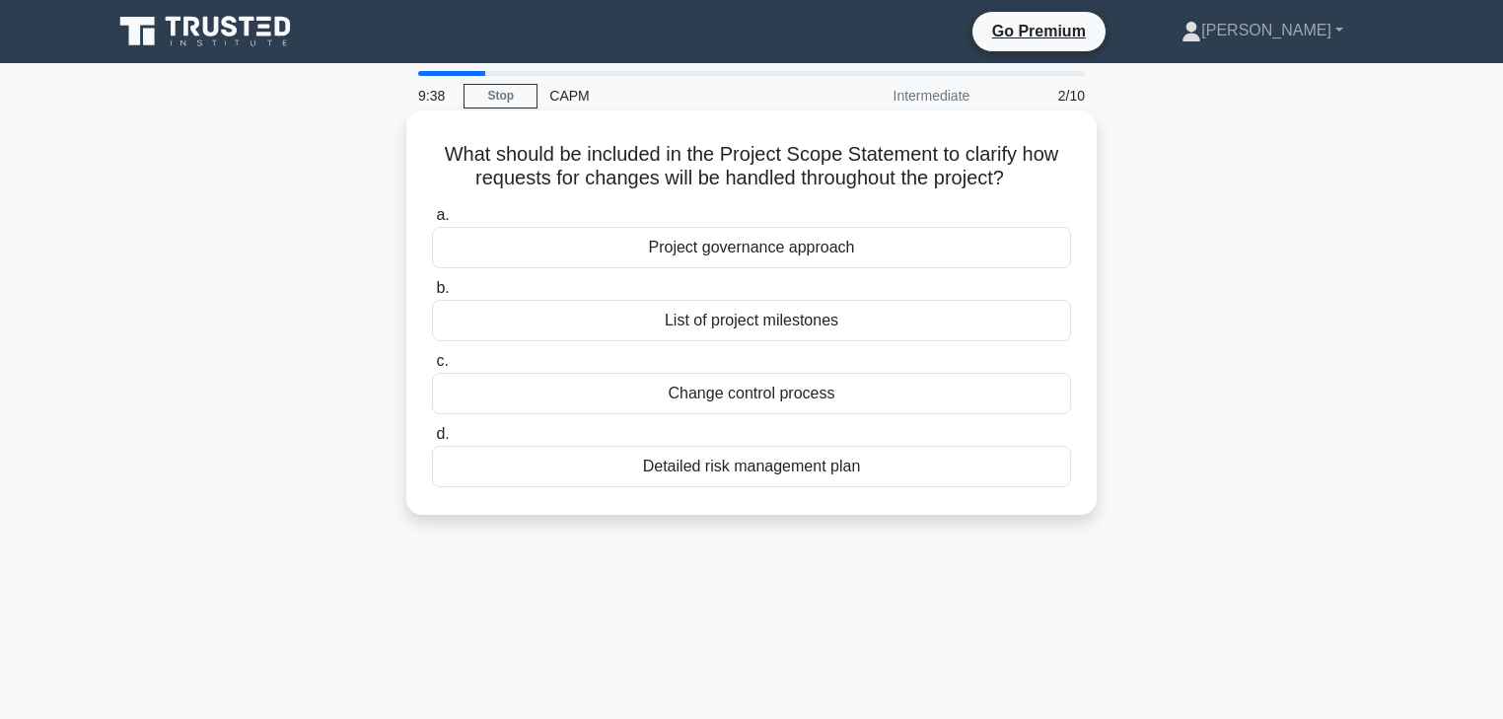
click at [738, 397] on div "Change control process" at bounding box center [751, 393] width 639 height 41
click at [432, 368] on input "c. Change control process" at bounding box center [432, 361] width 0 height 13
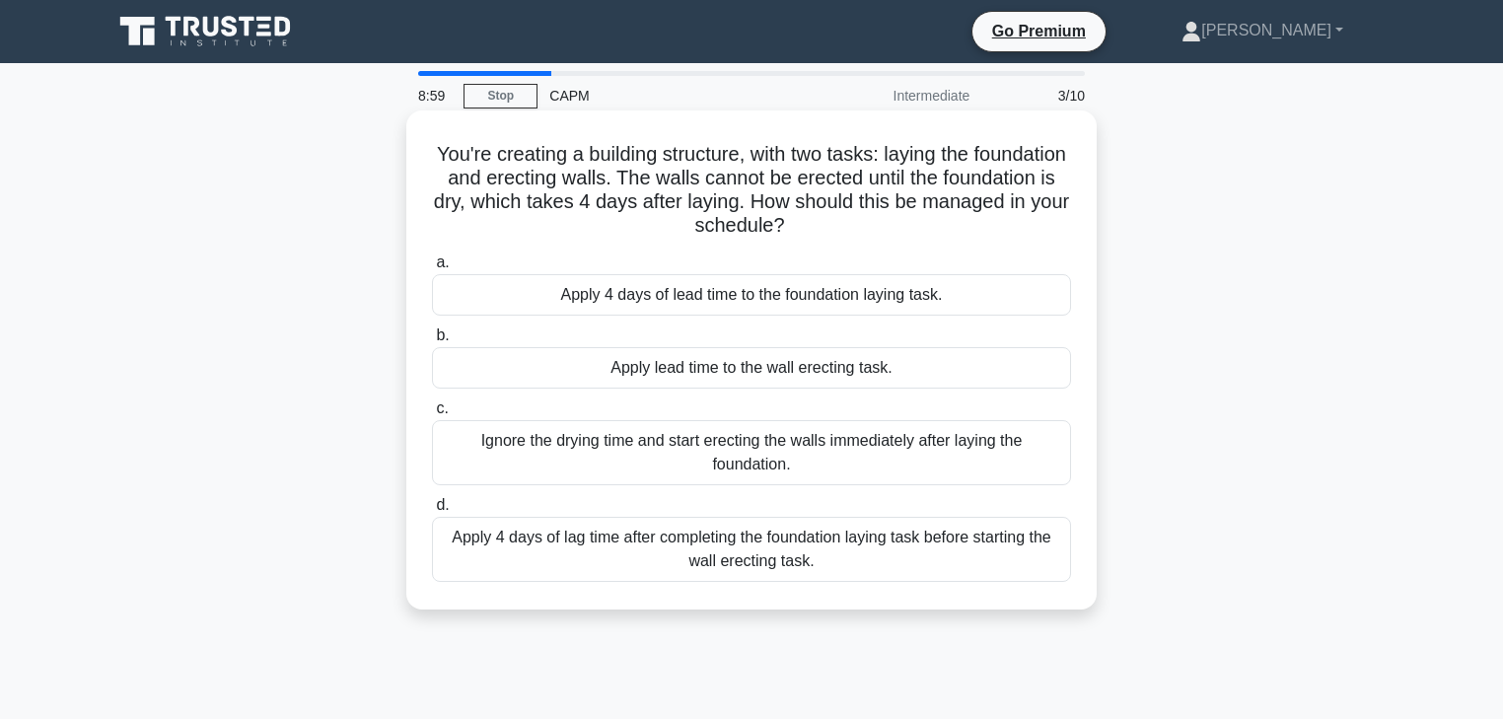
click at [938, 543] on div "Apply 4 days of lag time after completing the foundation laying task before sta…" at bounding box center [751, 549] width 639 height 65
click at [432, 512] on input "d. Apply 4 days of lag time after completing the foundation laying task before …" at bounding box center [432, 505] width 0 height 13
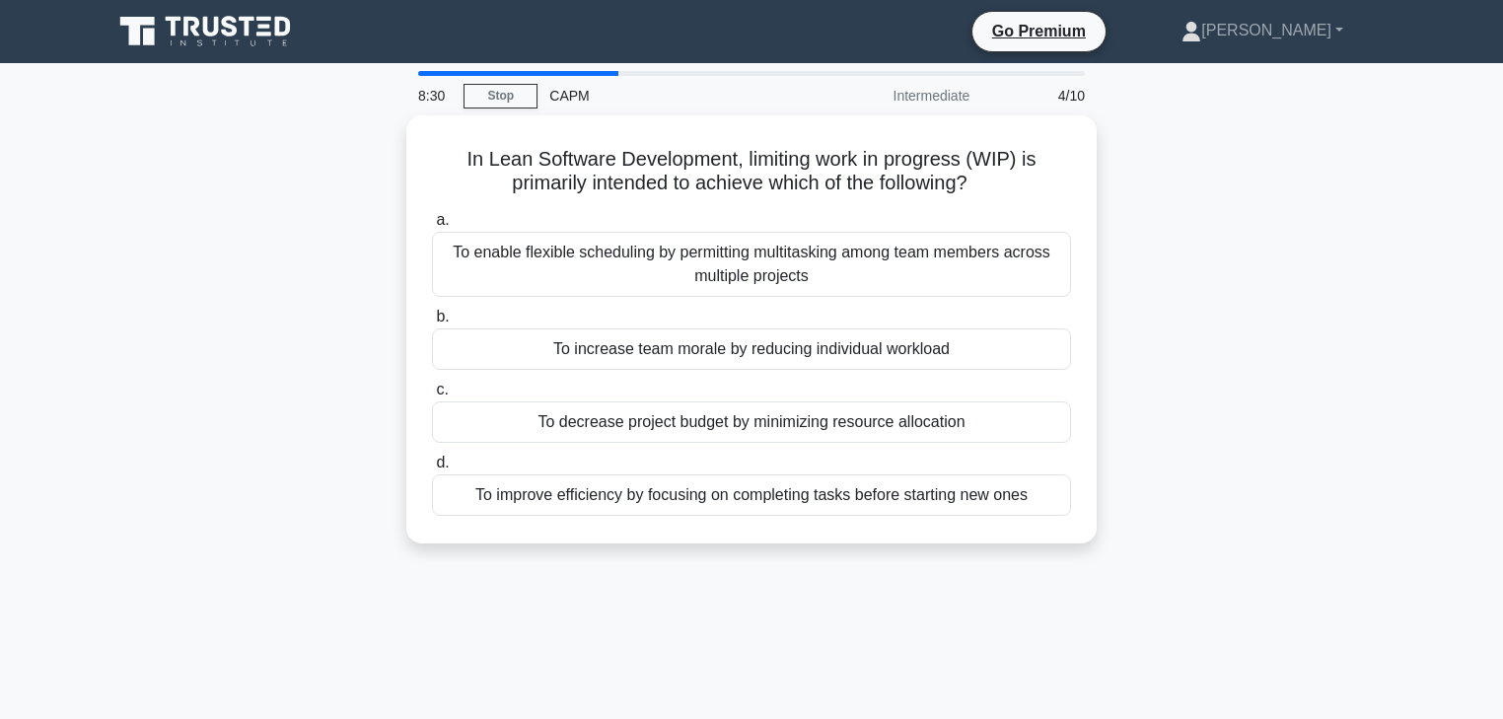
click at [1380, 442] on div "In Lean Software Development, limiting work in progress (WIP) is primarily inte…" at bounding box center [751, 341] width 1301 height 452
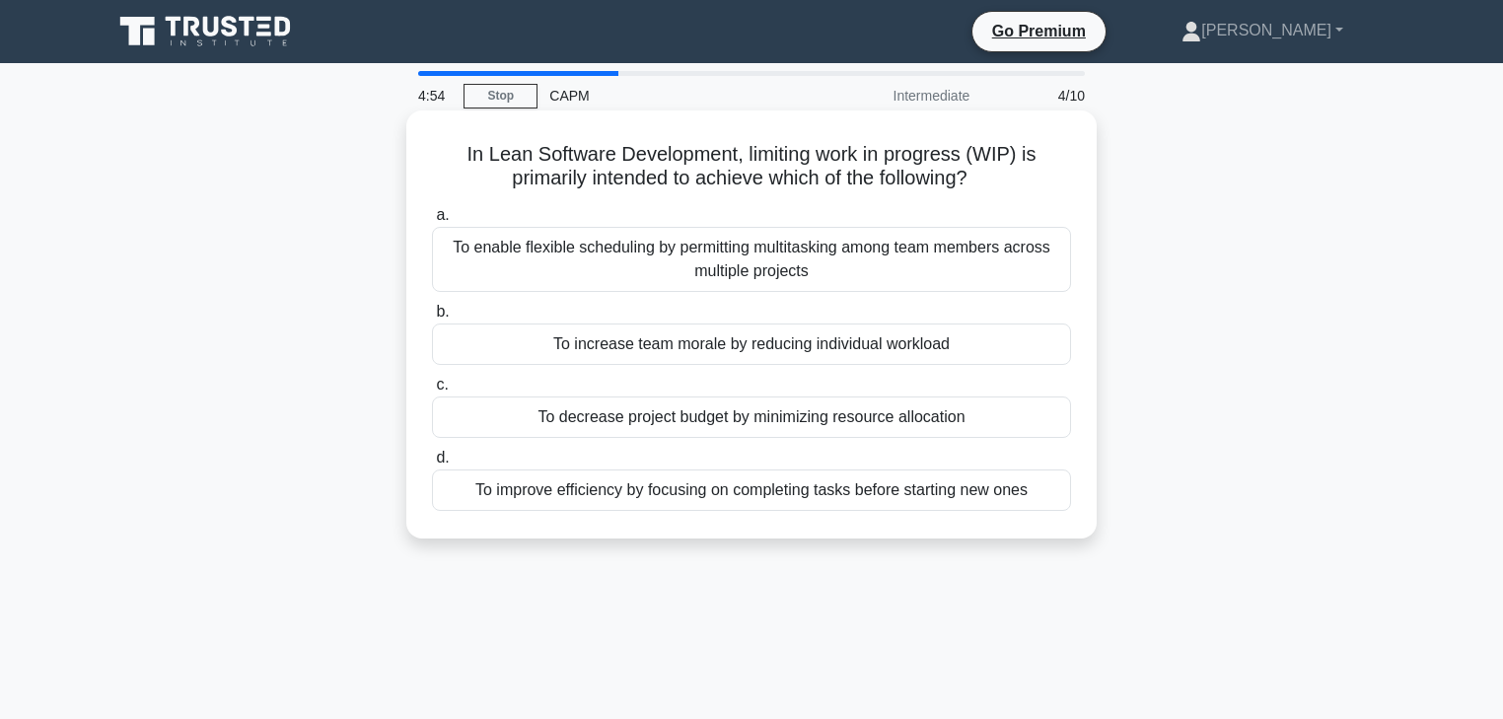
click at [1023, 276] on div "To enable flexible scheduling by permitting multitasking among team members acr…" at bounding box center [751, 259] width 639 height 65
click at [432, 222] on input "a. To enable flexible scheduling by permitting multitasking among team members …" at bounding box center [432, 215] width 0 height 13
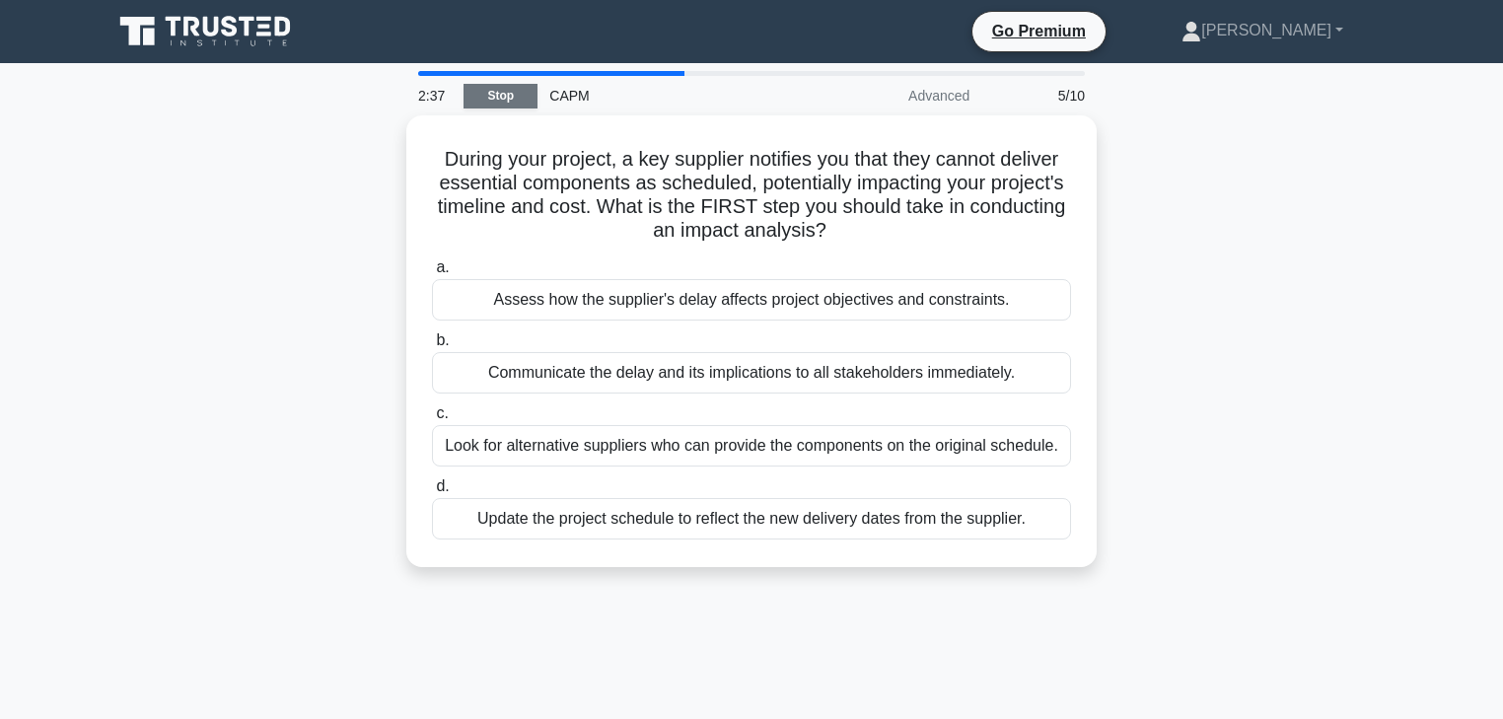
click at [484, 92] on link "Stop" at bounding box center [500, 96] width 74 height 25
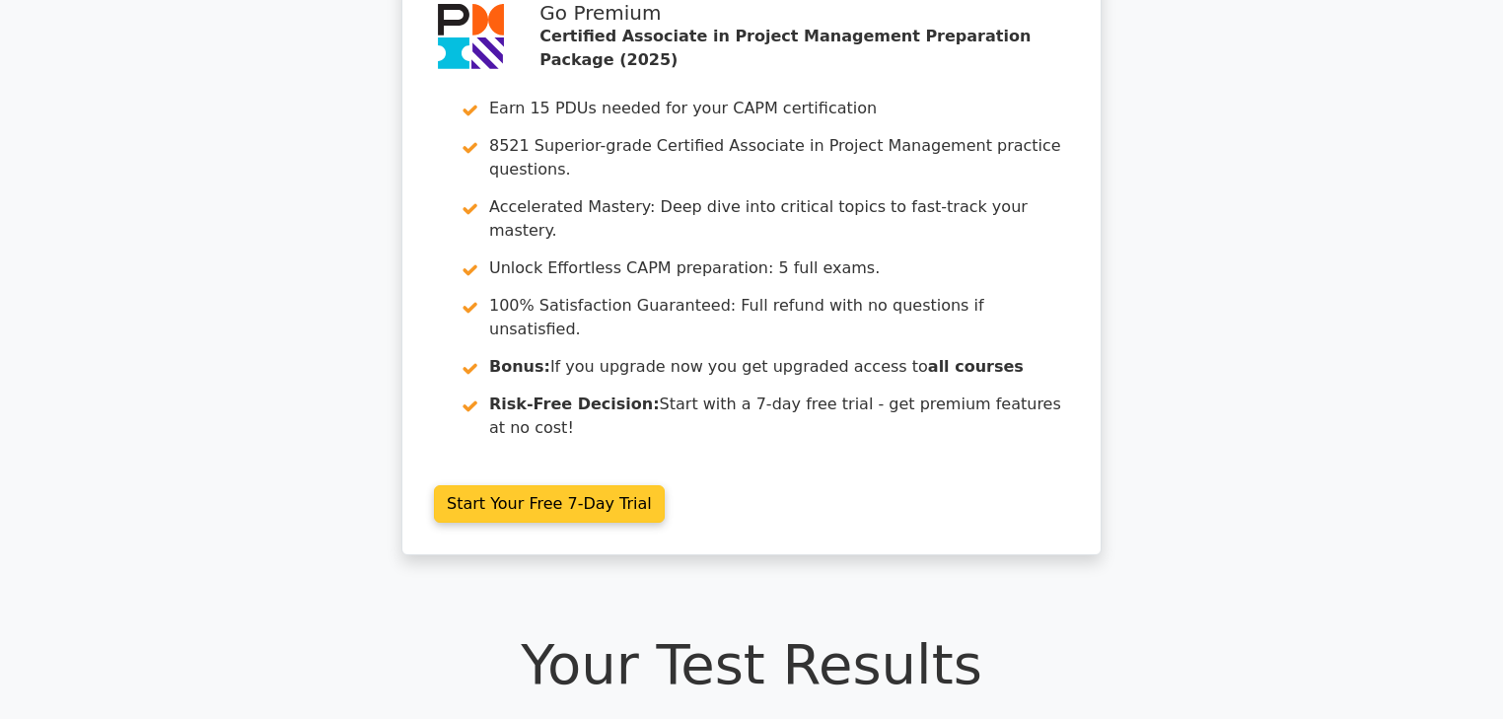
scroll to position [158, 0]
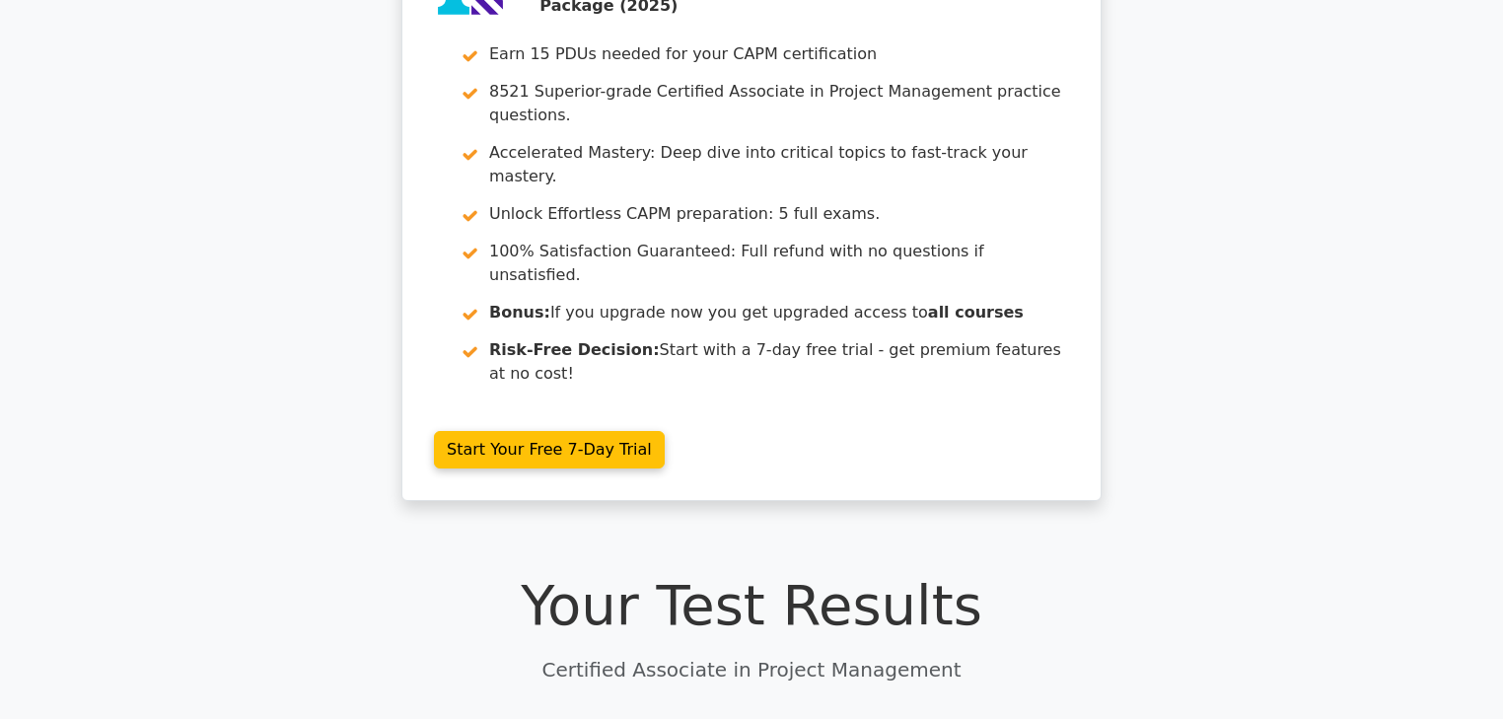
drag, startPoint x: 992, startPoint y: 494, endPoint x: 1310, endPoint y: 338, distance: 354.5
click at [1313, 329] on div "Go Premium Certified Associate in Project Management Preparation Package (2025)…" at bounding box center [751, 222] width 1503 height 603
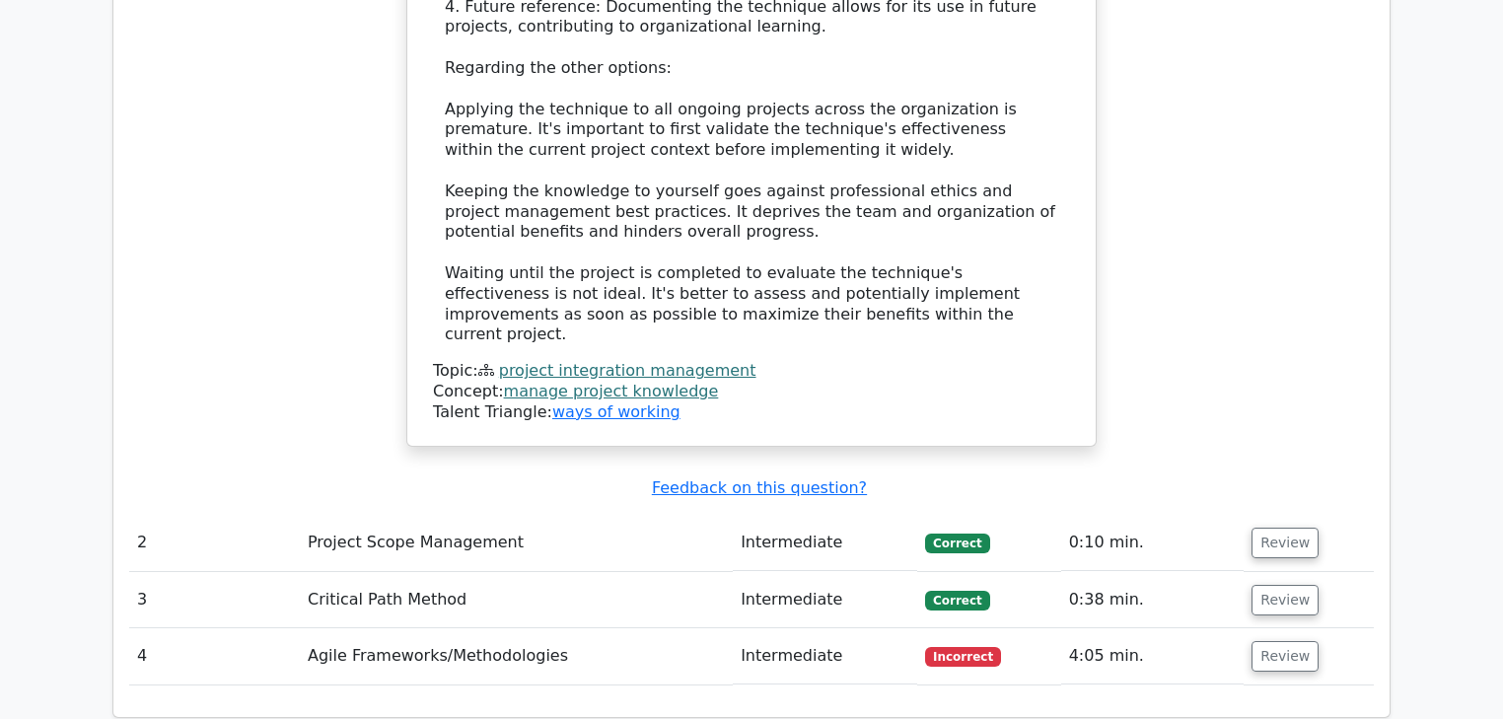
scroll to position [2445, 0]
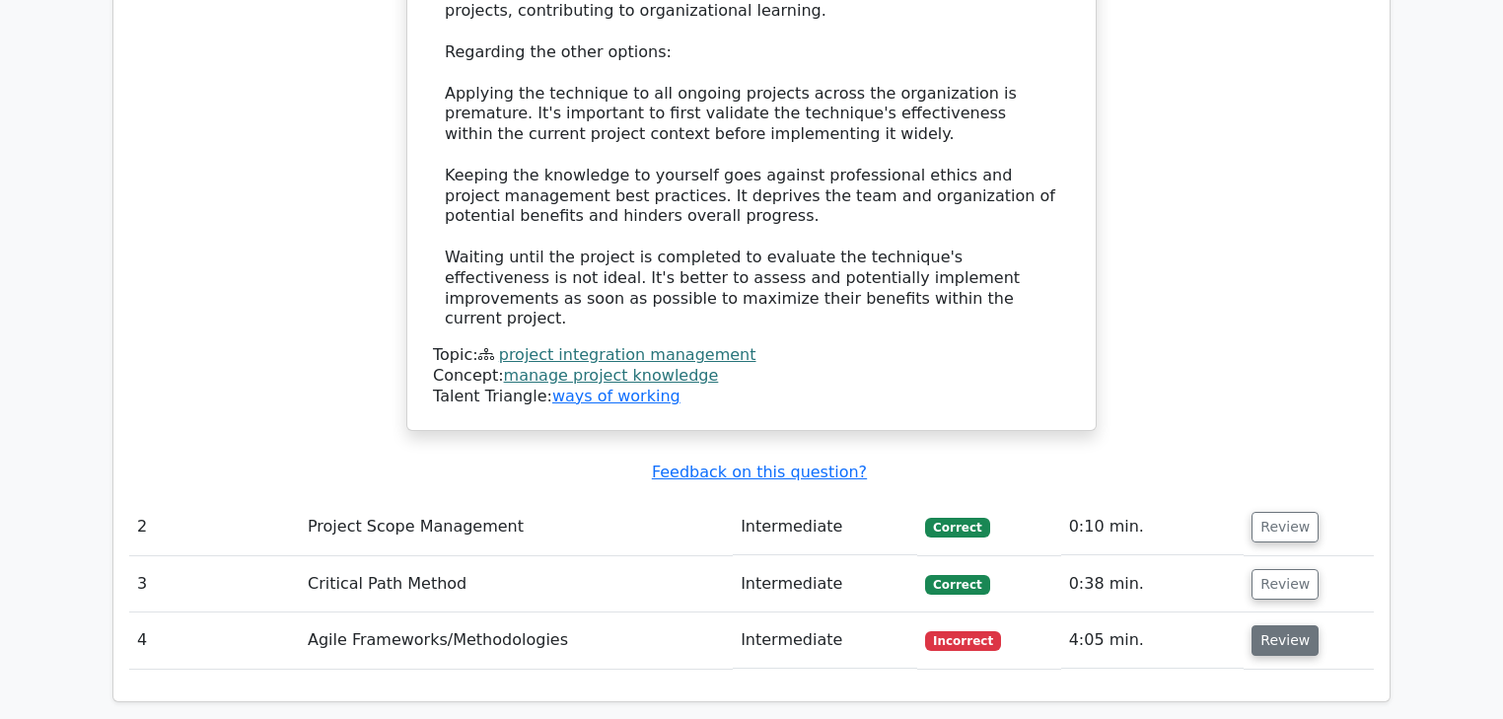
click at [1280, 625] on button "Review" at bounding box center [1284, 640] width 67 height 31
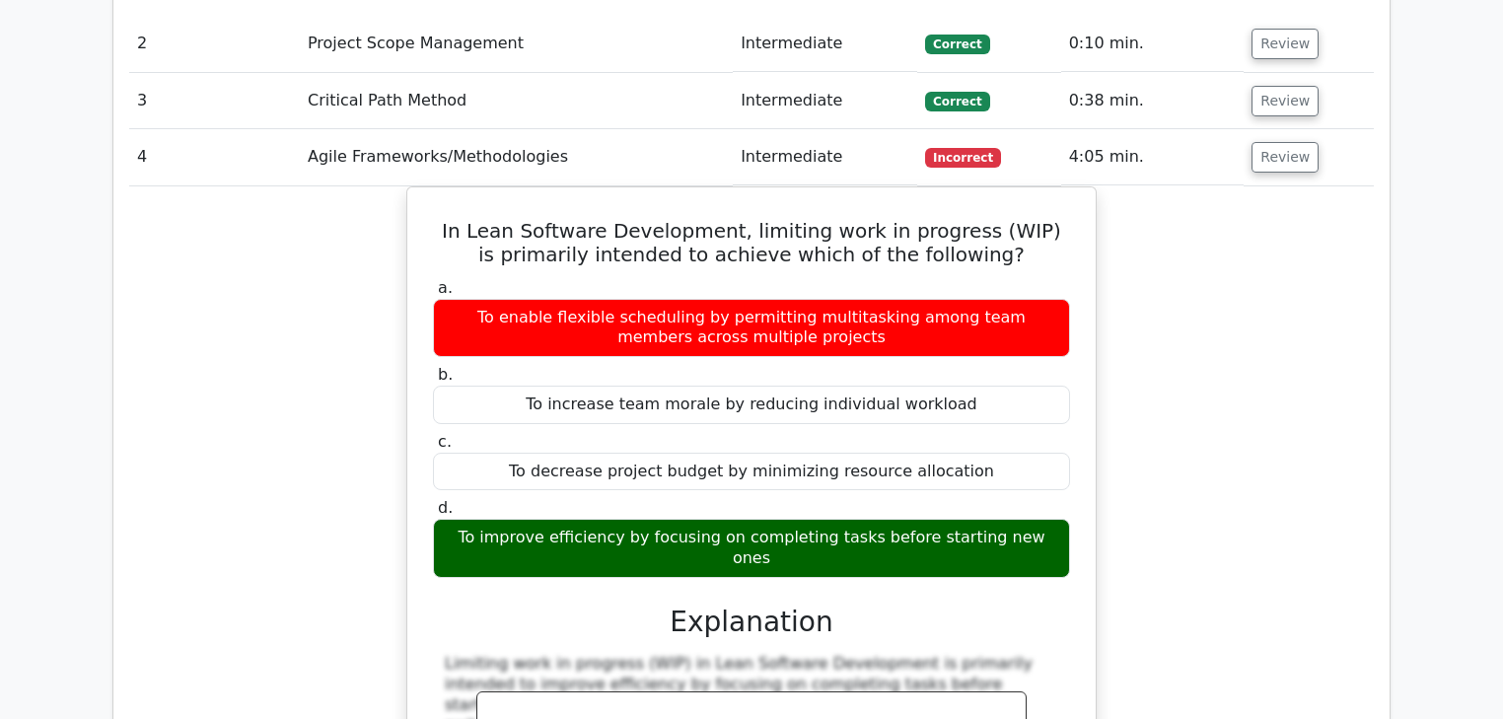
scroll to position [2840, 0]
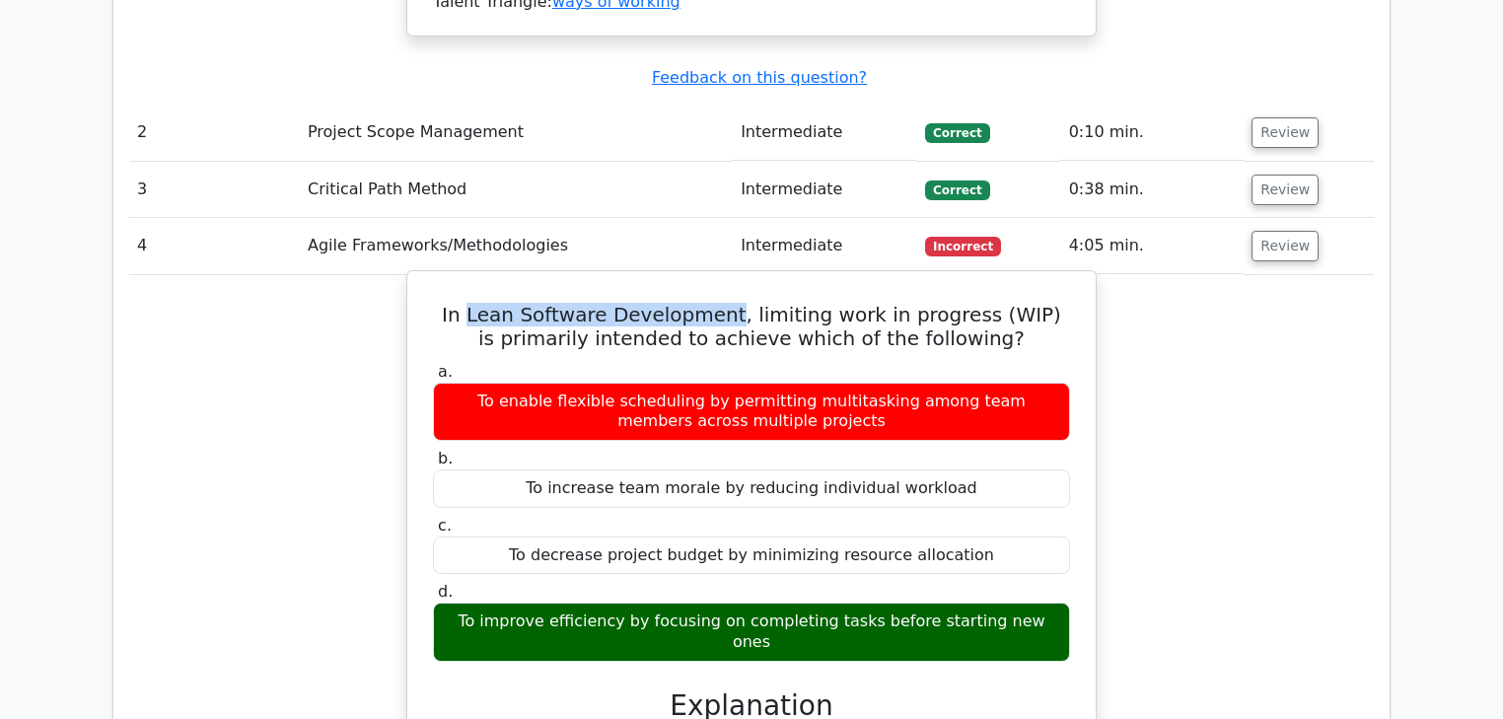
drag, startPoint x: 484, startPoint y: 173, endPoint x: 734, endPoint y: 170, distance: 249.5
click at [734, 303] on h5 "In Lean Software Development, limiting work in progress (WIP) is primarily inte…" at bounding box center [751, 326] width 641 height 47
copy h5 "Lean Software Development"
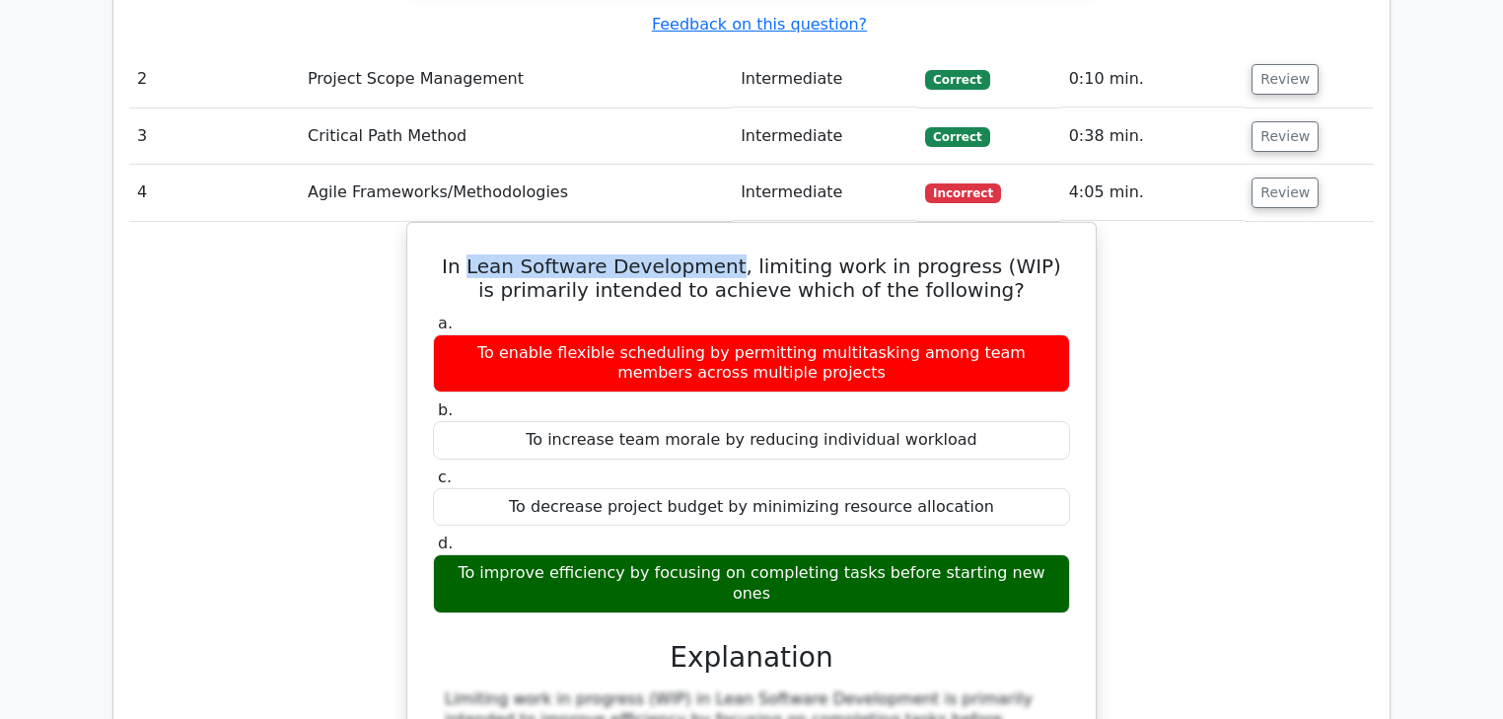
scroll to position [2918, 0]
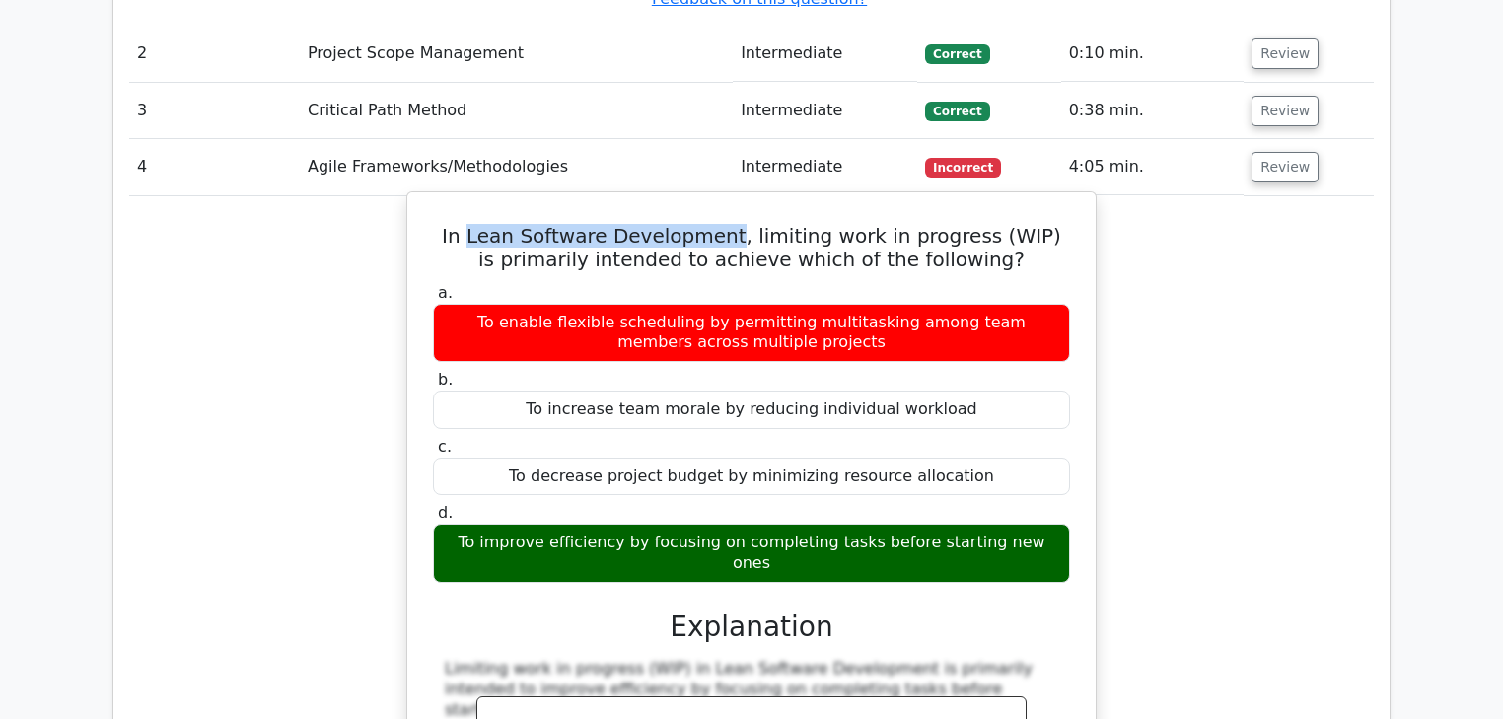
click at [550, 224] on h5 "In Lean Software Development, limiting work in progress (WIP) is primarily inte…" at bounding box center [751, 247] width 641 height 47
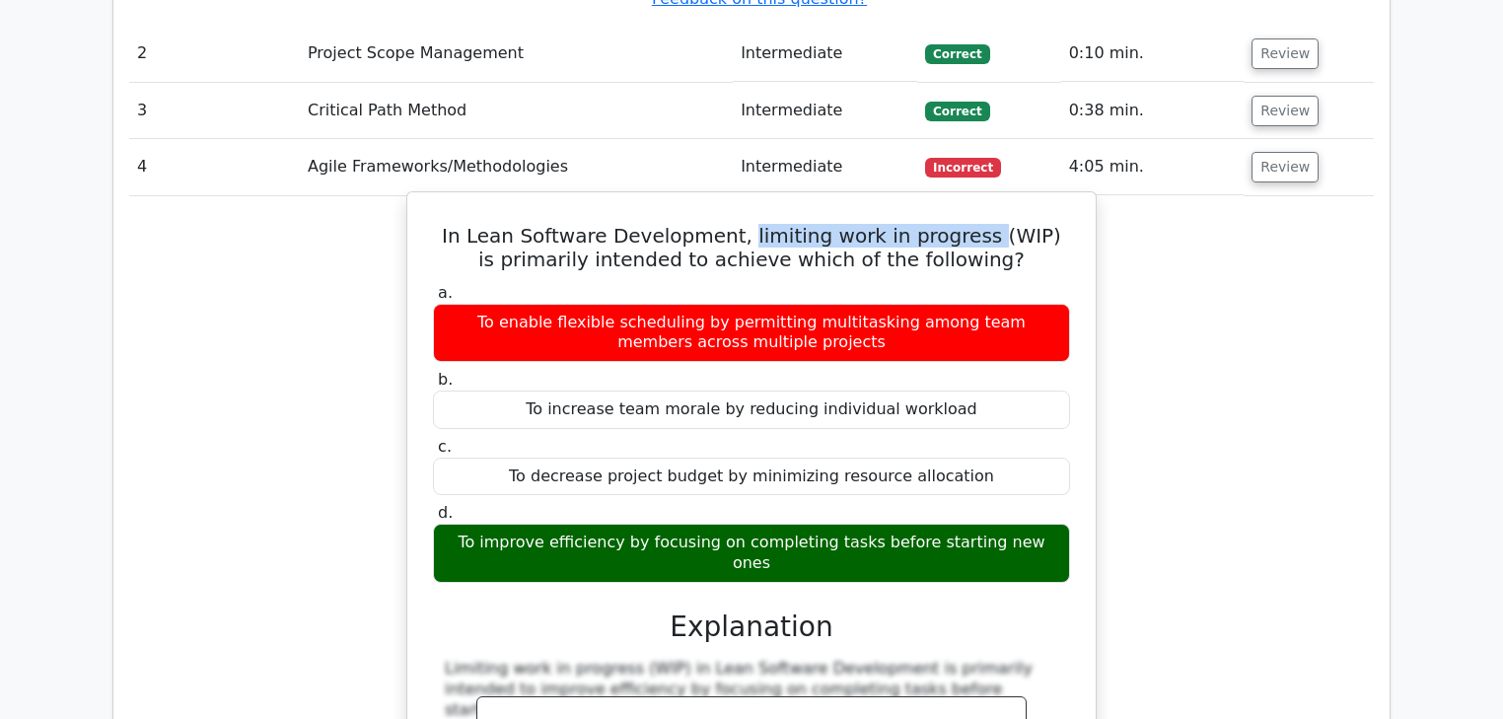
drag, startPoint x: 742, startPoint y: 94, endPoint x: 975, endPoint y: 97, distance: 232.7
click at [975, 224] on h5 "In Lean Software Development, limiting work in progress (WIP) is primarily inte…" at bounding box center [751, 247] width 641 height 47
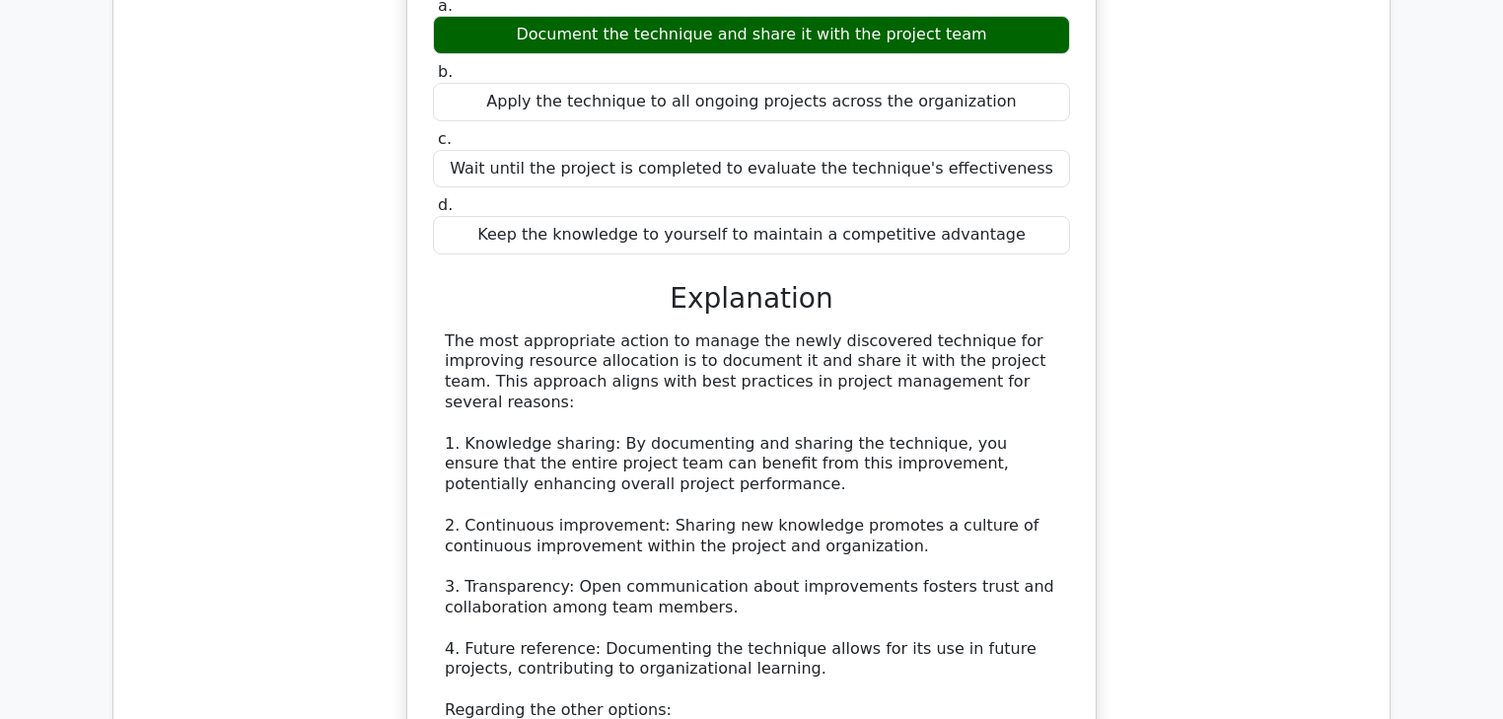
scroll to position [1735, 0]
